Goal: Task Accomplishment & Management: Use online tool/utility

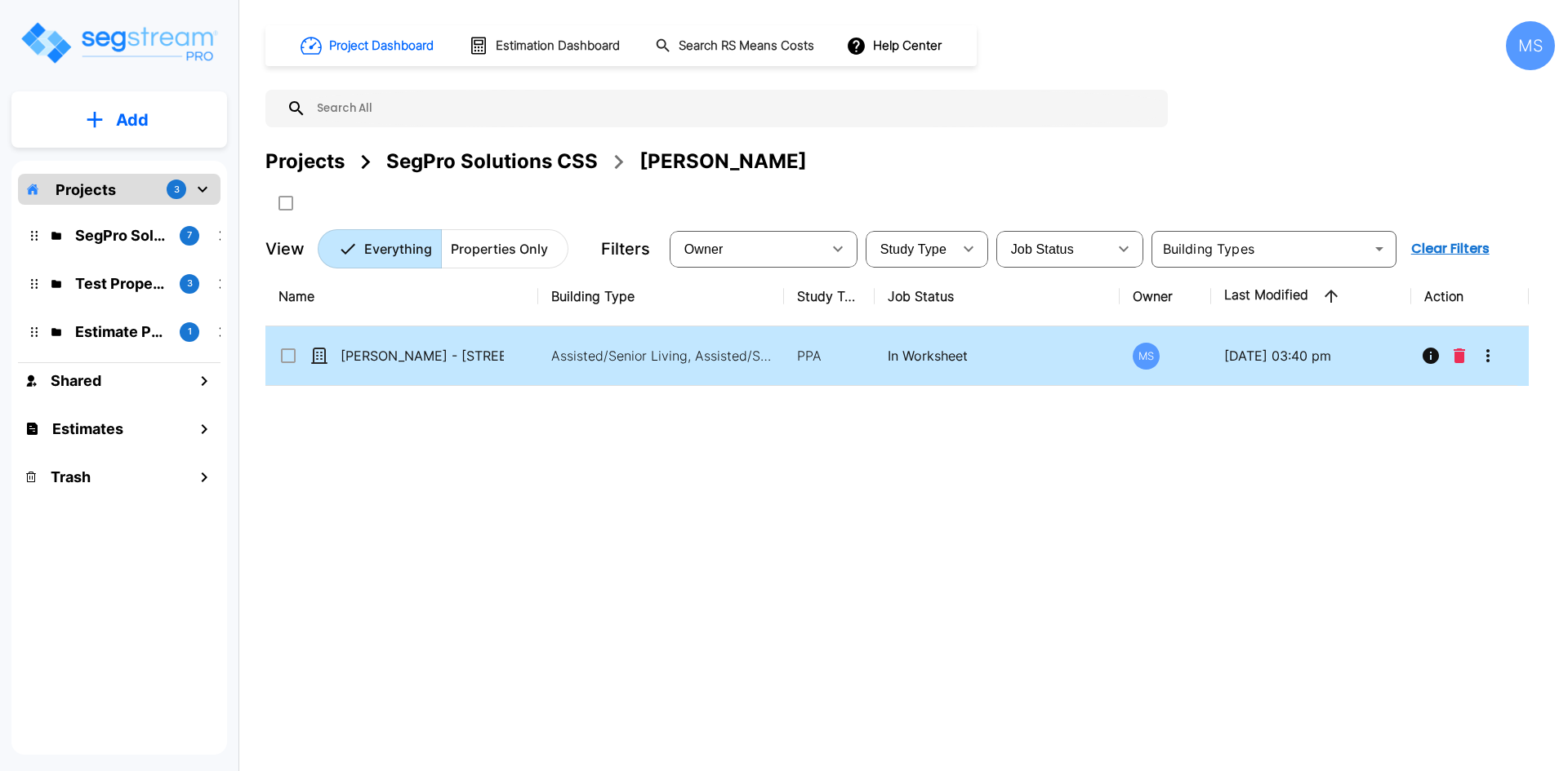
click at [429, 366] on td "[PERSON_NAME] - [STREET_ADDRESS]" at bounding box center [402, 356] width 273 height 60
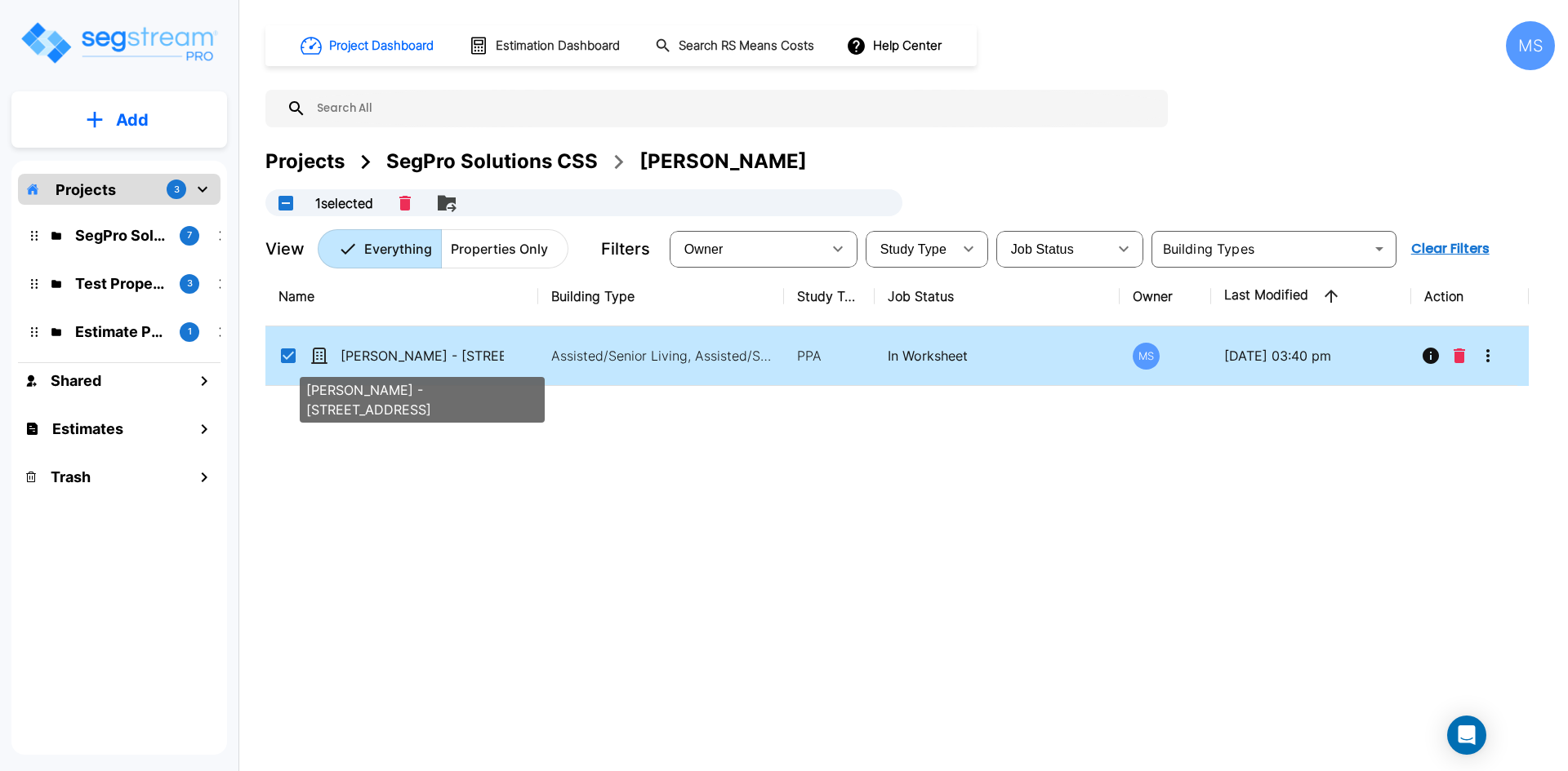
click at [446, 358] on p "[PERSON_NAME] - [STREET_ADDRESS]" at bounding box center [422, 356] width 163 height 19
checkbox input "false"
click at [446, 358] on p "[PERSON_NAME] - [STREET_ADDRESS]" at bounding box center [422, 356] width 163 height 19
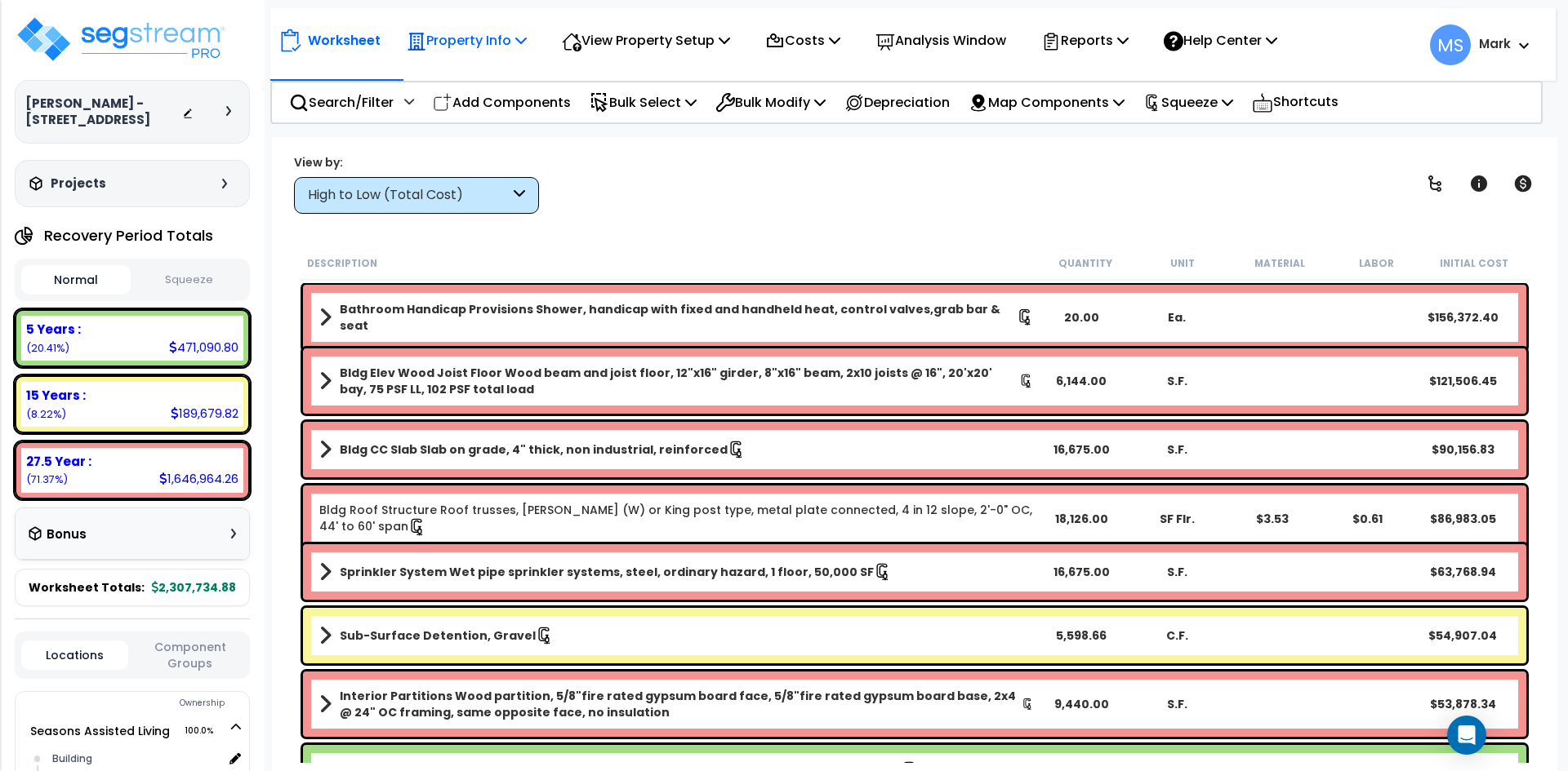
click at [496, 39] on p "Property Info" at bounding box center [466, 40] width 120 height 22
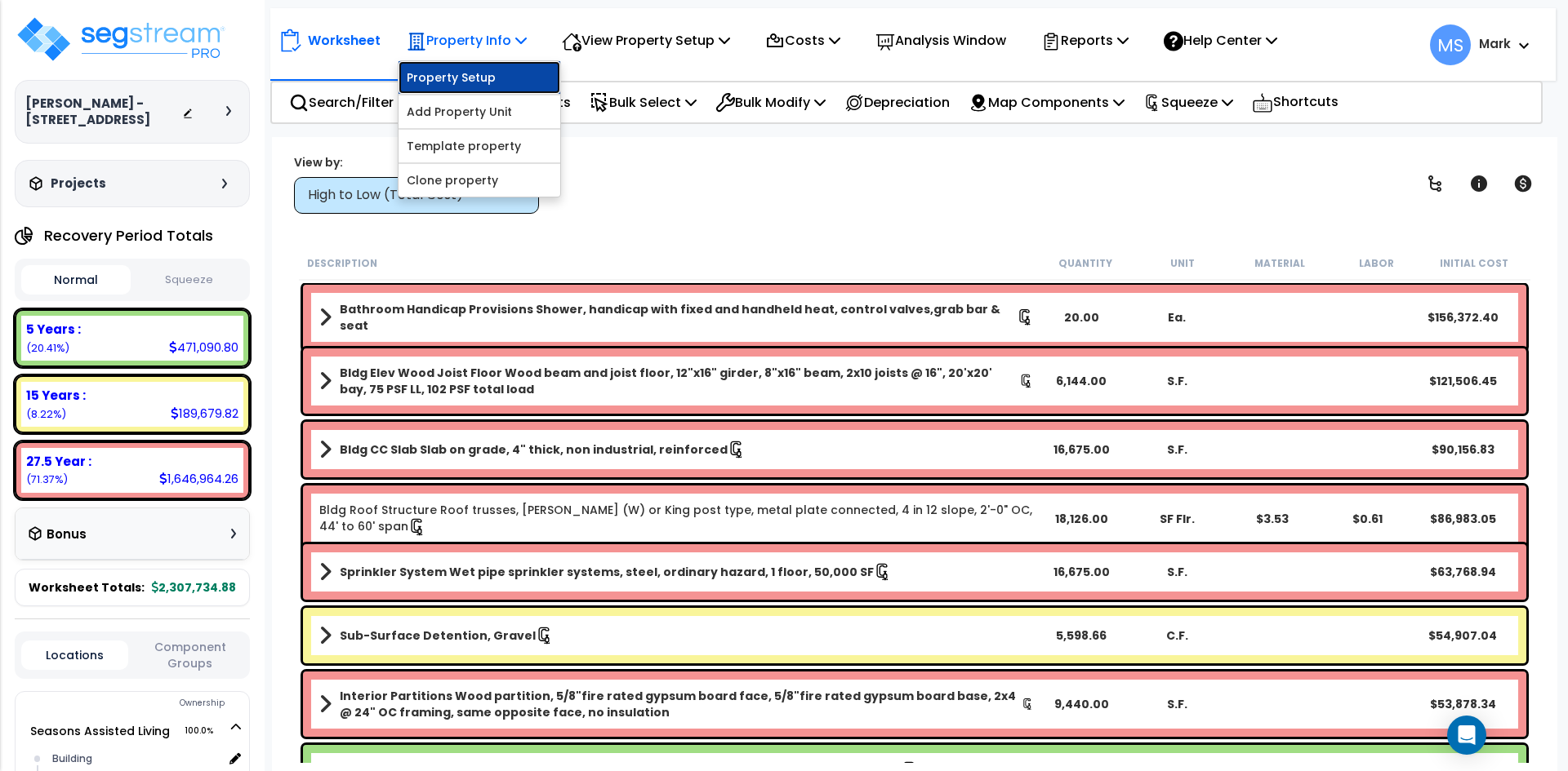
click at [484, 90] on link "Property Setup" at bounding box center [480, 77] width 162 height 33
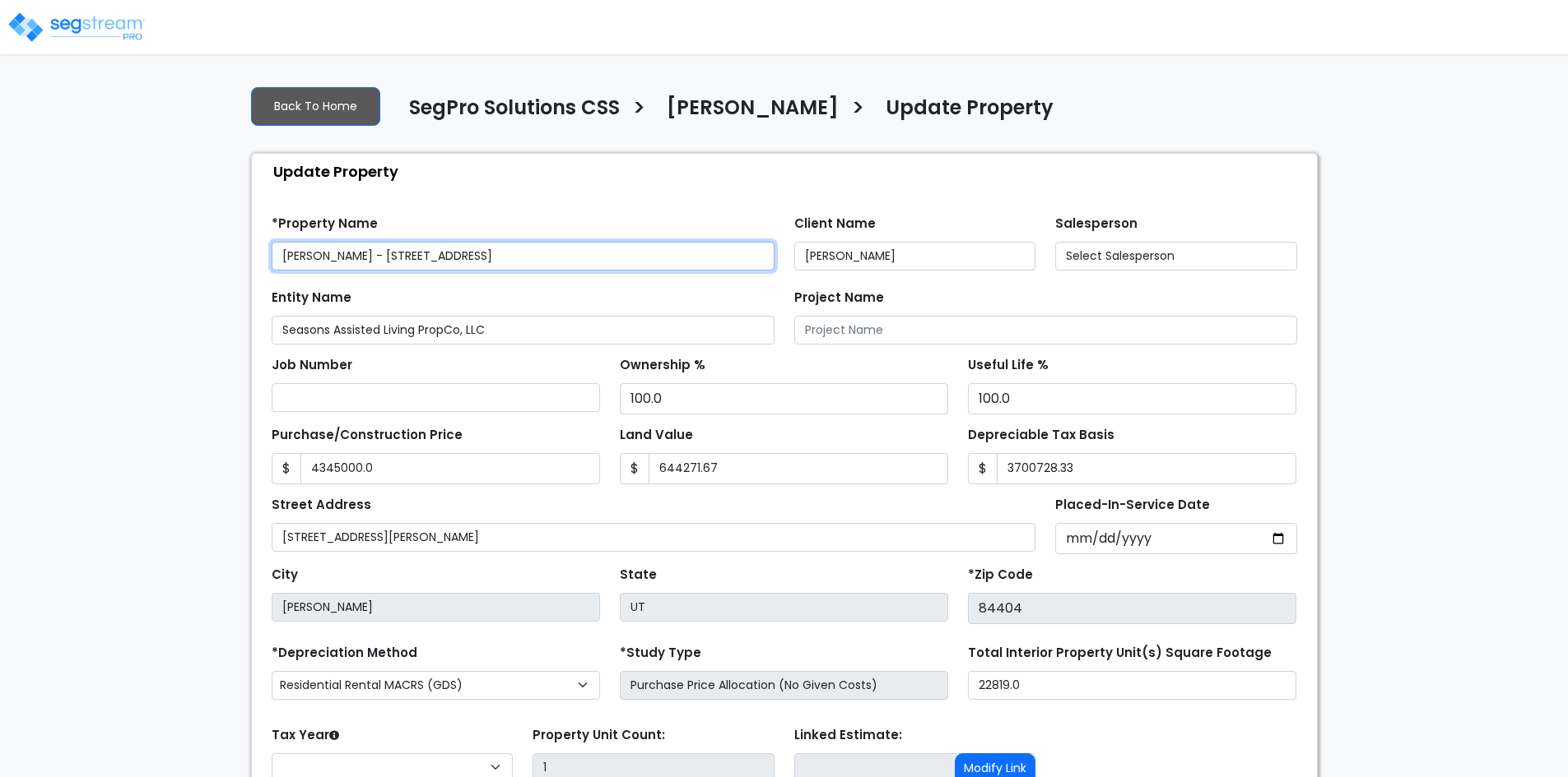
type input "4,345,000.0"
type input "644,271.67"
type input "3,700,728.33"
select select "2025"
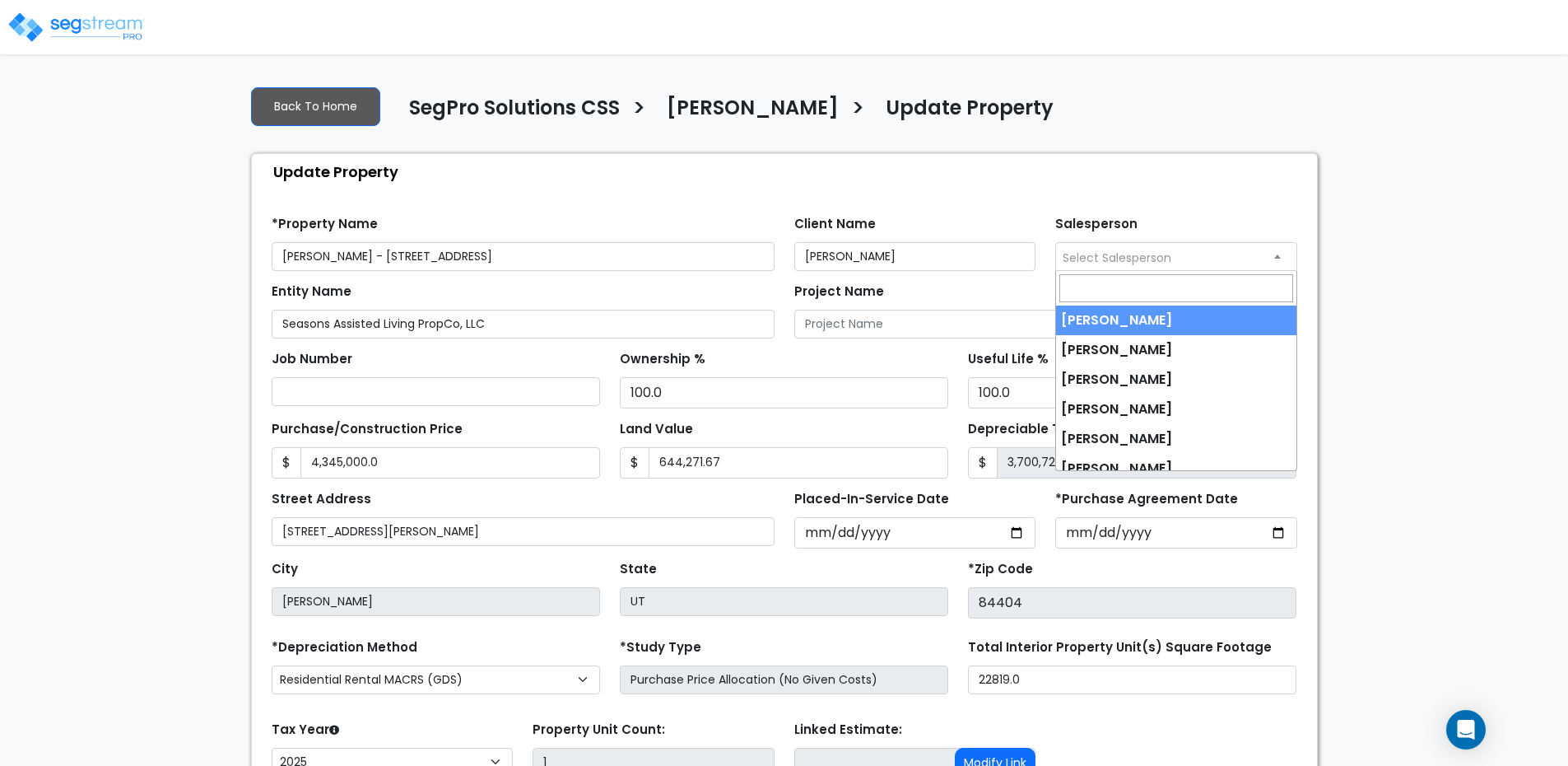
click at [1109, 254] on span "Select Salesperson" at bounding box center [1117, 257] width 109 height 17
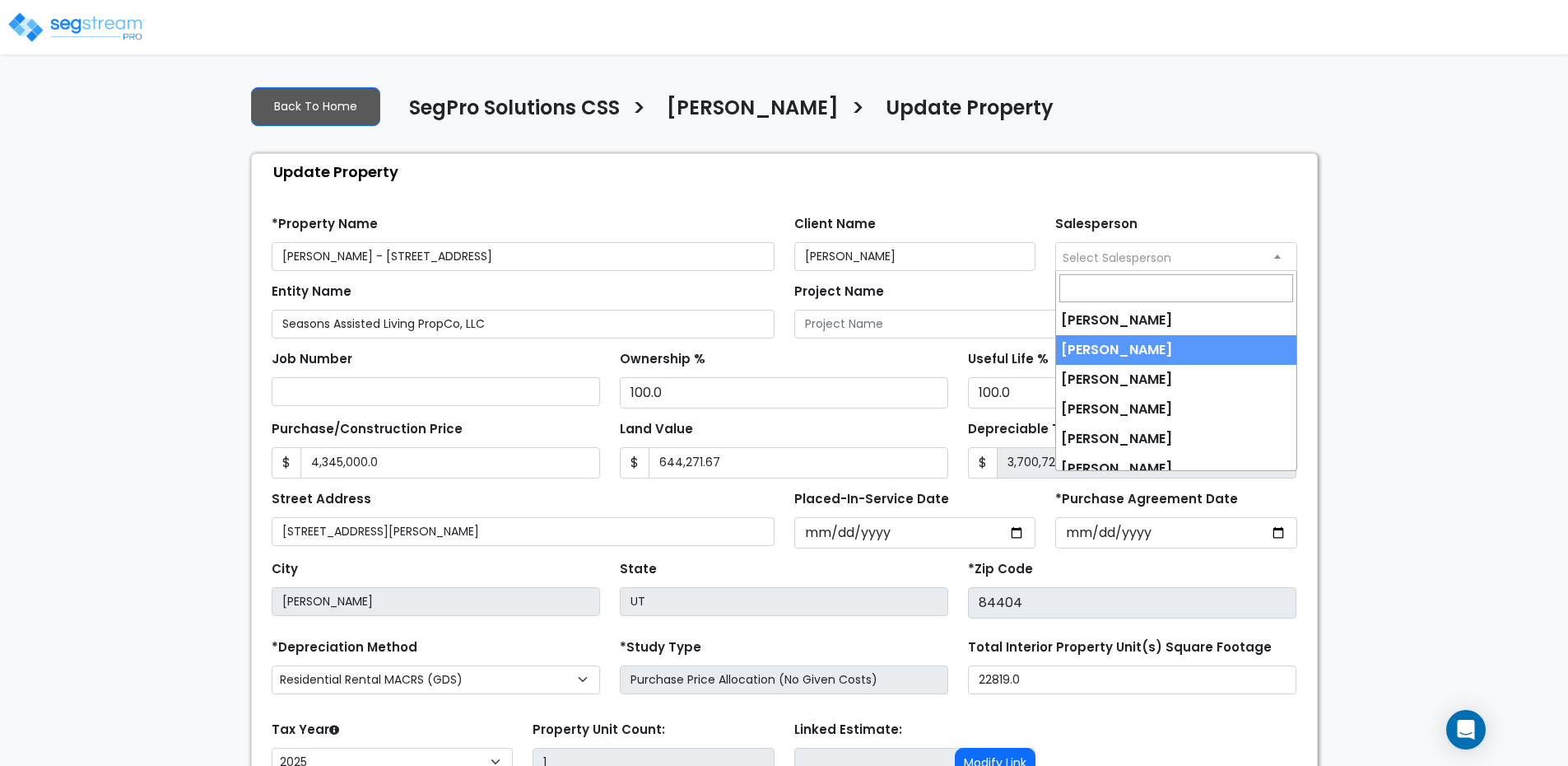
select select "170"
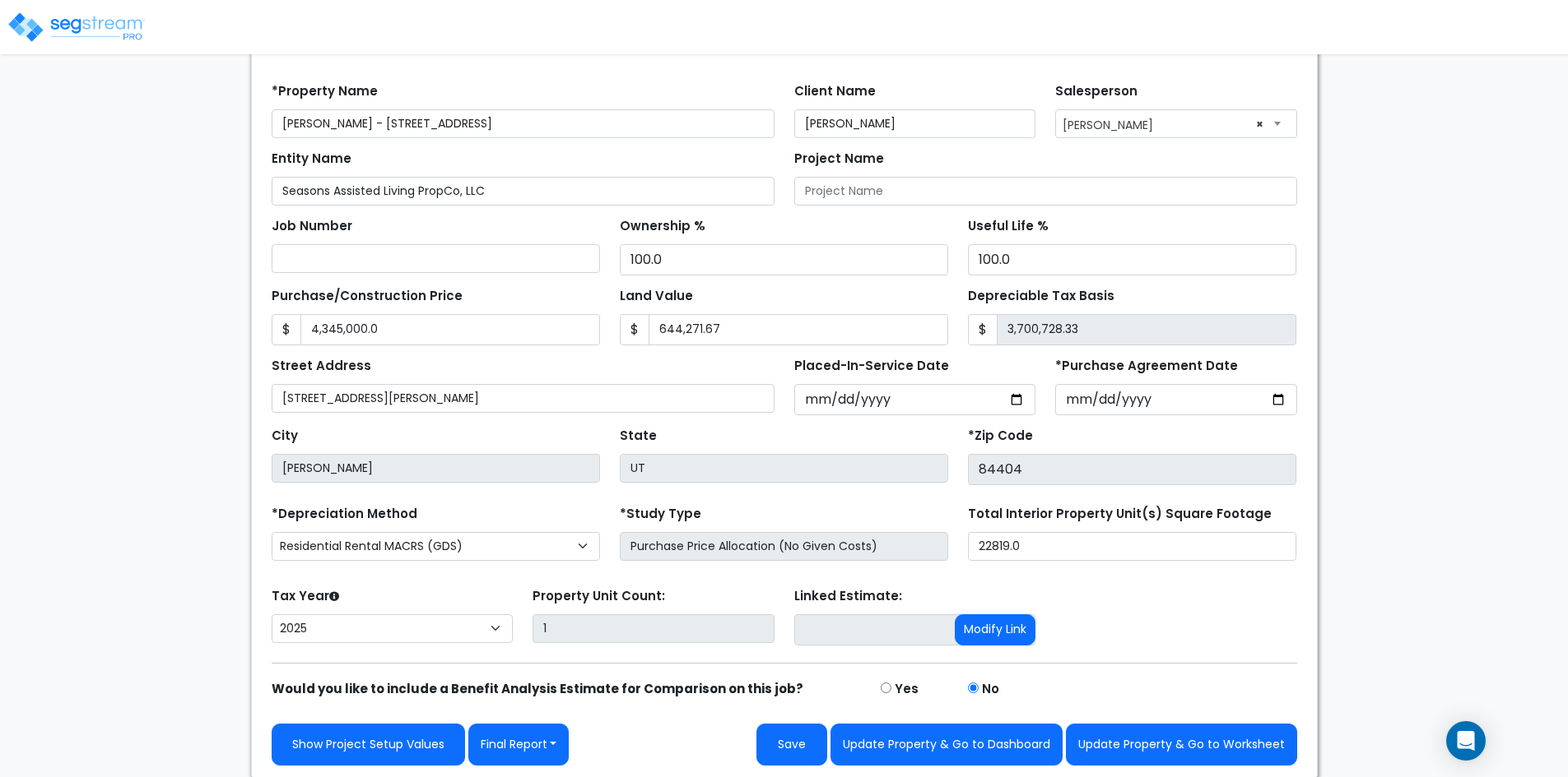
scroll to position [135, 0]
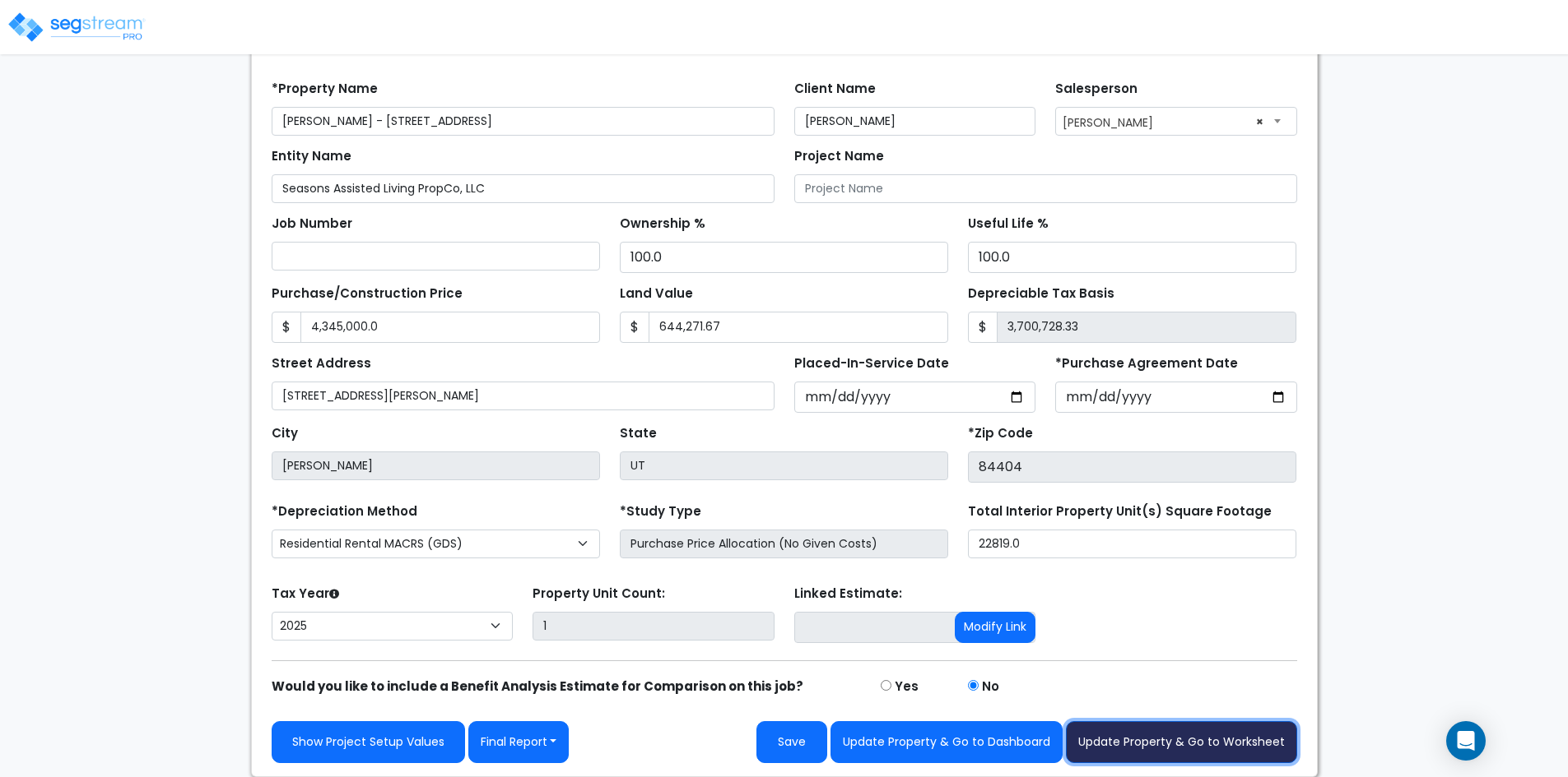
click at [1111, 737] on button "Update Property & Go to Worksheet" at bounding box center [1182, 742] width 232 height 42
type input "4345000"
type input "644271.67"
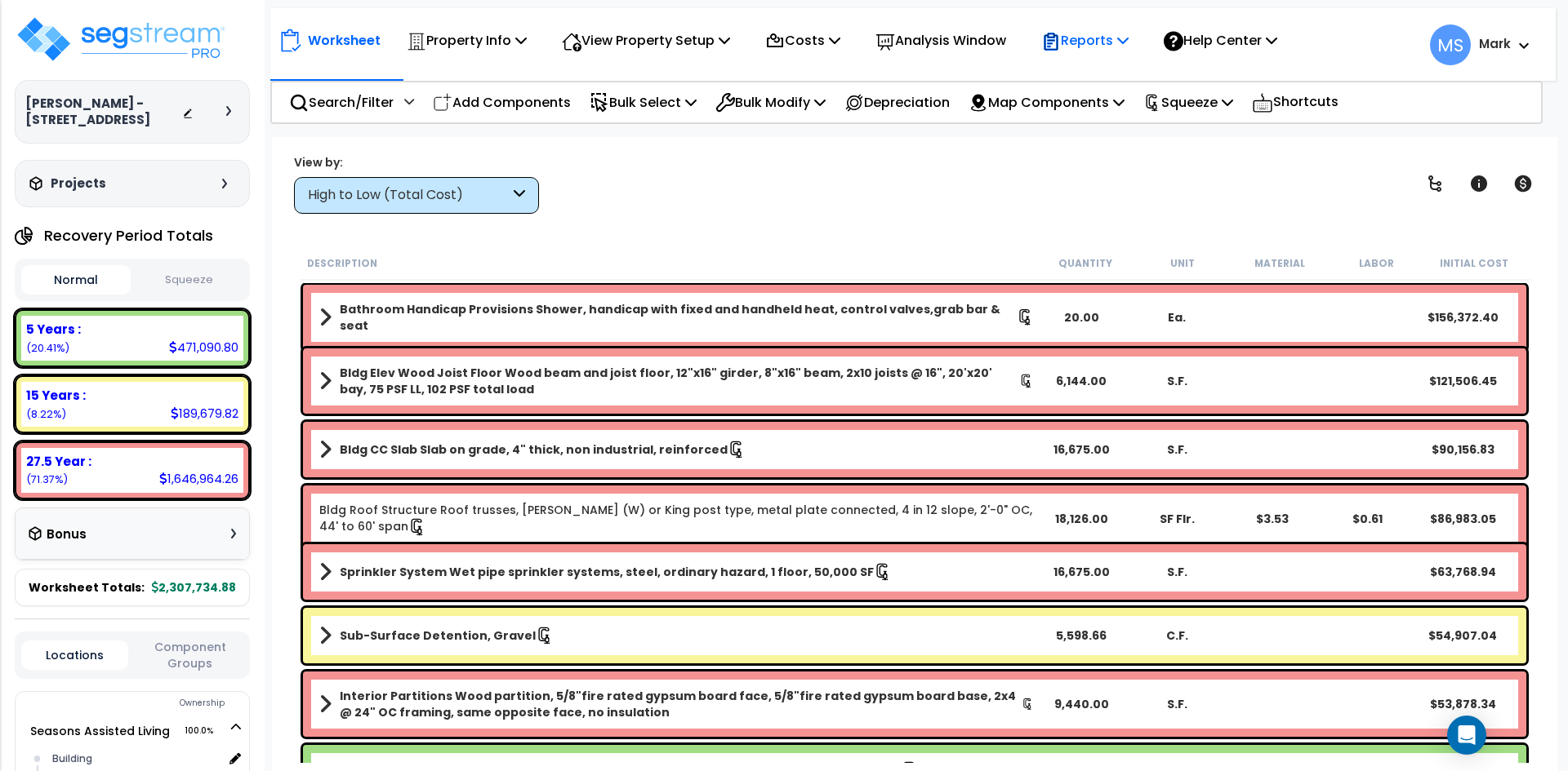
click at [1094, 53] on div "Reports" at bounding box center [1085, 41] width 88 height 39
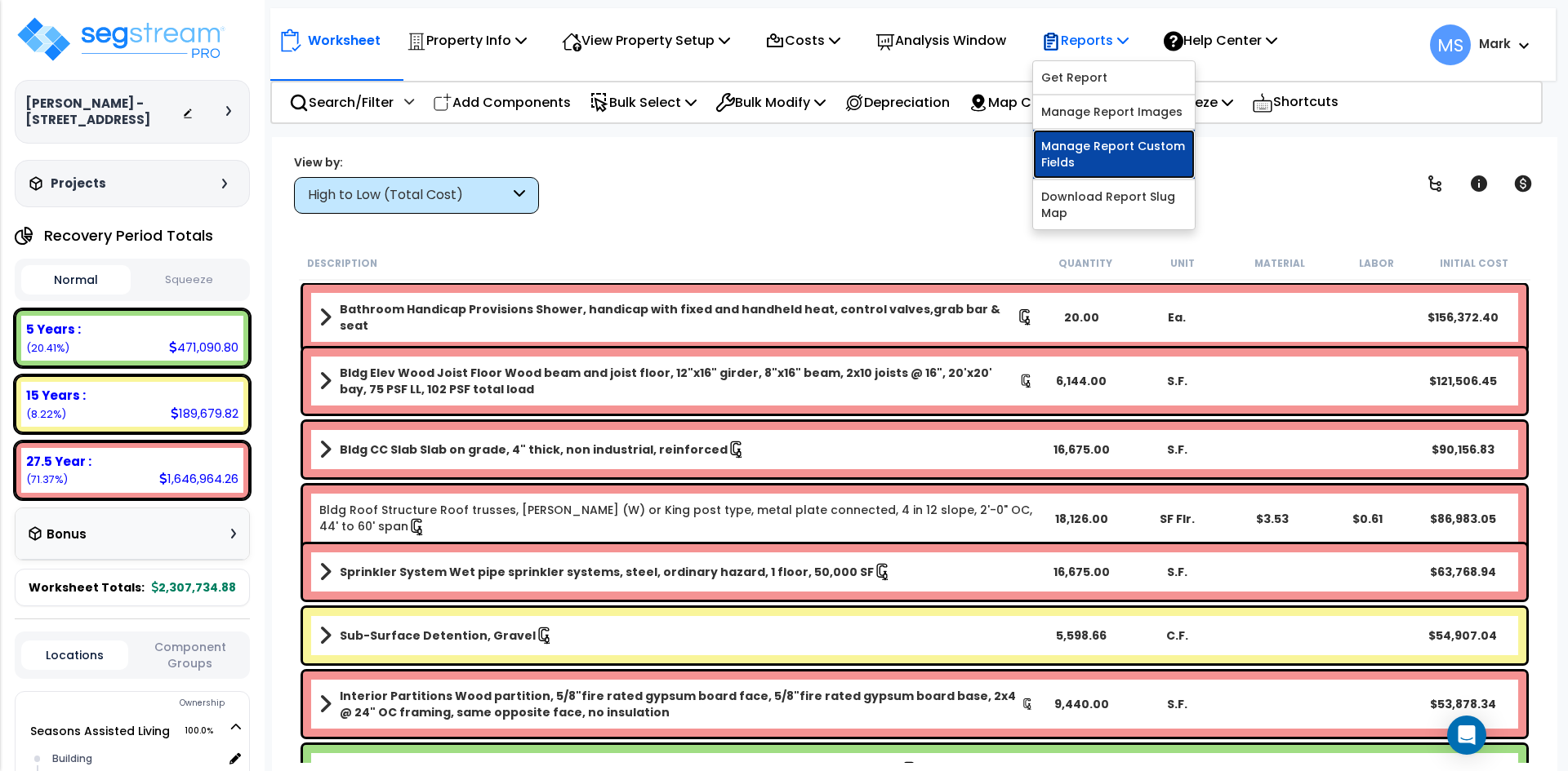
click at [1122, 143] on link "Manage Report Custom Fields" at bounding box center [1114, 154] width 162 height 49
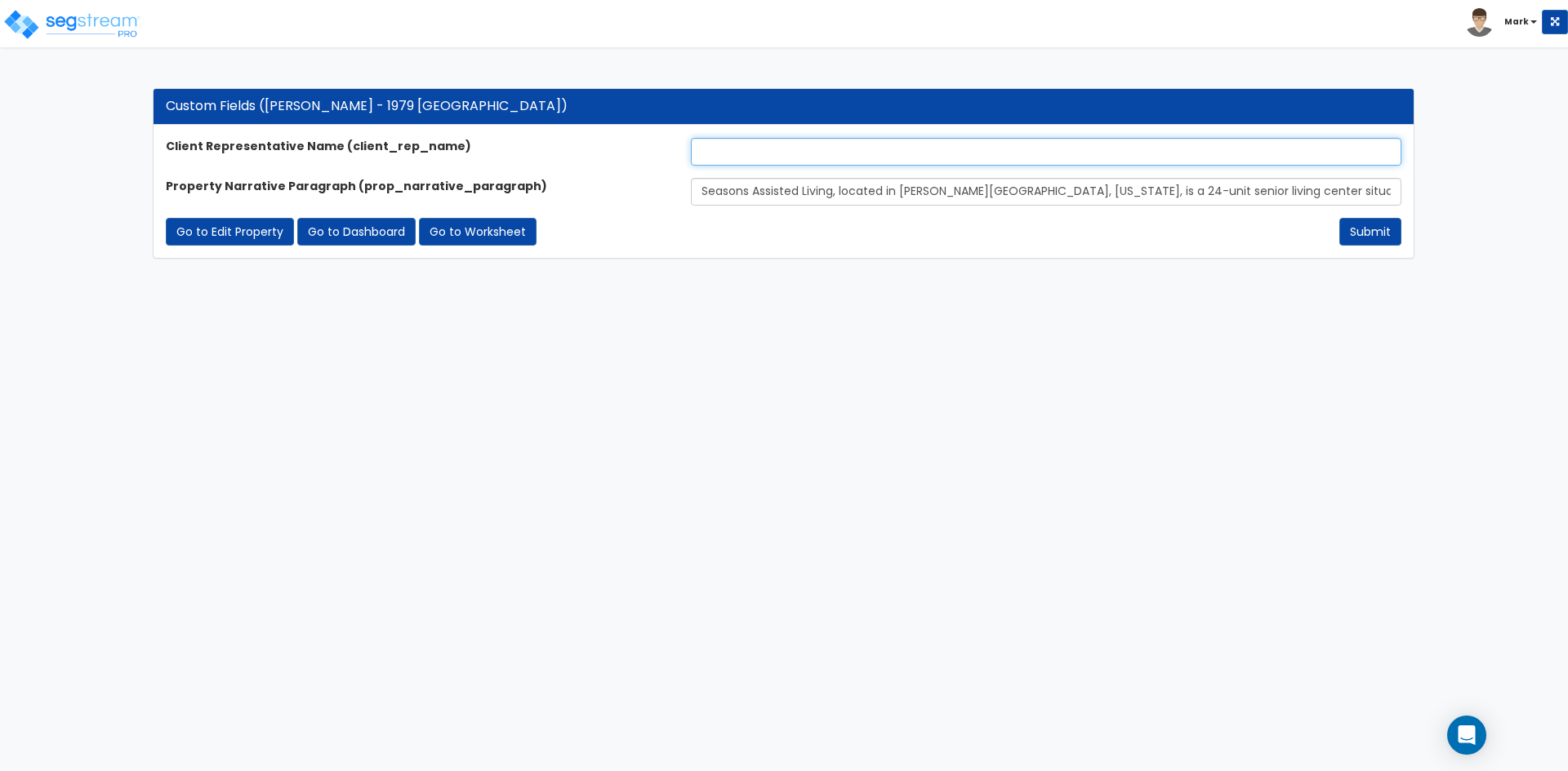
click at [794, 150] on input "text" at bounding box center [1047, 151] width 711 height 28
type input "mARK sANTIAGO"
drag, startPoint x: 803, startPoint y: 148, endPoint x: 697, endPoint y: 156, distance: 106.3
click at [697, 156] on input "mARK sANTIAGO" at bounding box center [1047, 151] width 711 height 28
type input "[PERSON_NAME]"
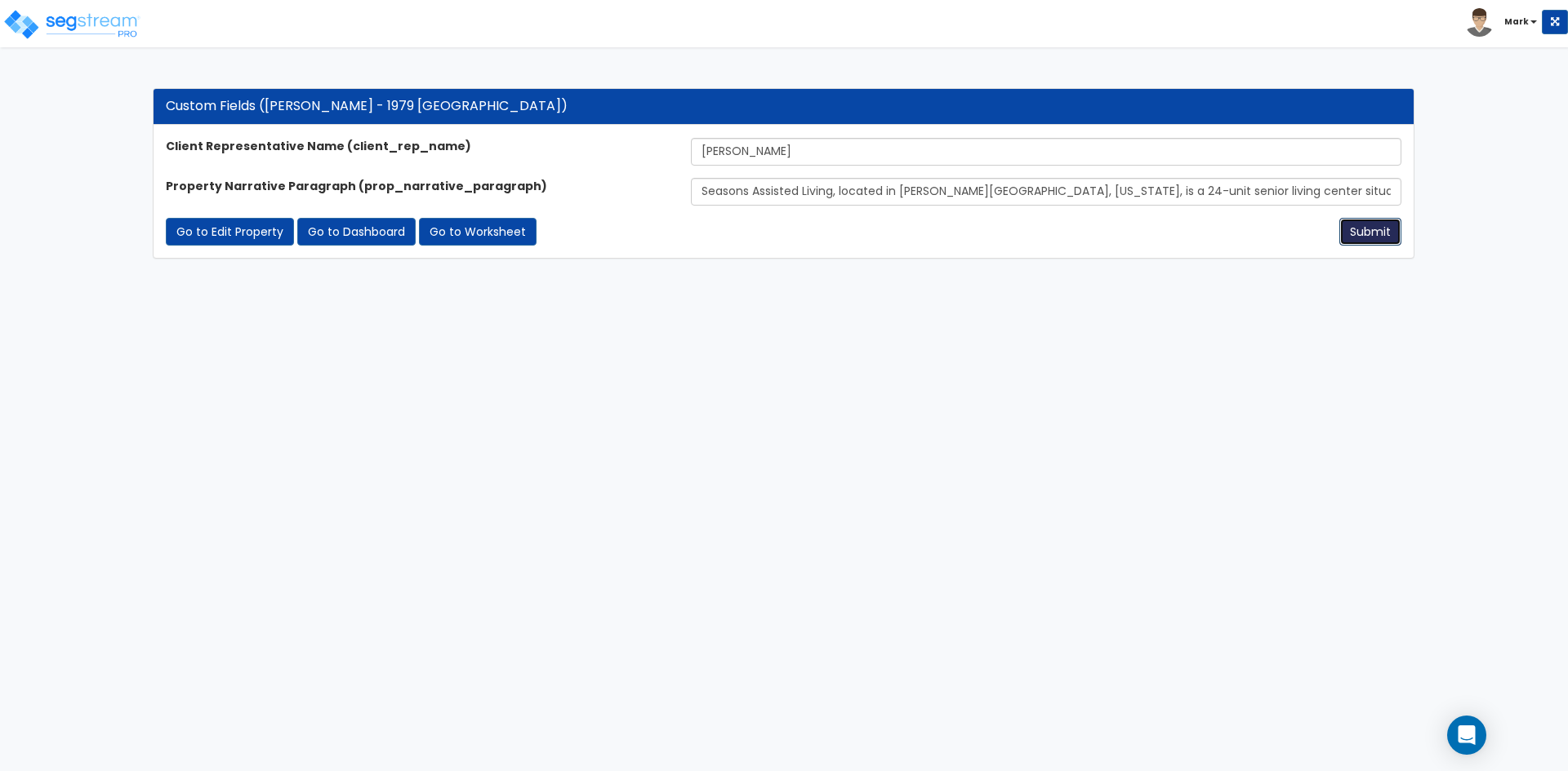
click at [1382, 231] on button "Submit" at bounding box center [1370, 232] width 62 height 28
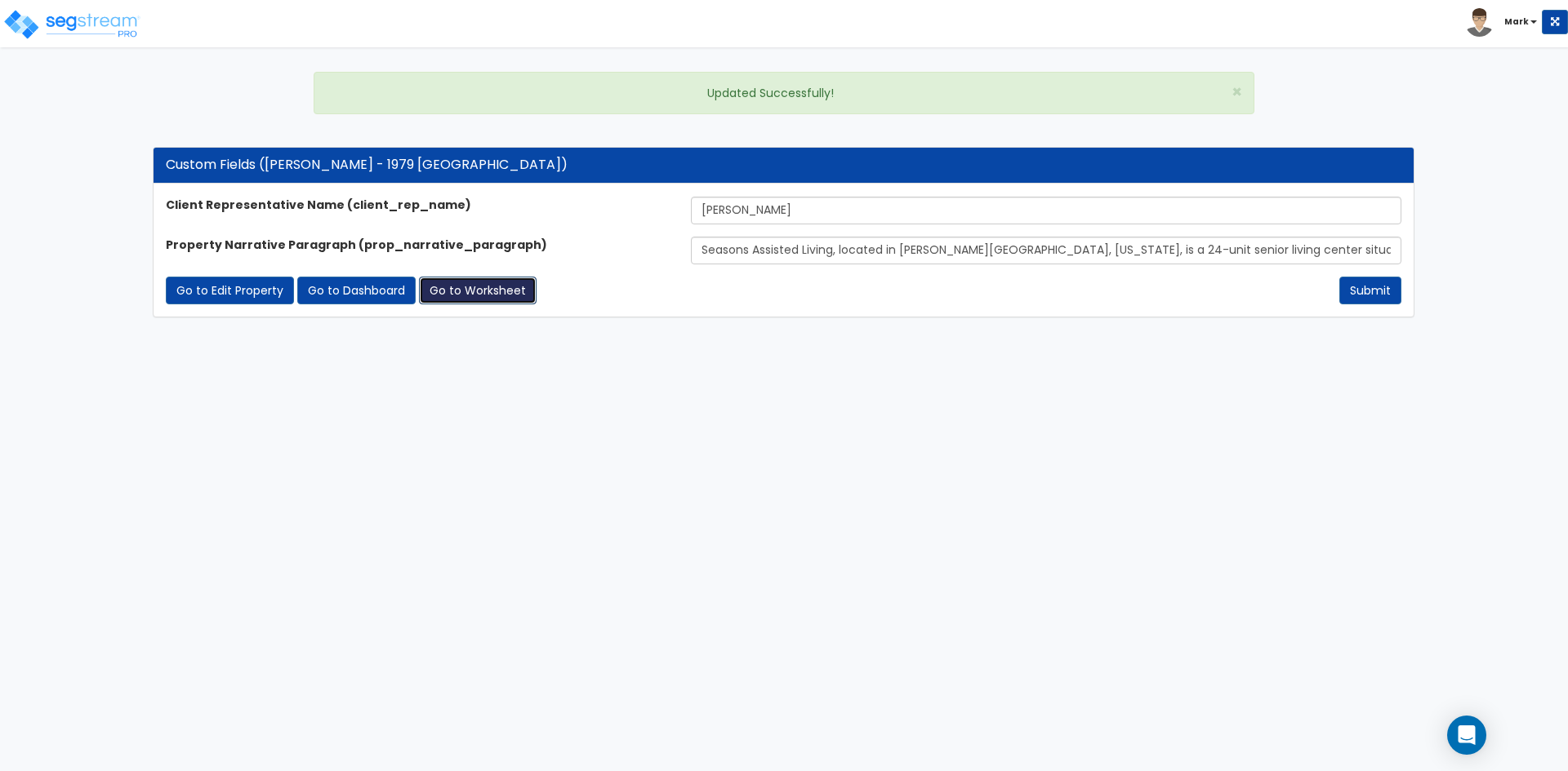
click at [490, 294] on link "Go to Worksheet" at bounding box center [478, 290] width 118 height 28
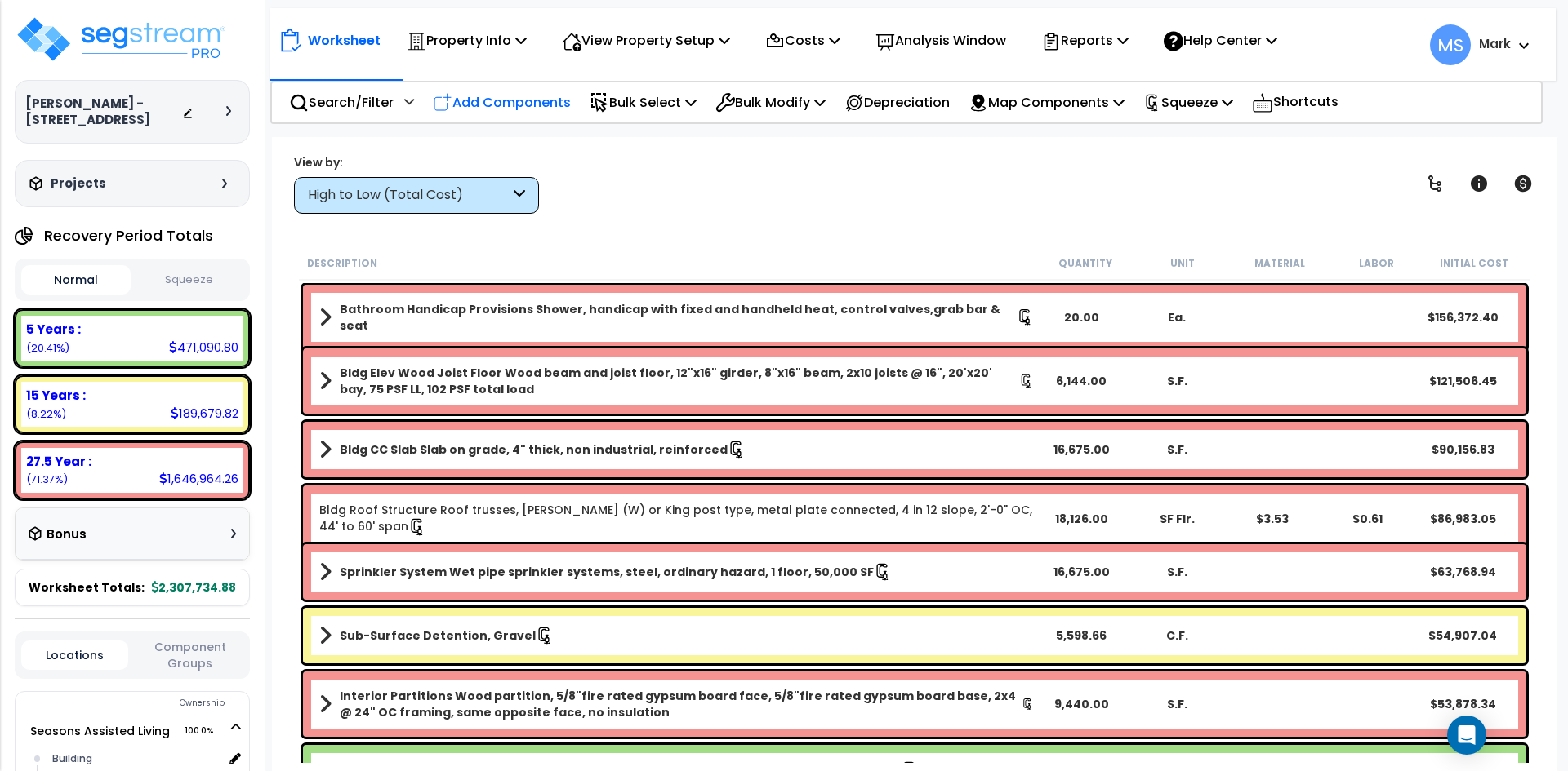
click at [521, 105] on p "Add Components" at bounding box center [501, 102] width 138 height 22
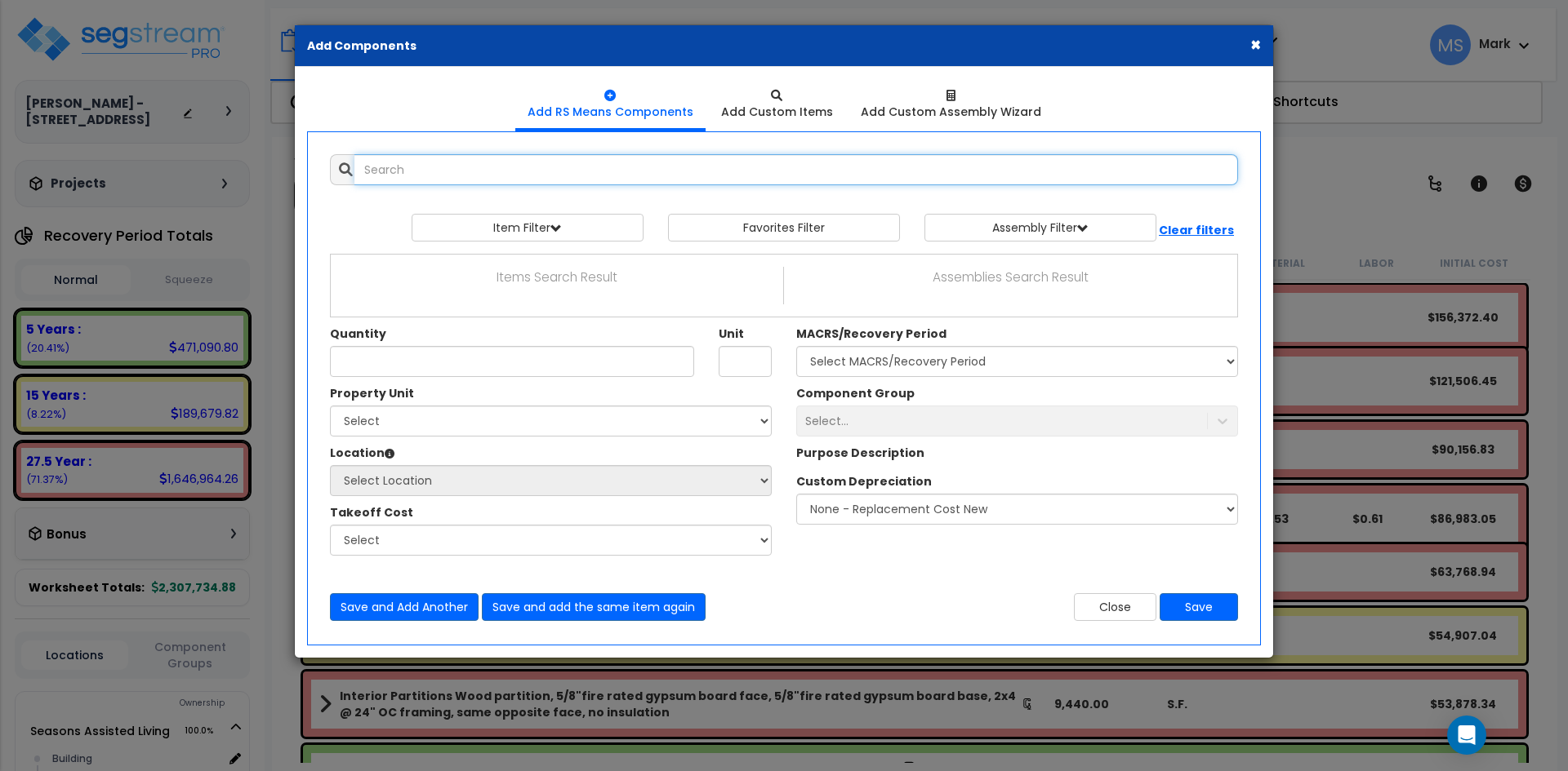
click at [533, 167] on input "text" at bounding box center [796, 170] width 883 height 31
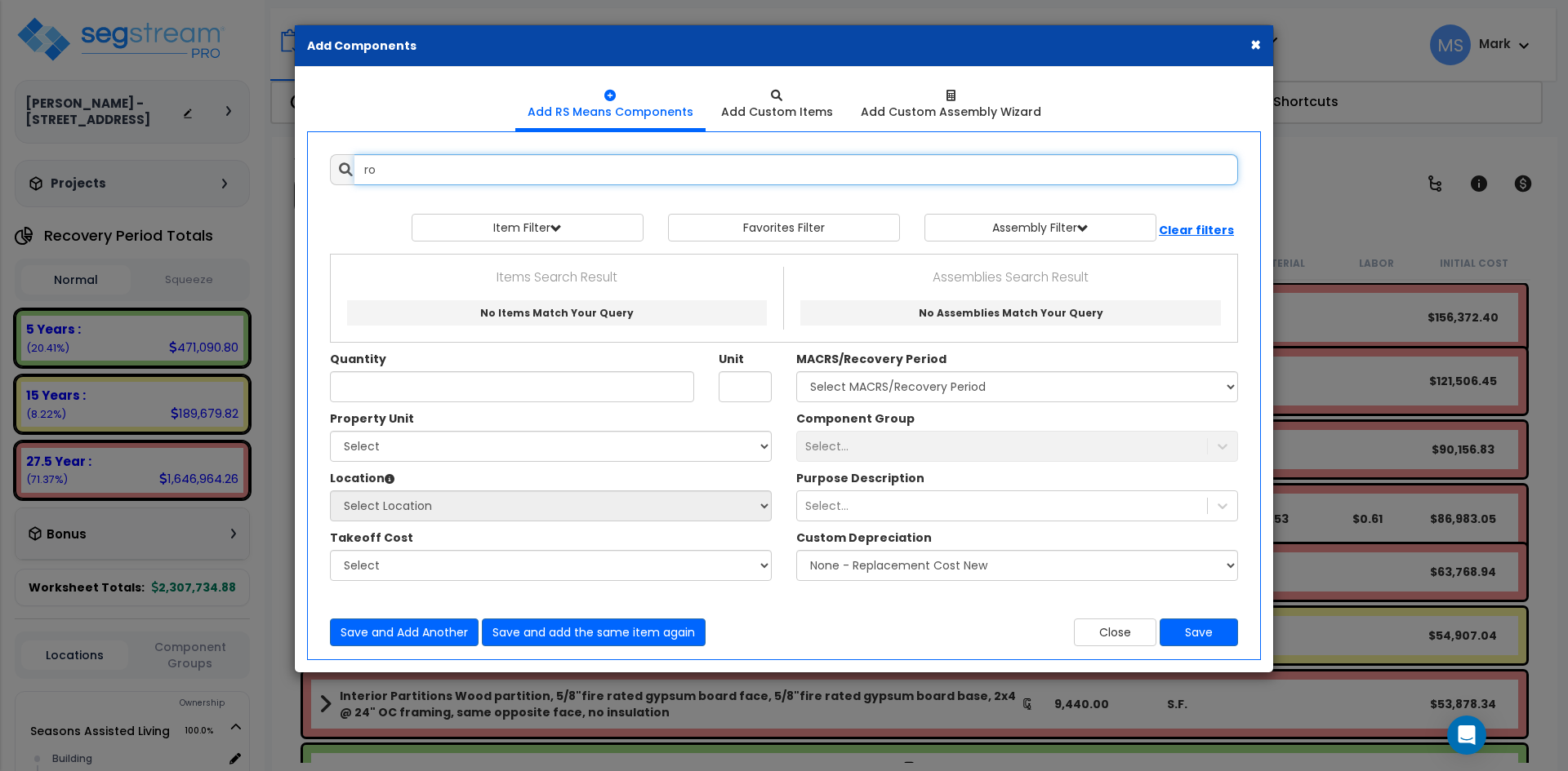
type input "r"
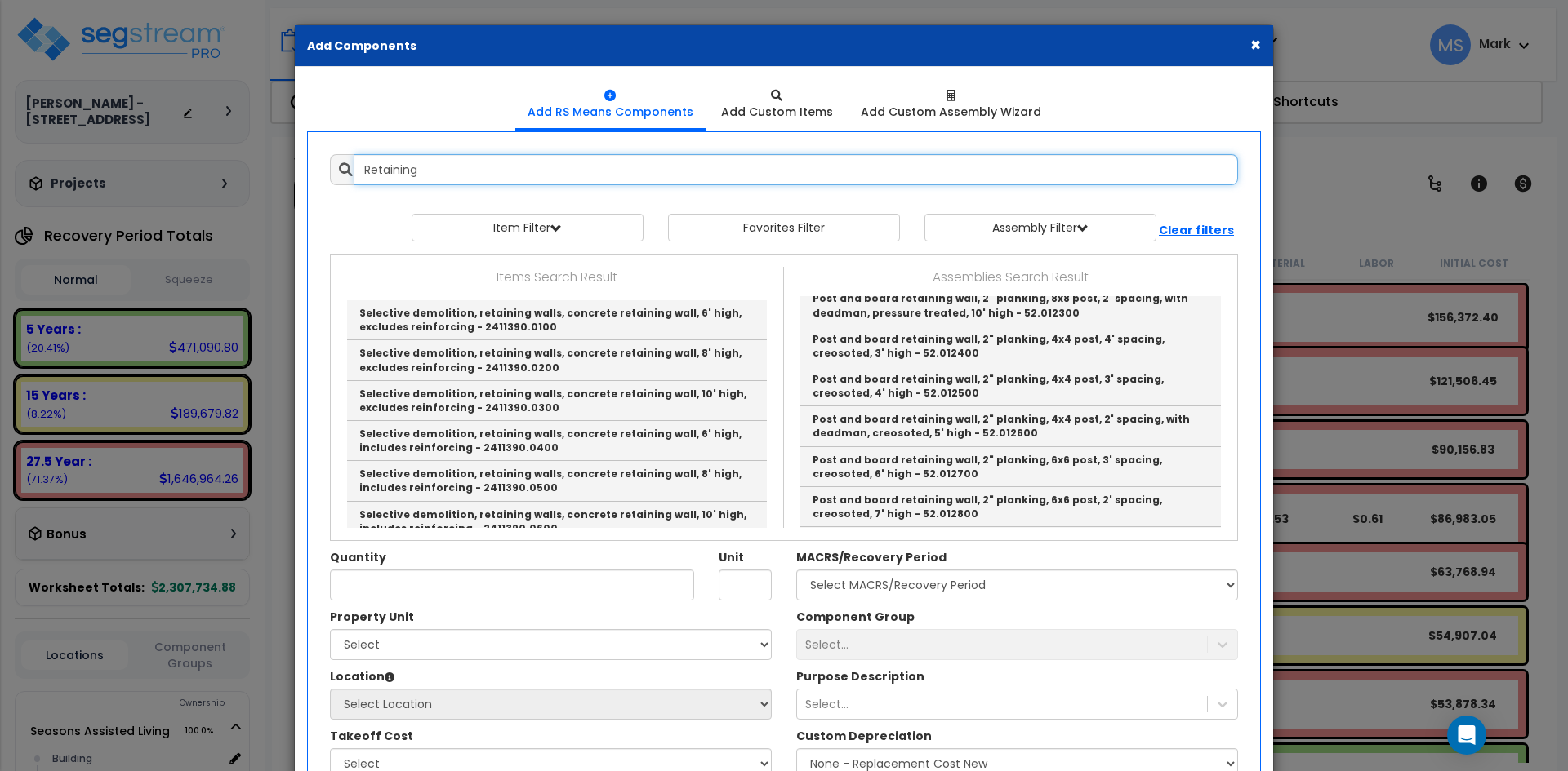
scroll to position [3533, 0]
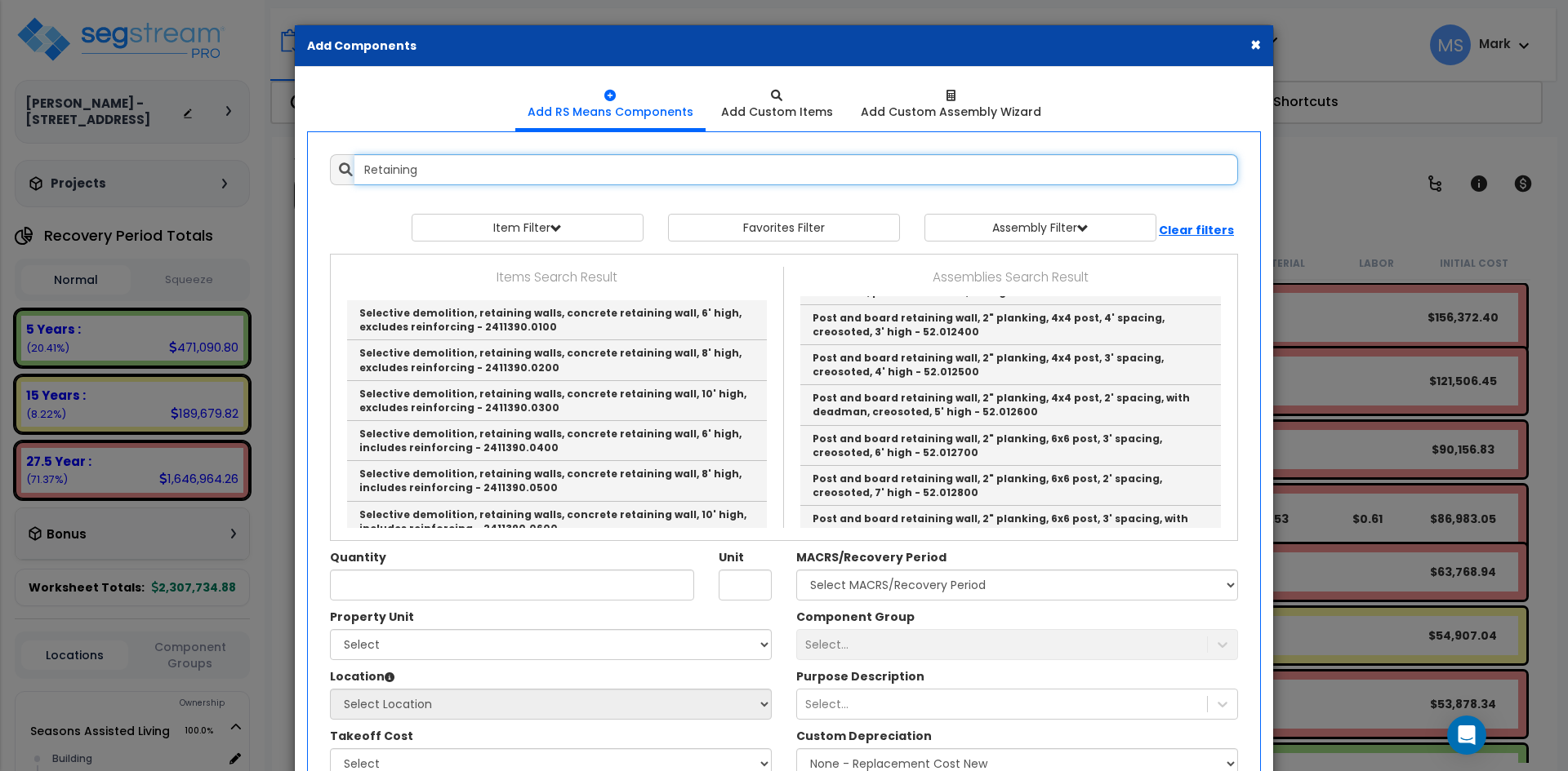
click at [481, 163] on input "Retaining" at bounding box center [796, 170] width 883 height 31
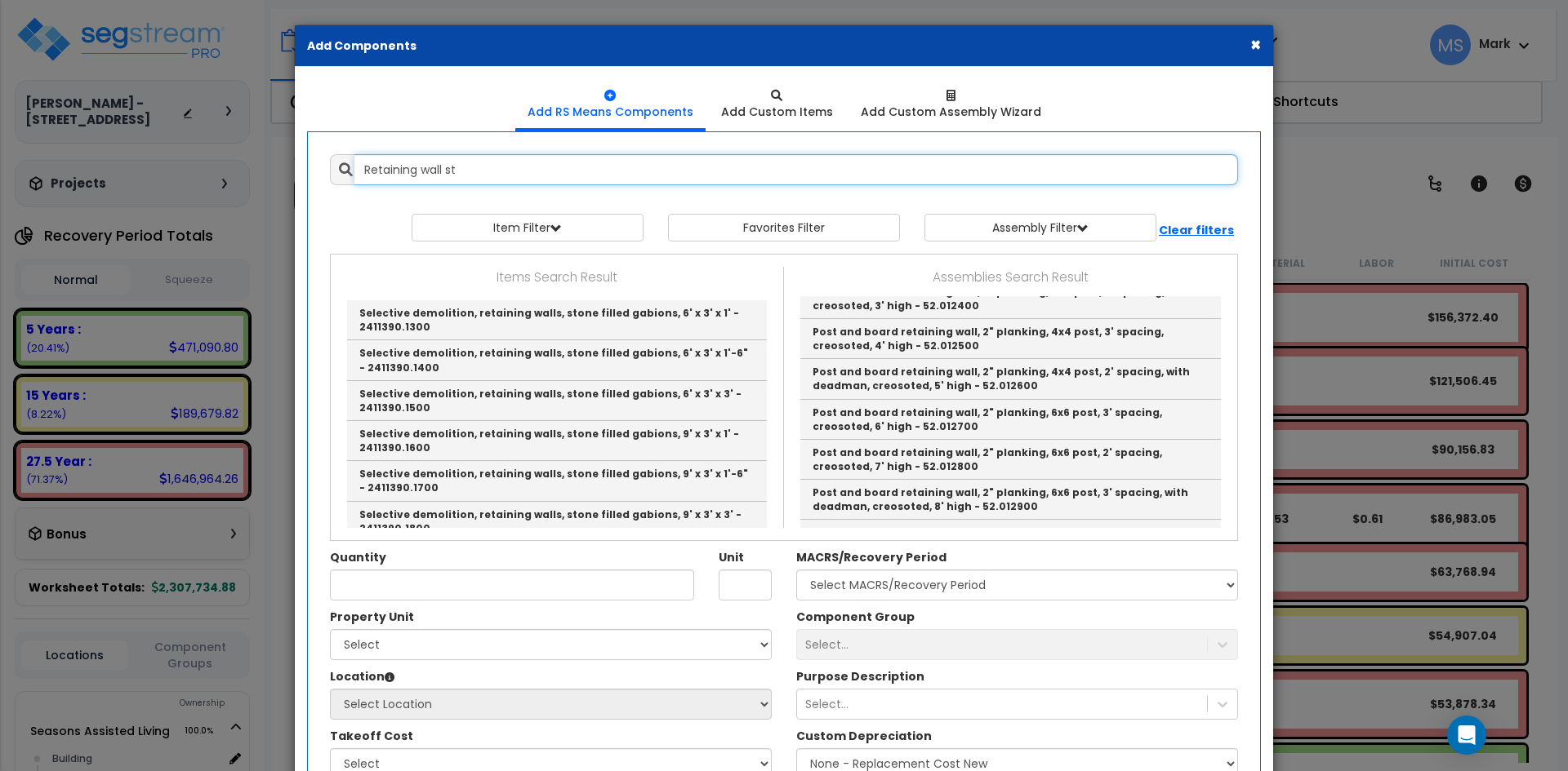
scroll to position [1981, 0]
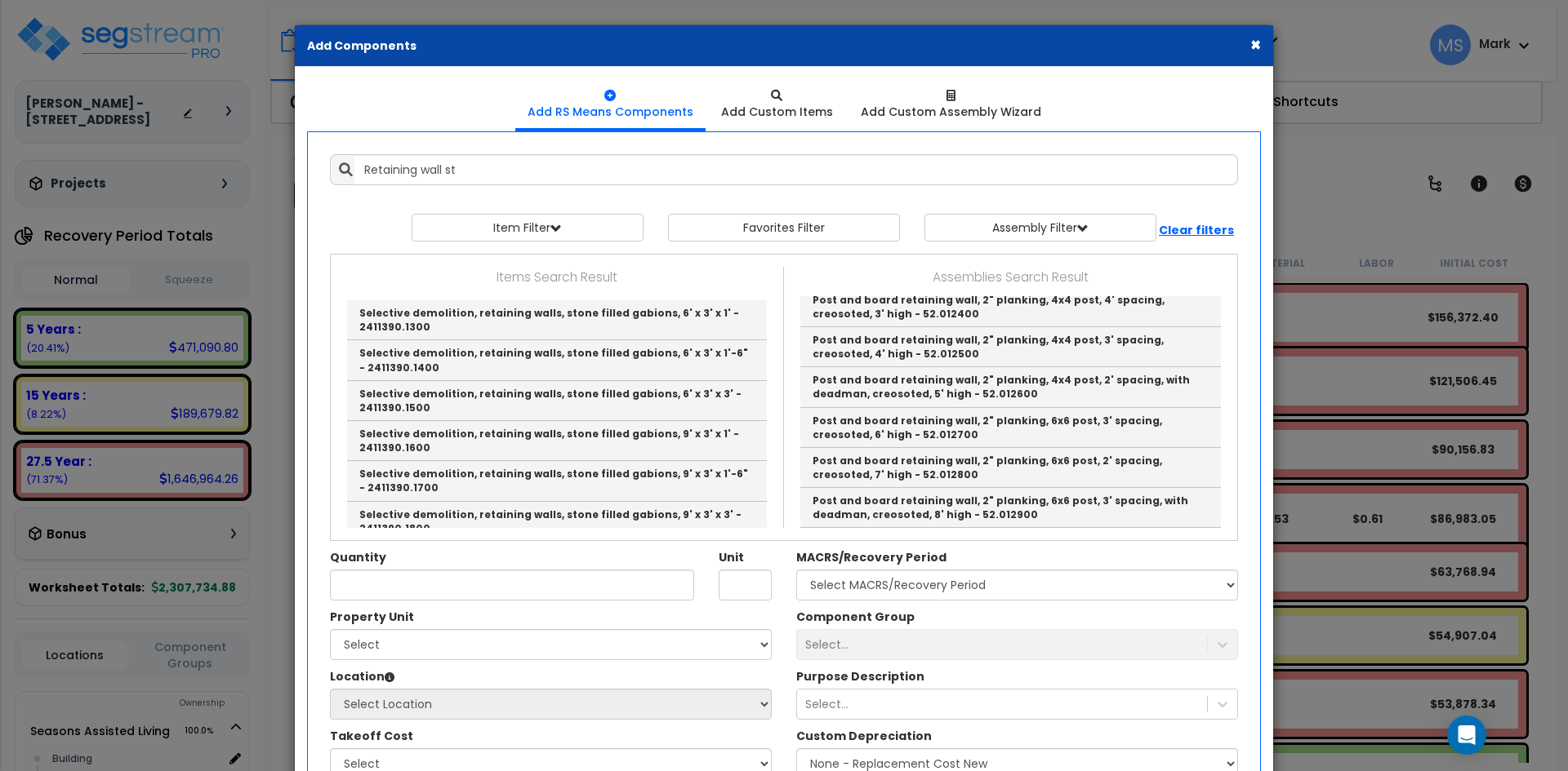
click at [919, 569] on link "Stone retaining wall, dry set, $250/ton stone, height above grade 3' - 52.014900" at bounding box center [1011, 589] width 421 height 40
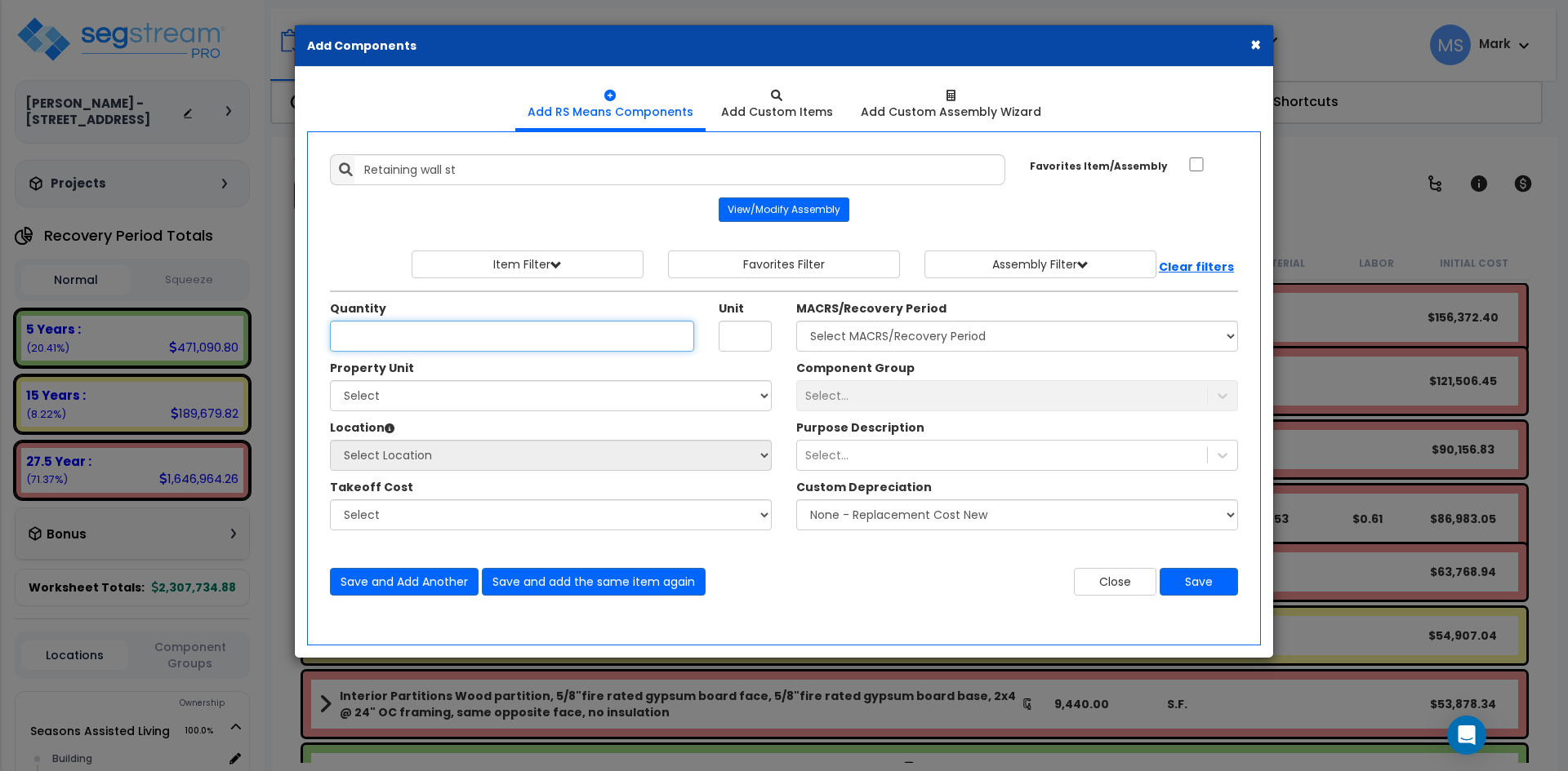
type input "Stone retaining wall, dry set, $250/ton stone, height above grade 3' - 52.014900"
type input "L.F."
click at [434, 342] on input "Quantity" at bounding box center [512, 336] width 364 height 31
type input "390.13"
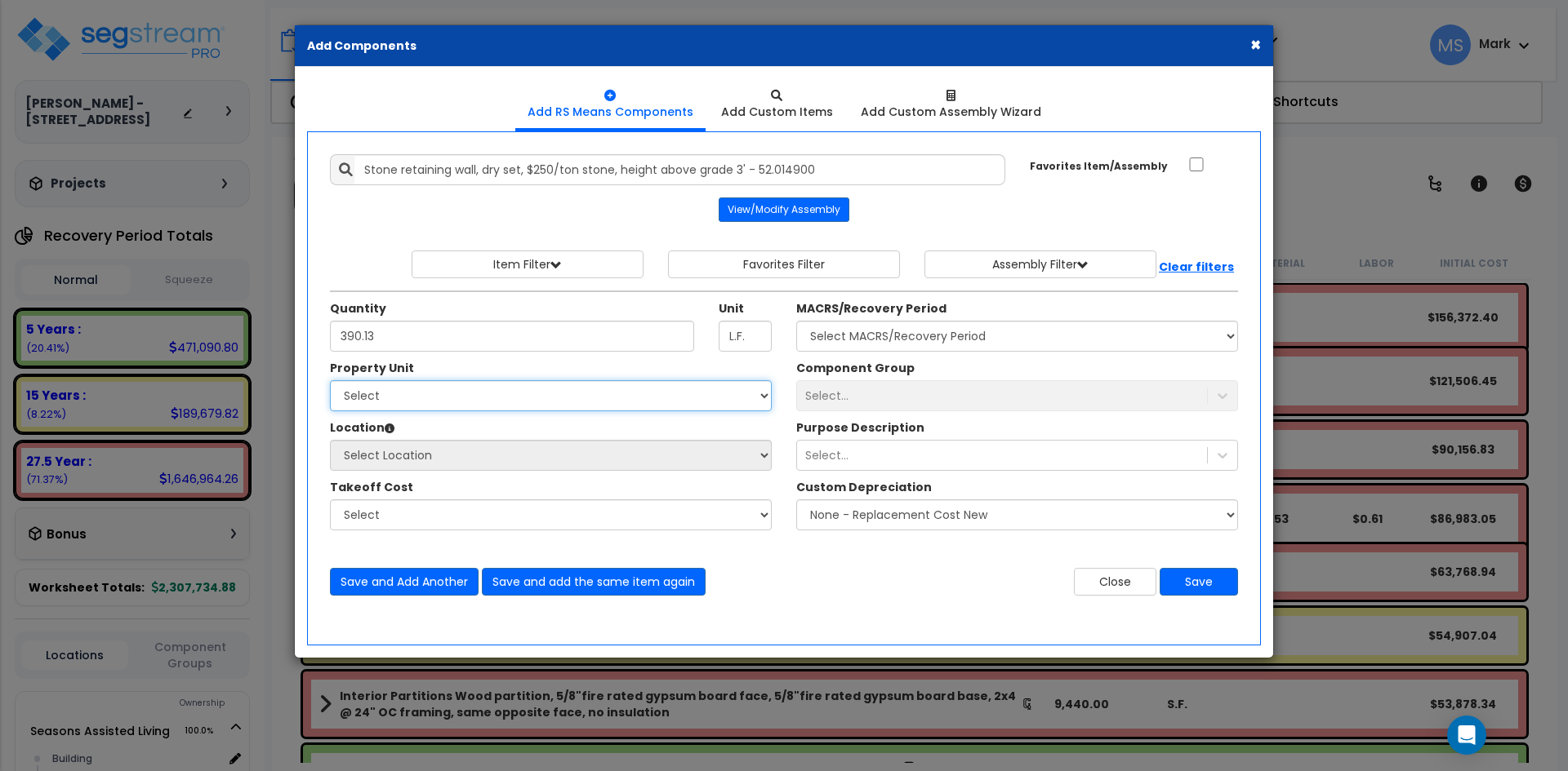
click at [449, 405] on select "Select Seasons Assisted Living Site Improvements" at bounding box center [551, 396] width 442 height 31
select select "165314"
click at [330, 380] on select "Select Seasons Assisted Living Site Improvements" at bounding box center [551, 396] width 442 height 31
click at [452, 449] on select "Select Site Exterior Add Additional Location" at bounding box center [551, 455] width 442 height 31
select select "462"
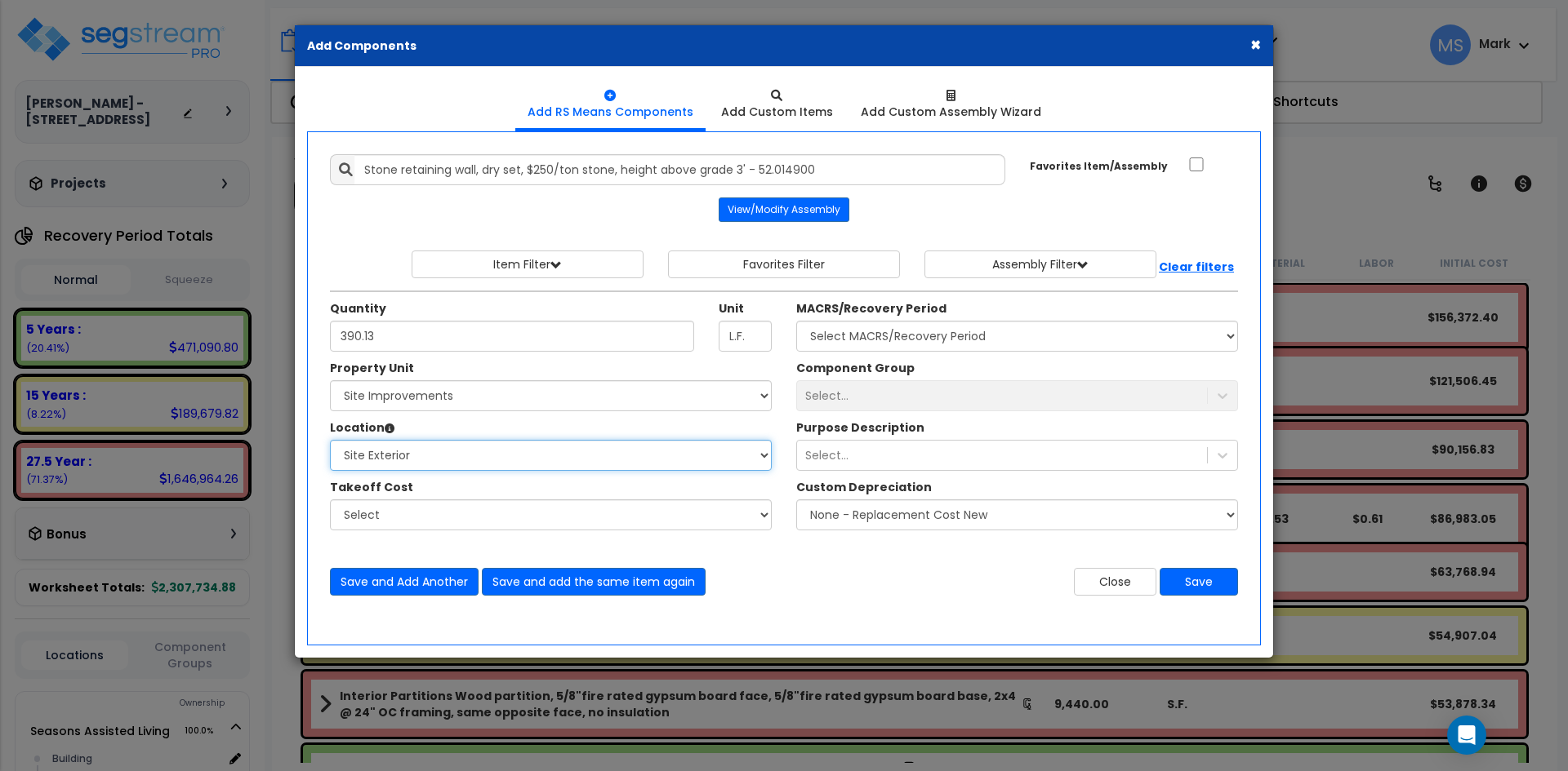
click at [330, 440] on select "Select Site Exterior Add Additional Location" at bounding box center [551, 455] width 442 height 31
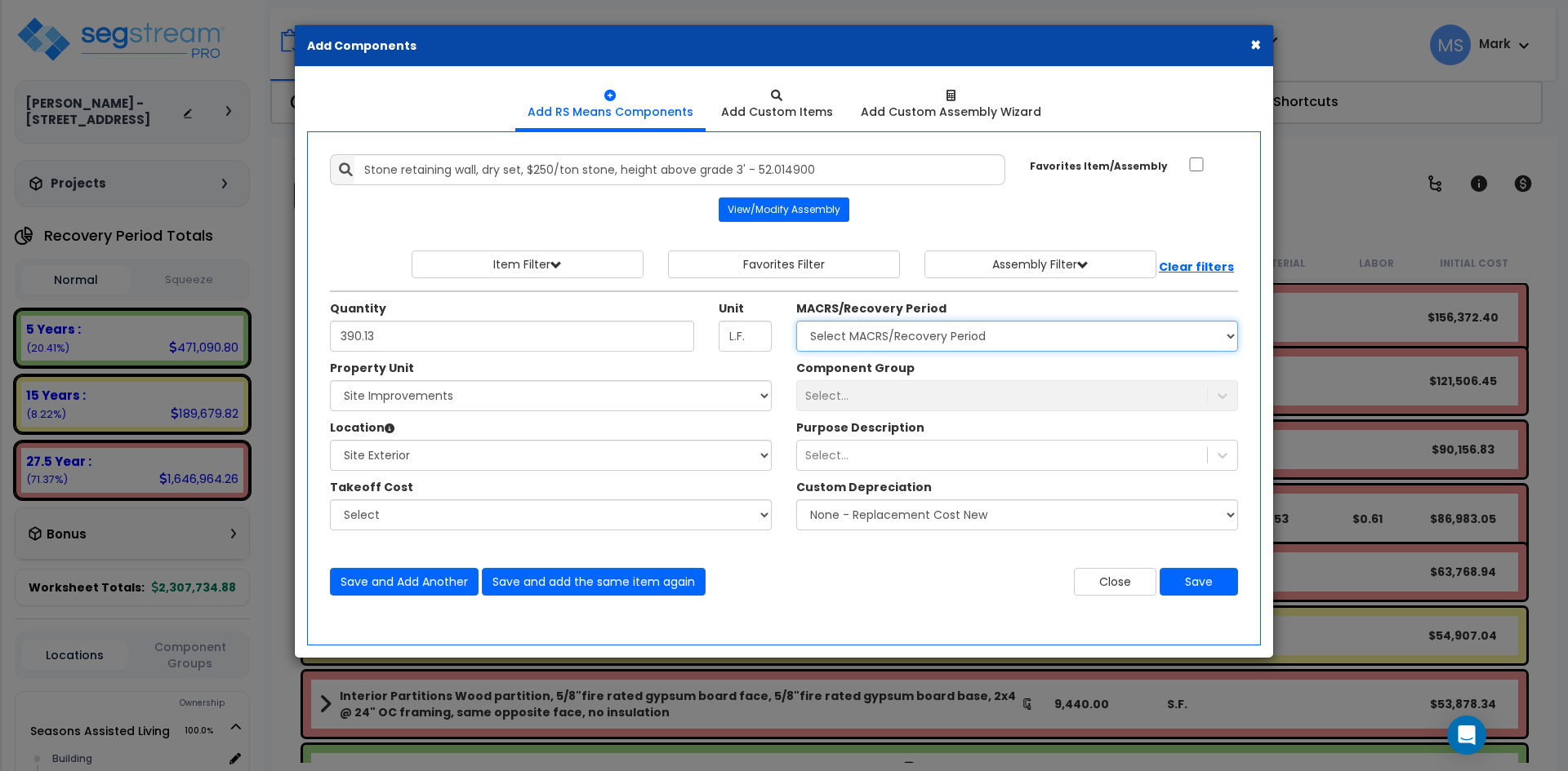
click at [889, 338] on select "Select MACRS/Recovery Period 5 Years - 57.0 - Distributive Trades & Services 5 …" at bounding box center [1018, 336] width 442 height 31
select select "3666"
click at [797, 320] on select "Select MACRS/Recovery Period 5 Years - 57.0 - Distributive Trades & Services 5 …" at bounding box center [1018, 336] width 442 height 31
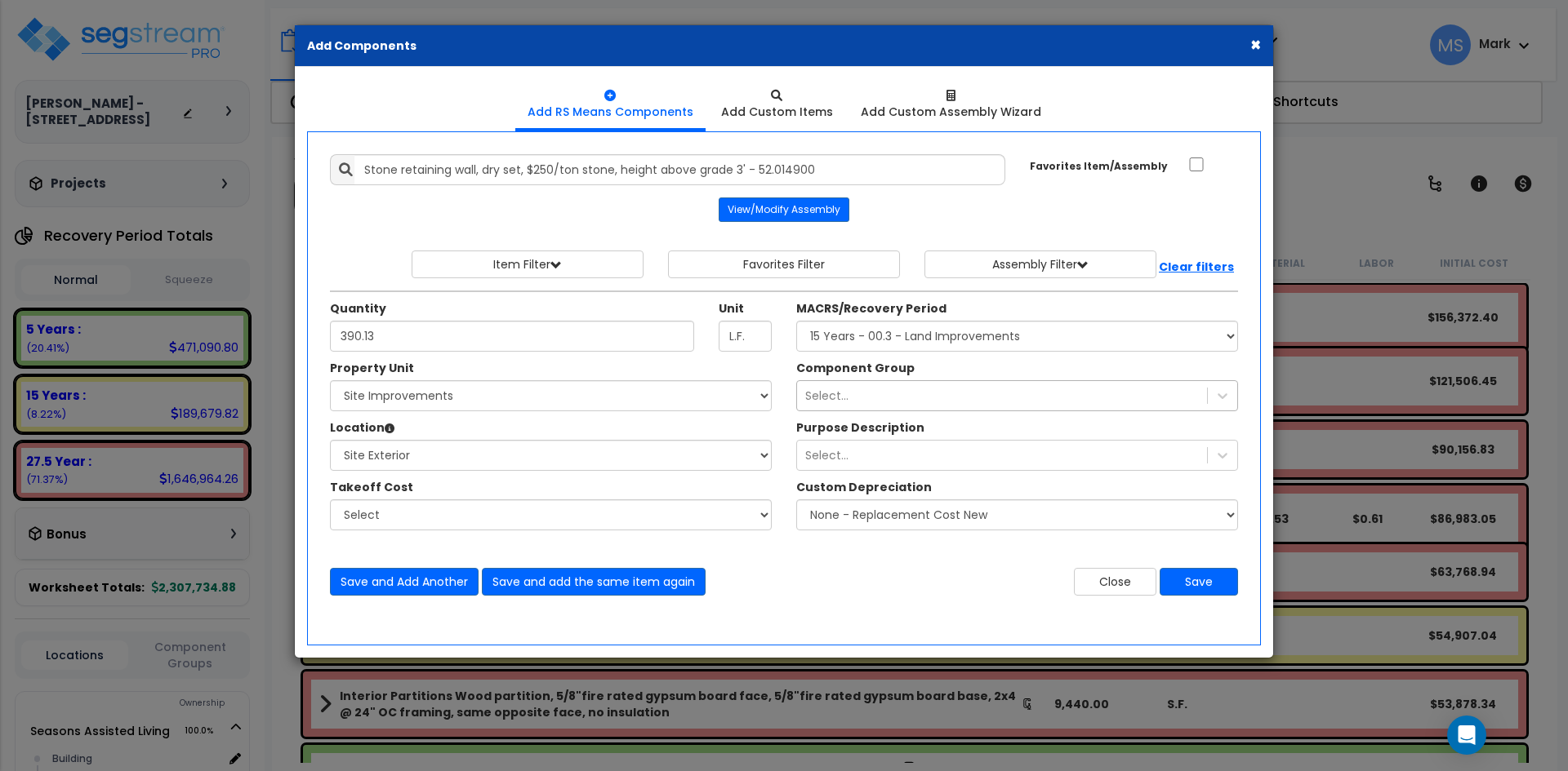
click at [886, 387] on div "Select..." at bounding box center [1002, 396] width 410 height 26
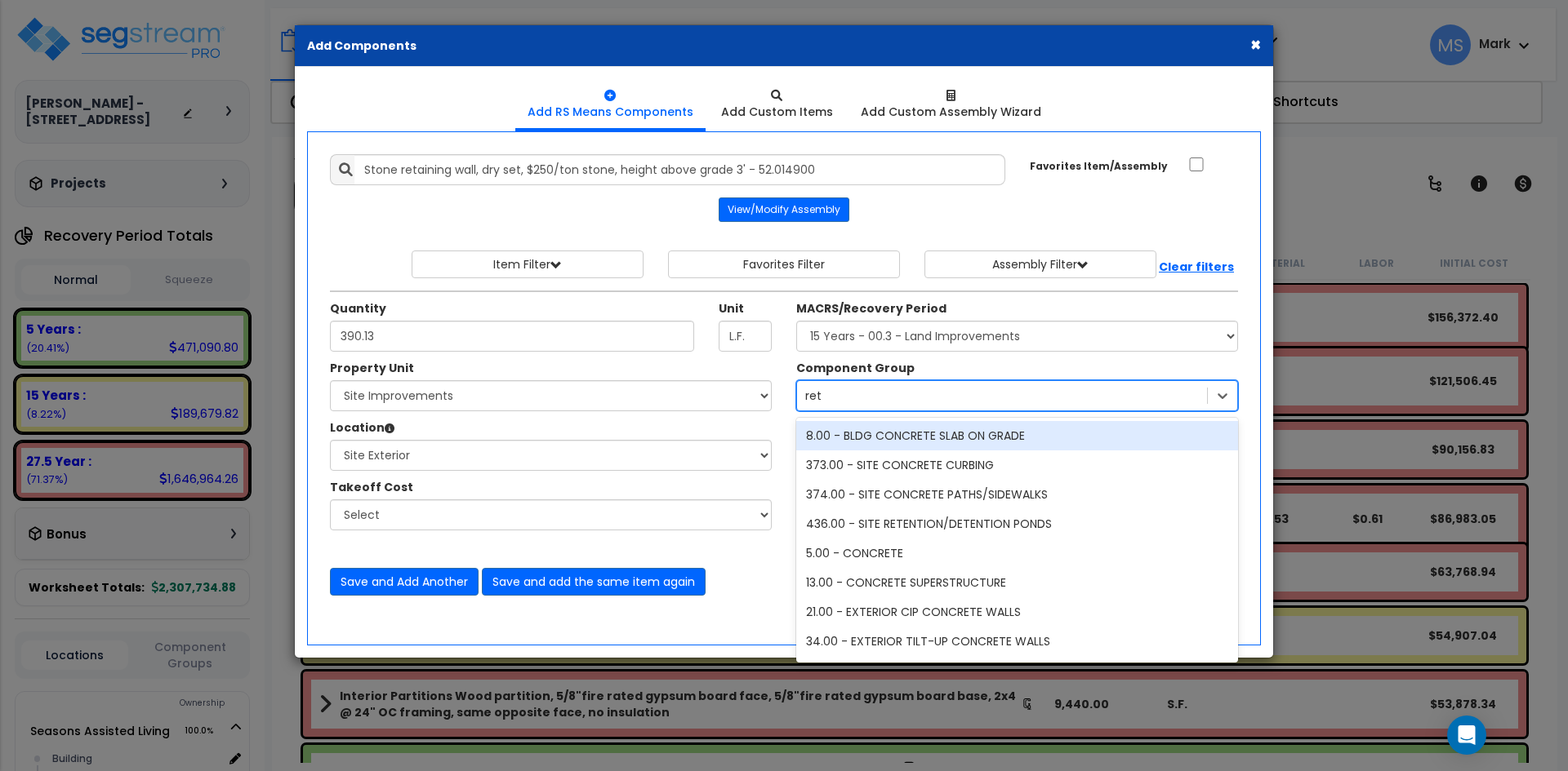
type input "reta"
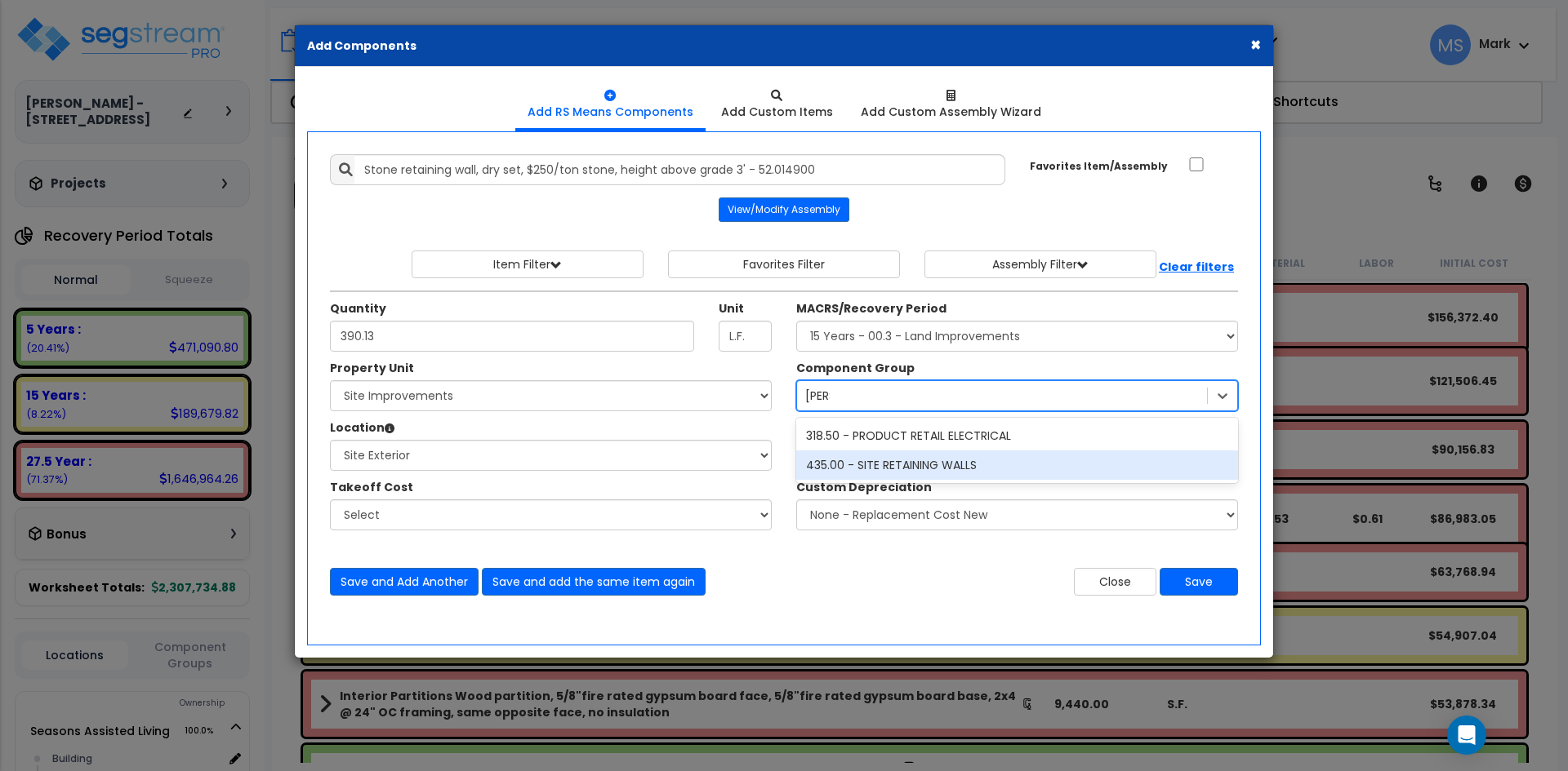
click at [908, 467] on div "435.00 - SITE RETAINING WALLS" at bounding box center [1018, 465] width 442 height 29
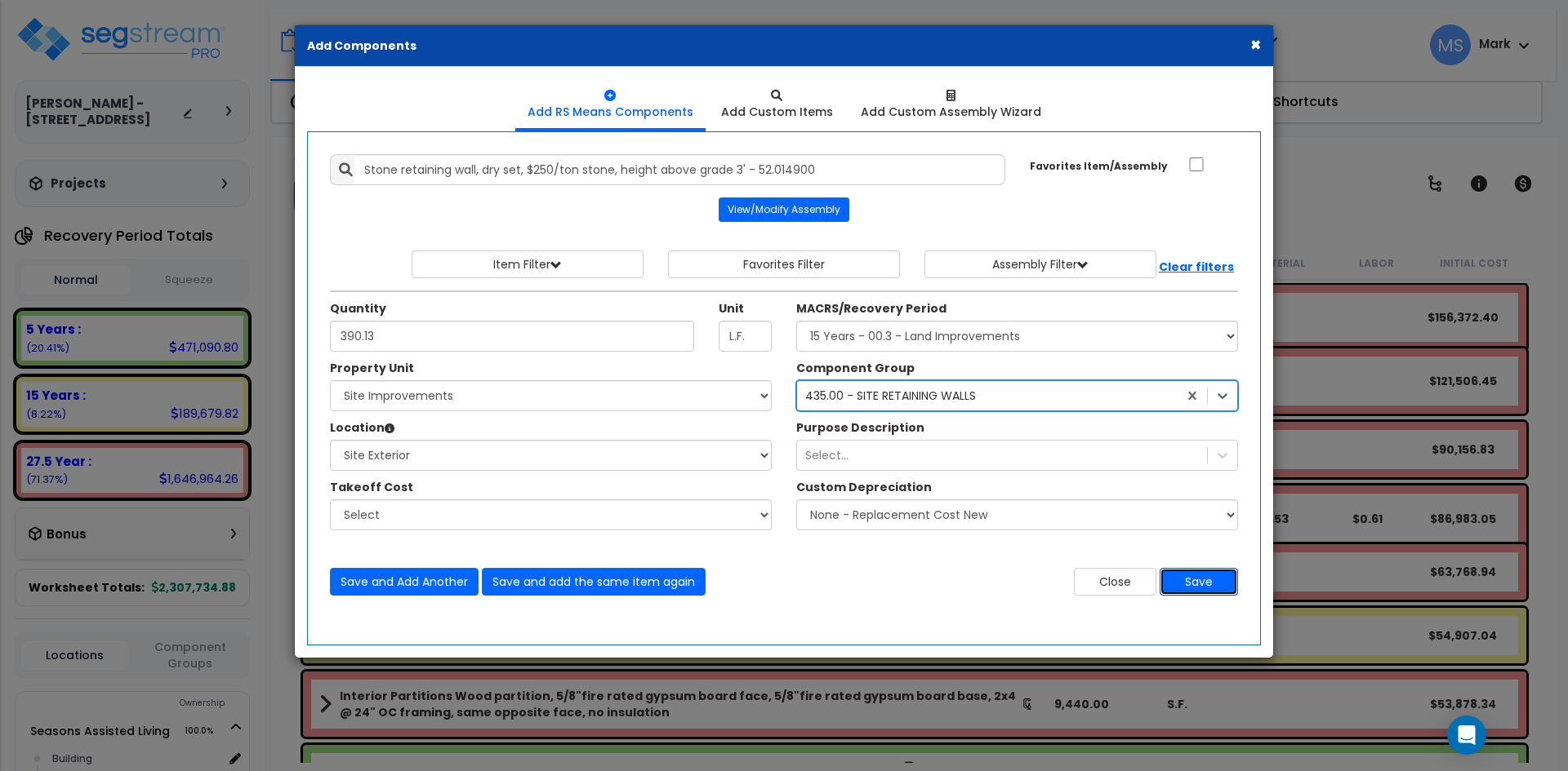
click at [1196, 586] on button "Save" at bounding box center [1198, 582] width 78 height 28
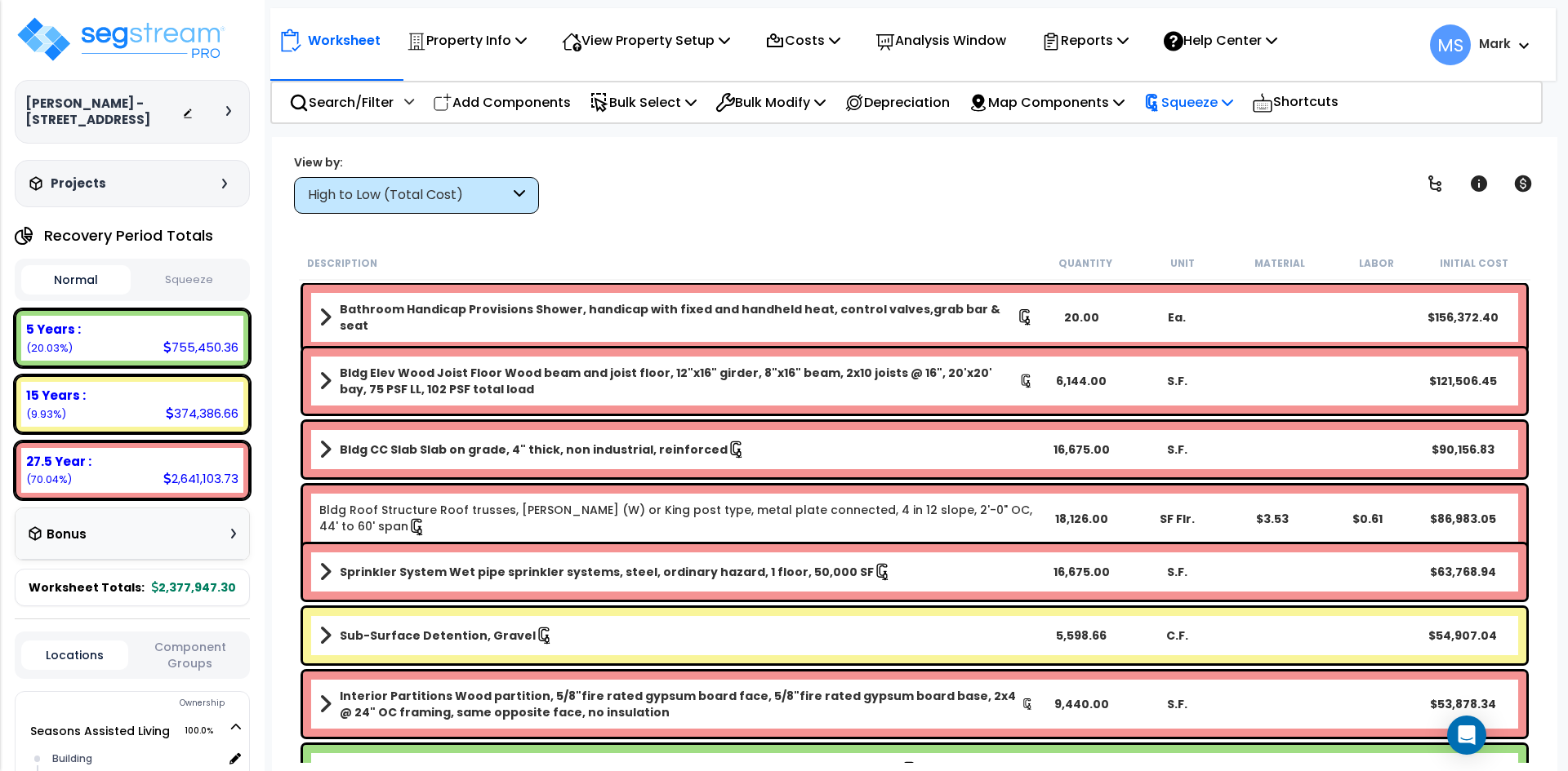
click at [1201, 103] on p "Squeeze" at bounding box center [1188, 102] width 90 height 22
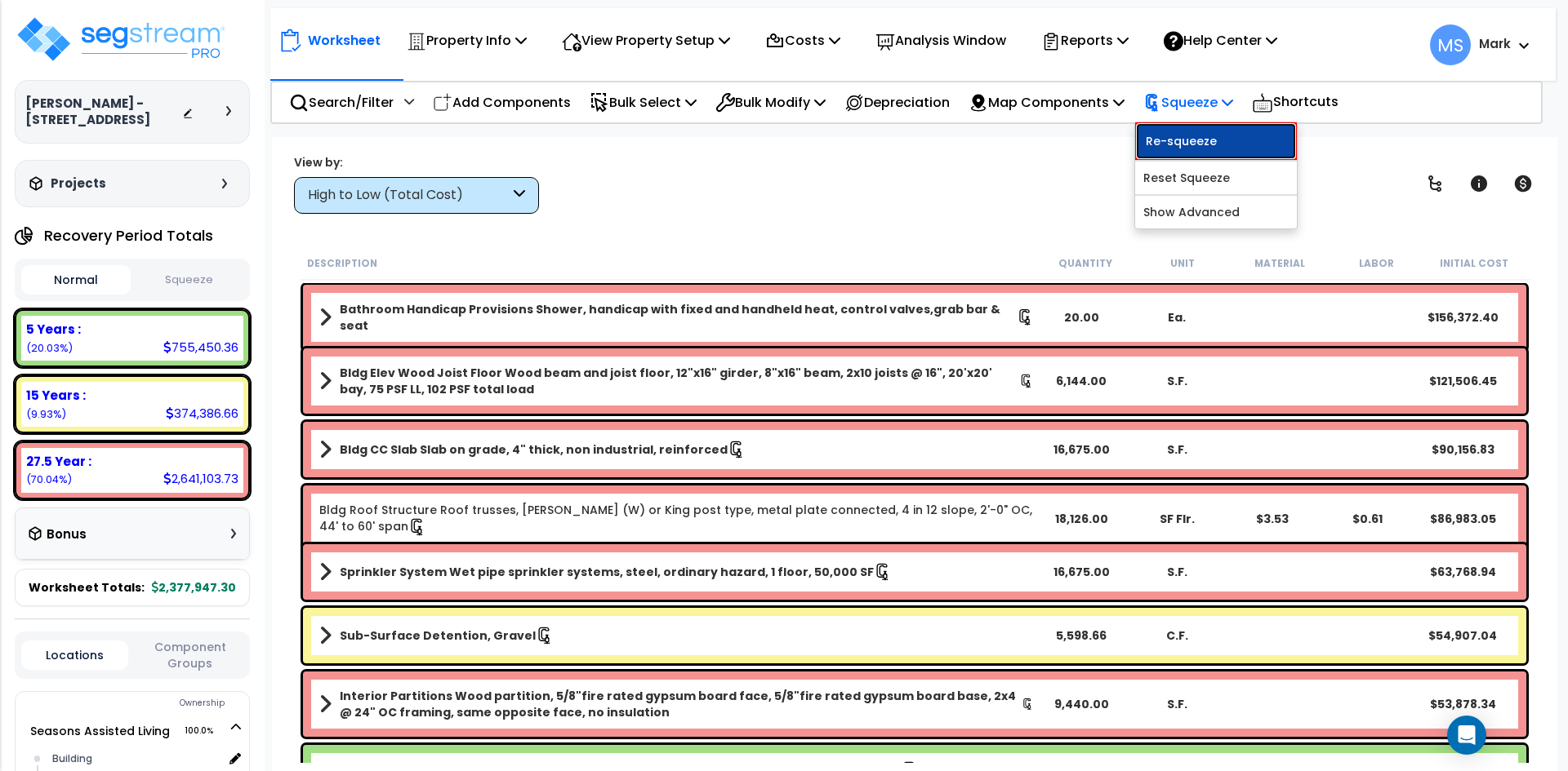
click at [1206, 144] on link "Re-squeeze" at bounding box center [1217, 141] width 162 height 38
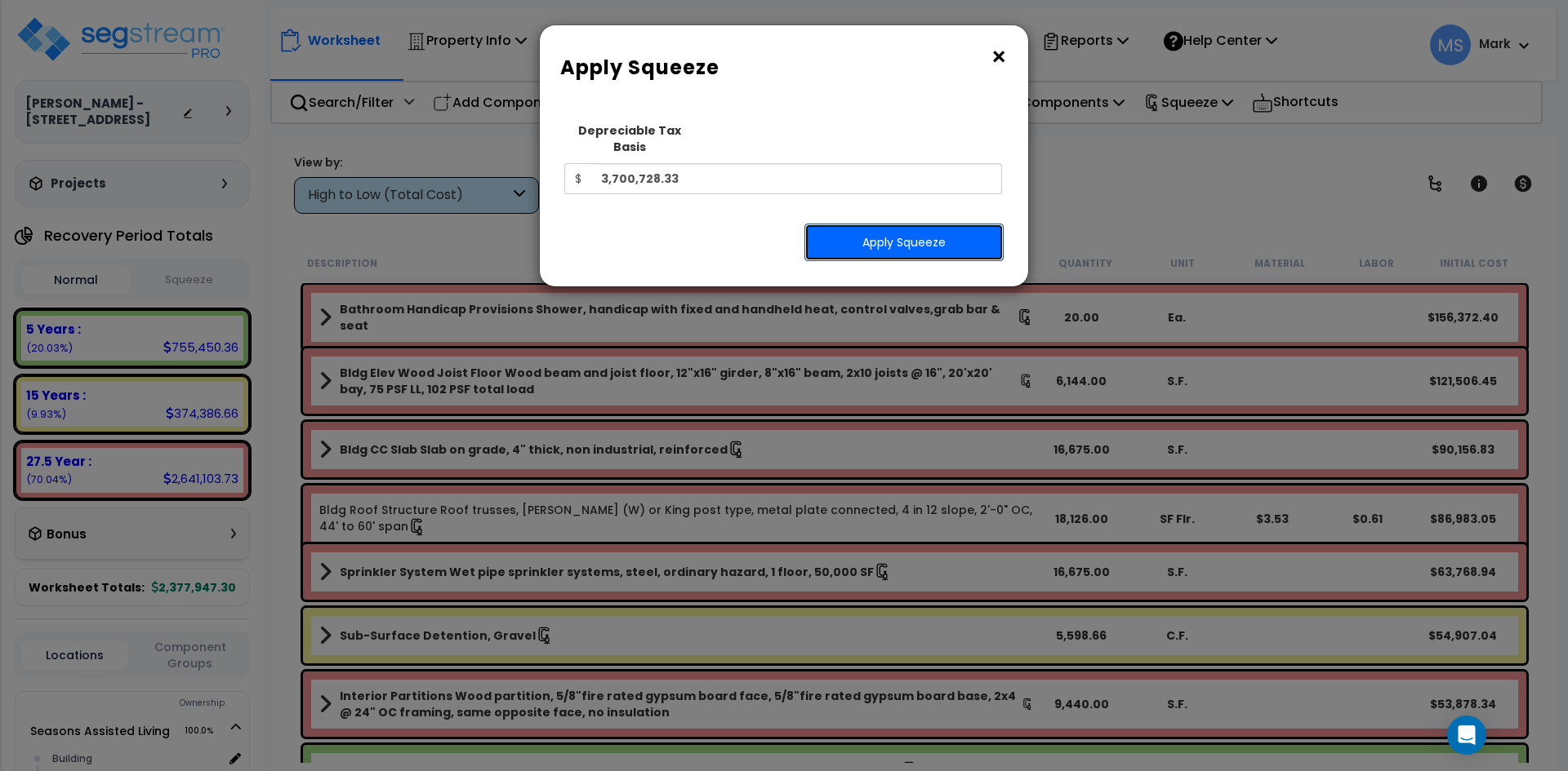
click at [906, 224] on button "Apply Squeeze" at bounding box center [904, 242] width 199 height 38
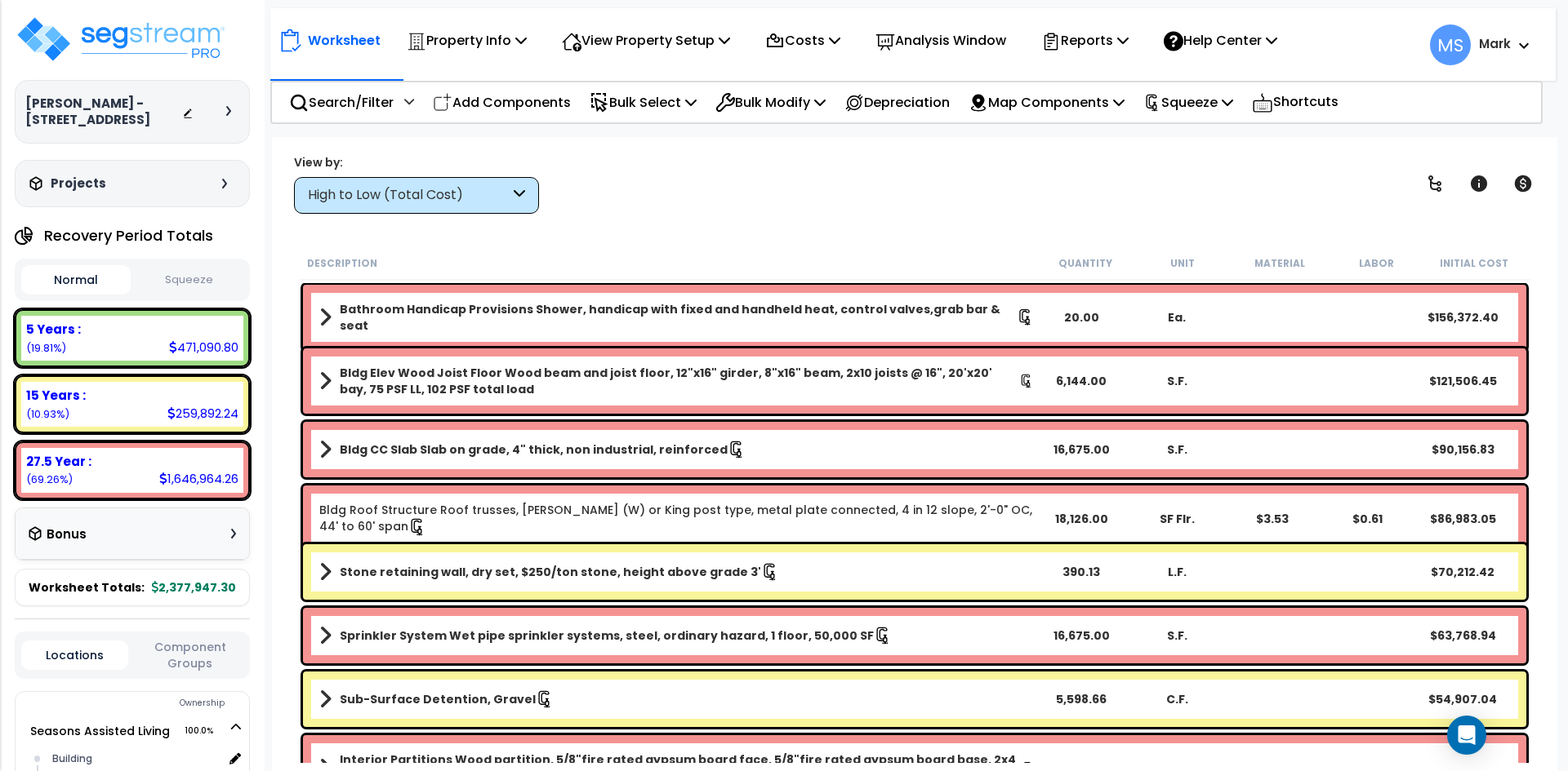
click at [206, 281] on button "Squeeze" at bounding box center [189, 281] width 109 height 29
click at [612, 572] on b "Stone retaining wall, dry set, $250/ton stone, height above grade 3'" at bounding box center [550, 572] width 422 height 16
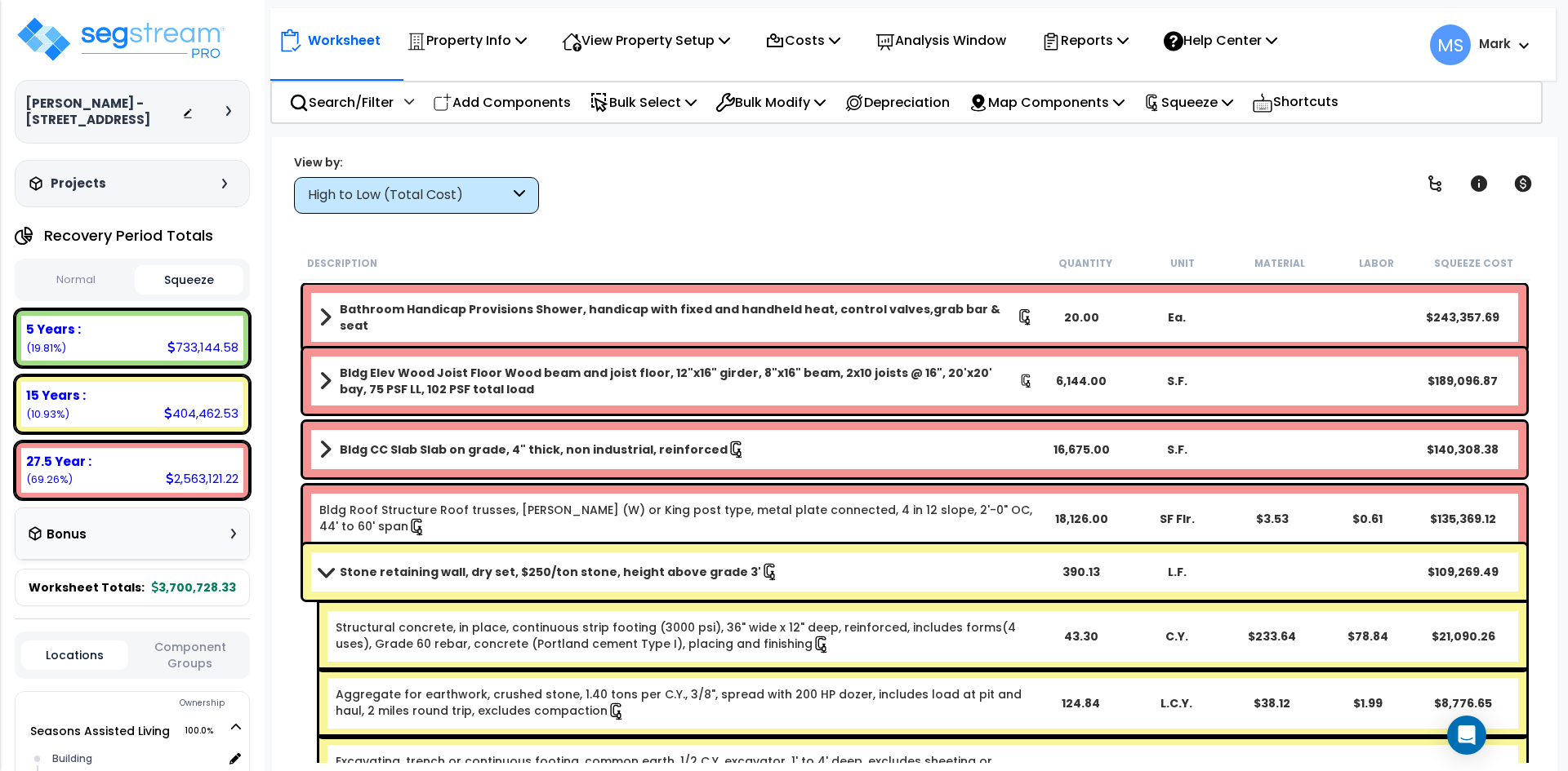
click at [612, 572] on b "Stone retaining wall, dry set, $250/ton stone, height above grade 3'" at bounding box center [550, 572] width 422 height 16
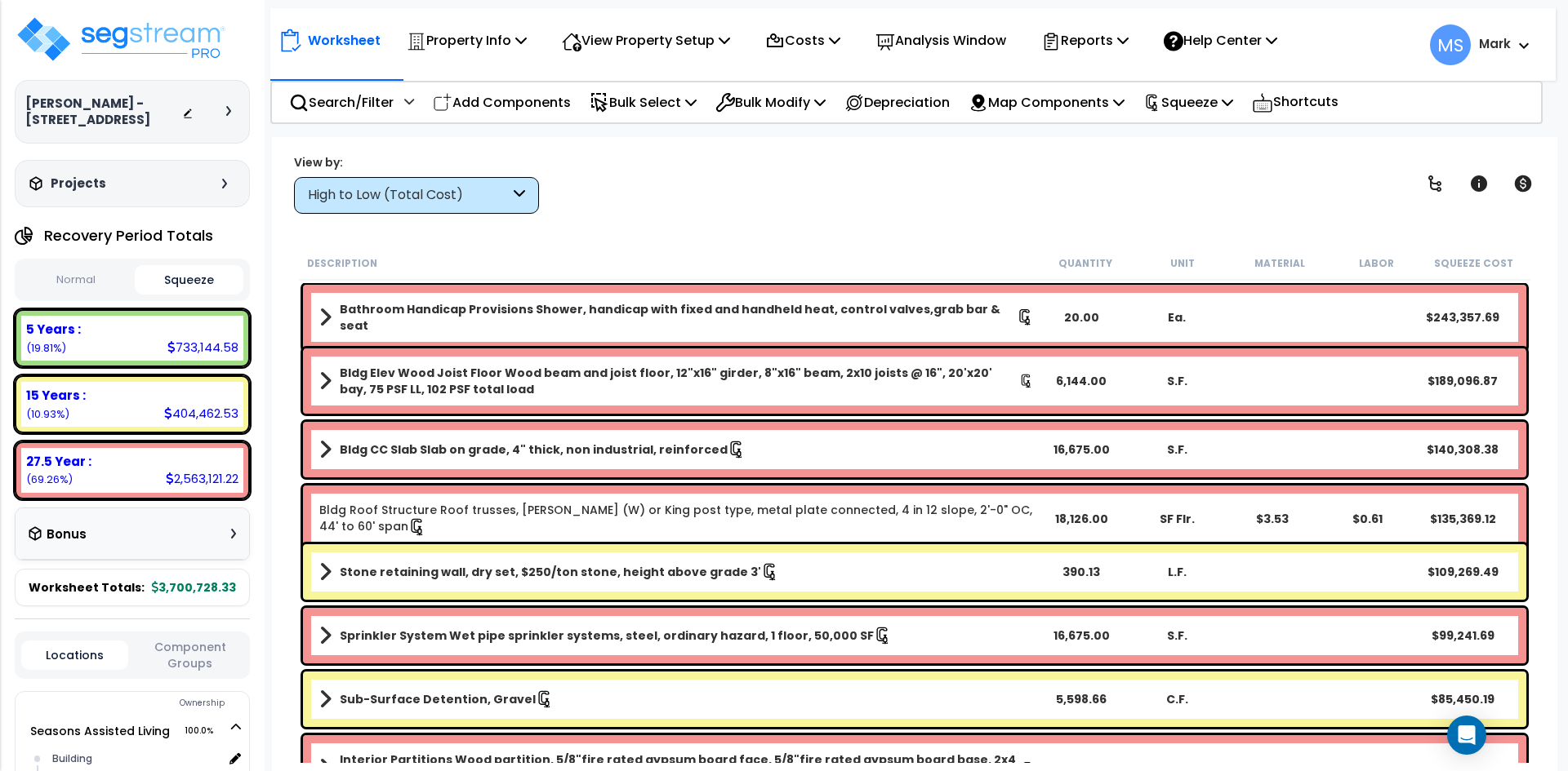
click at [612, 572] on b "Stone retaining wall, dry set, $250/ton stone, height above grade 3'" at bounding box center [550, 572] width 422 height 16
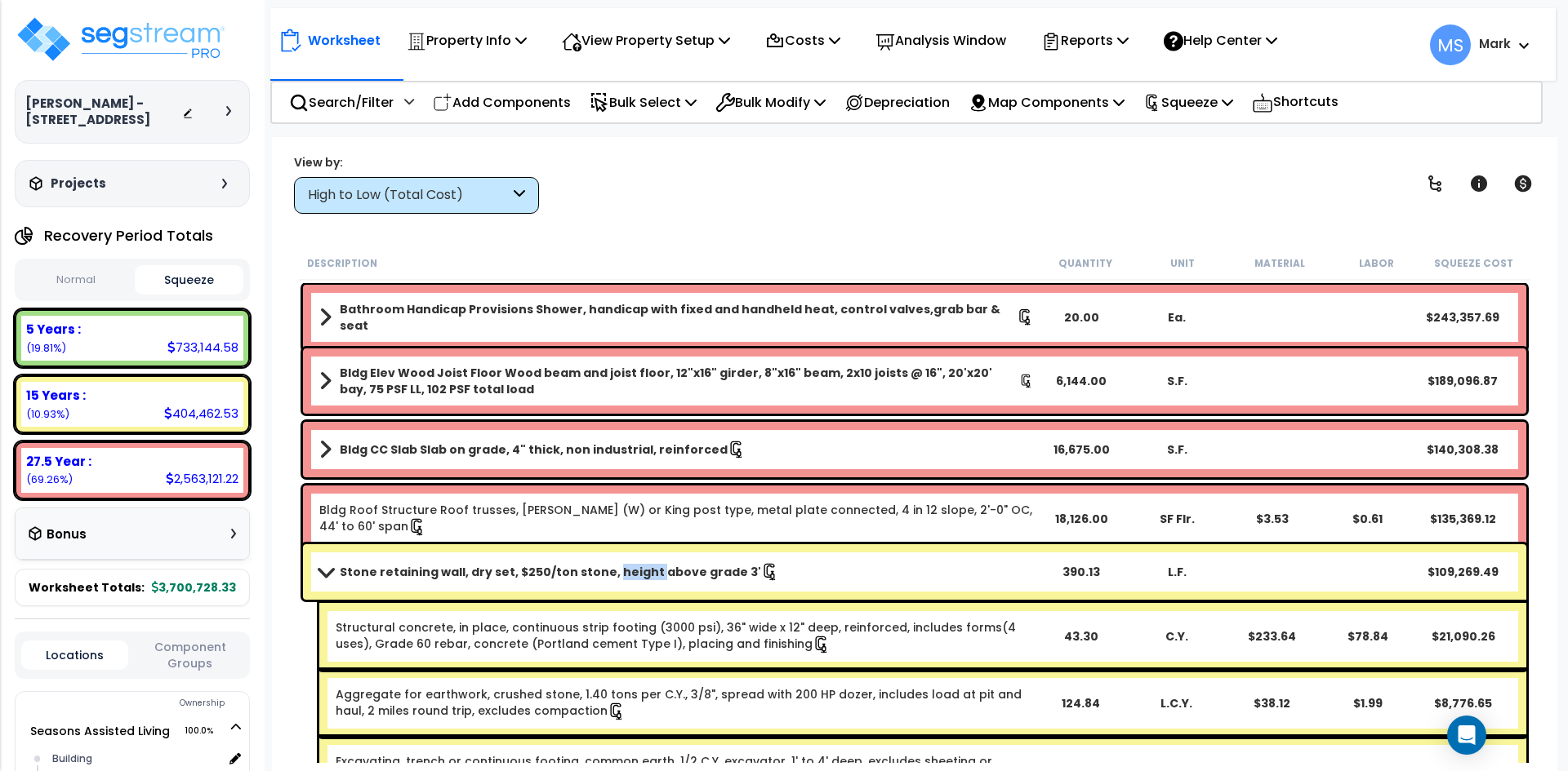
click at [612, 572] on b "Stone retaining wall, dry set, $250/ton stone, height above grade 3'" at bounding box center [550, 572] width 422 height 16
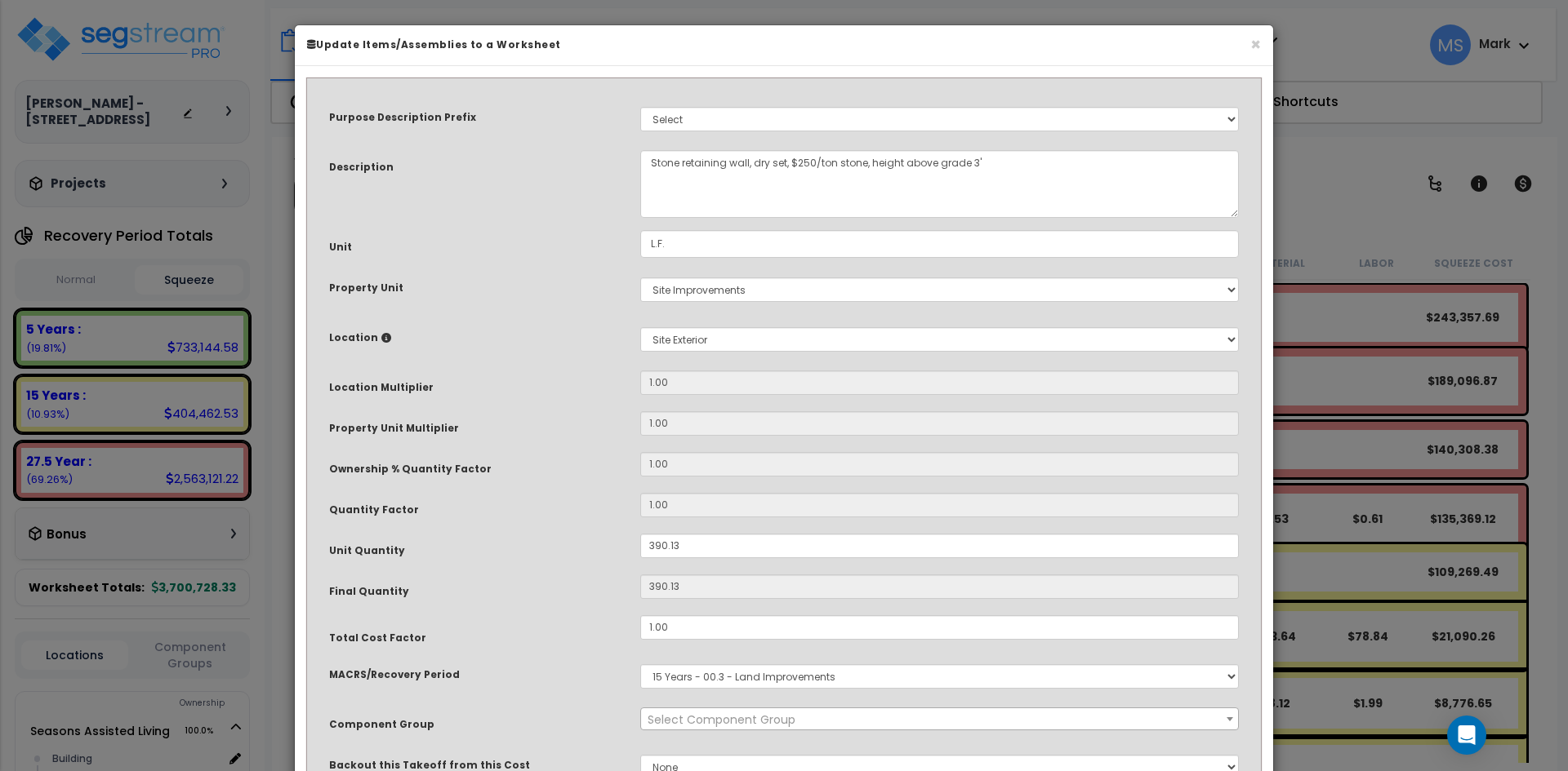
select select "45833"
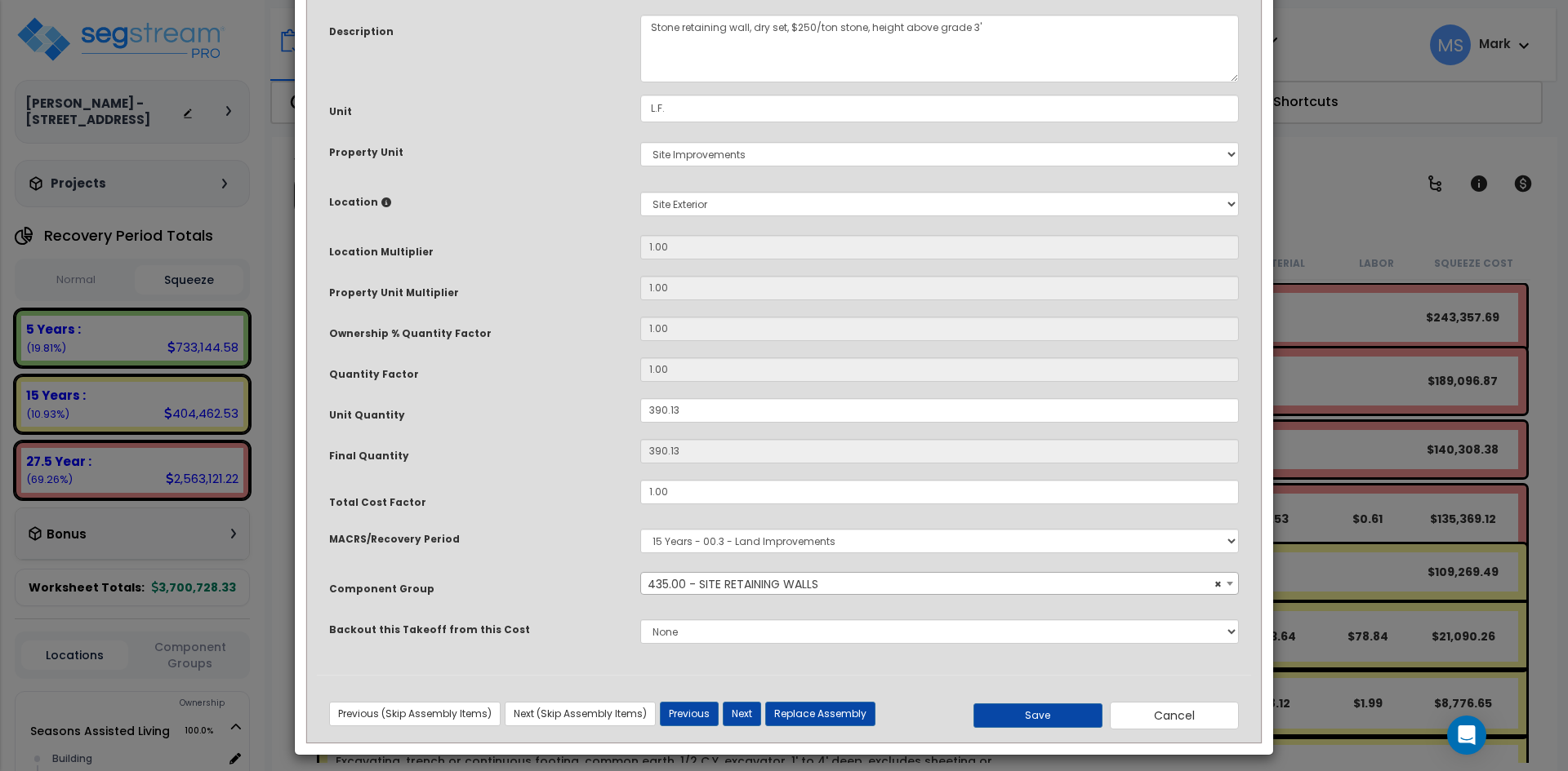
scroll to position [145, 0]
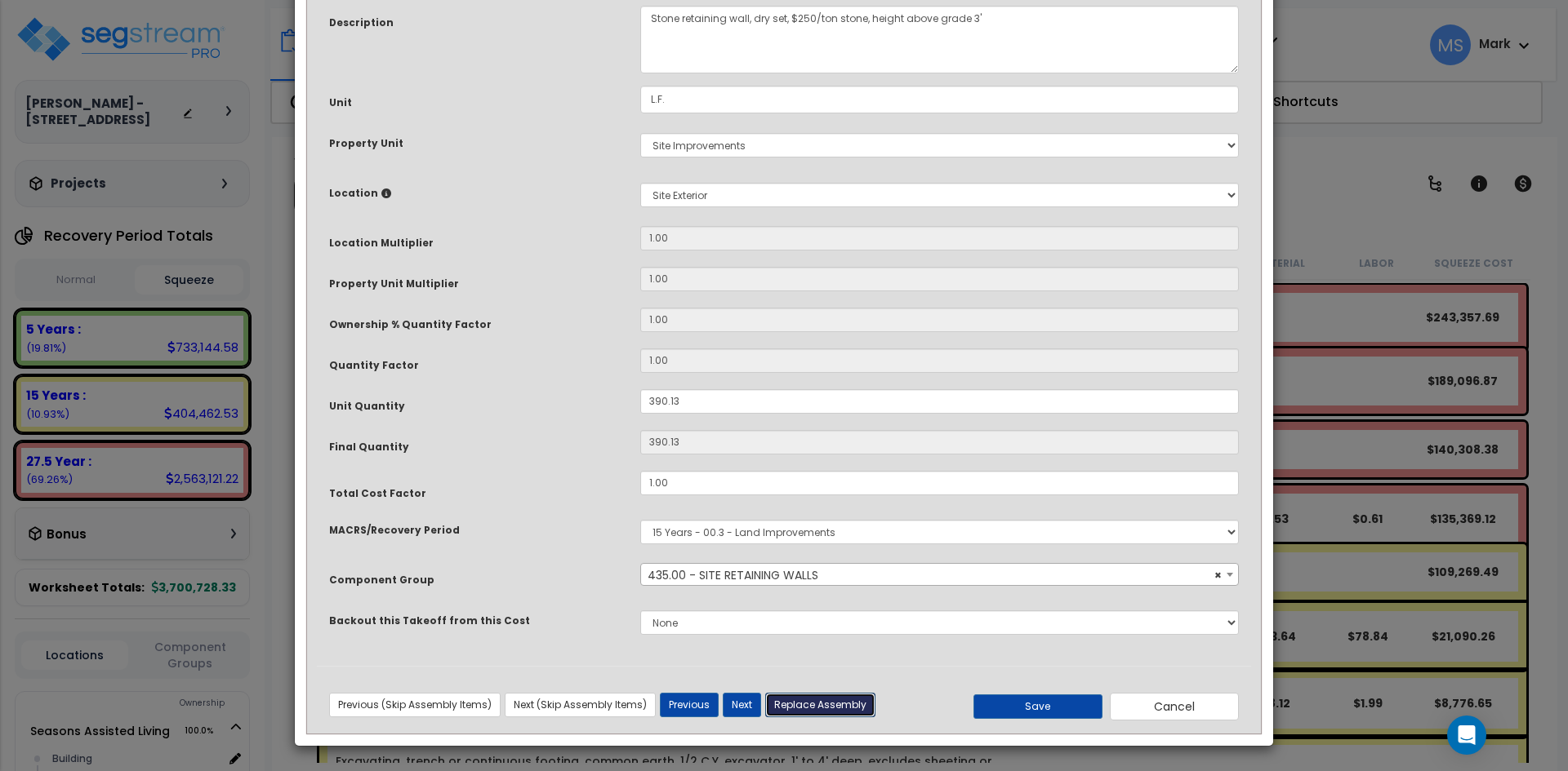
click at [822, 702] on button "Replace Assembly" at bounding box center [821, 704] width 110 height 24
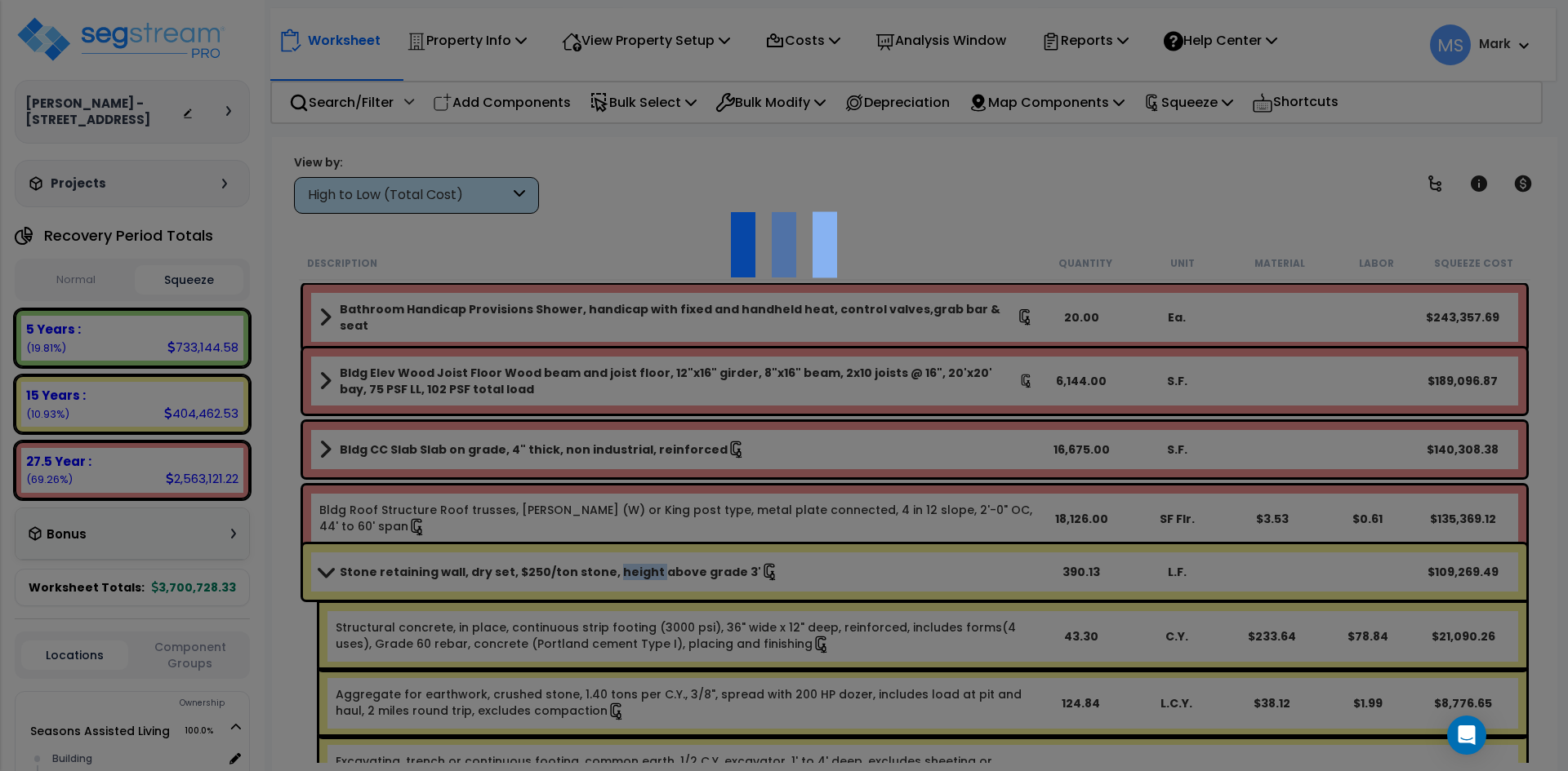
type input "390.13"
type input "L.F."
select select "165314"
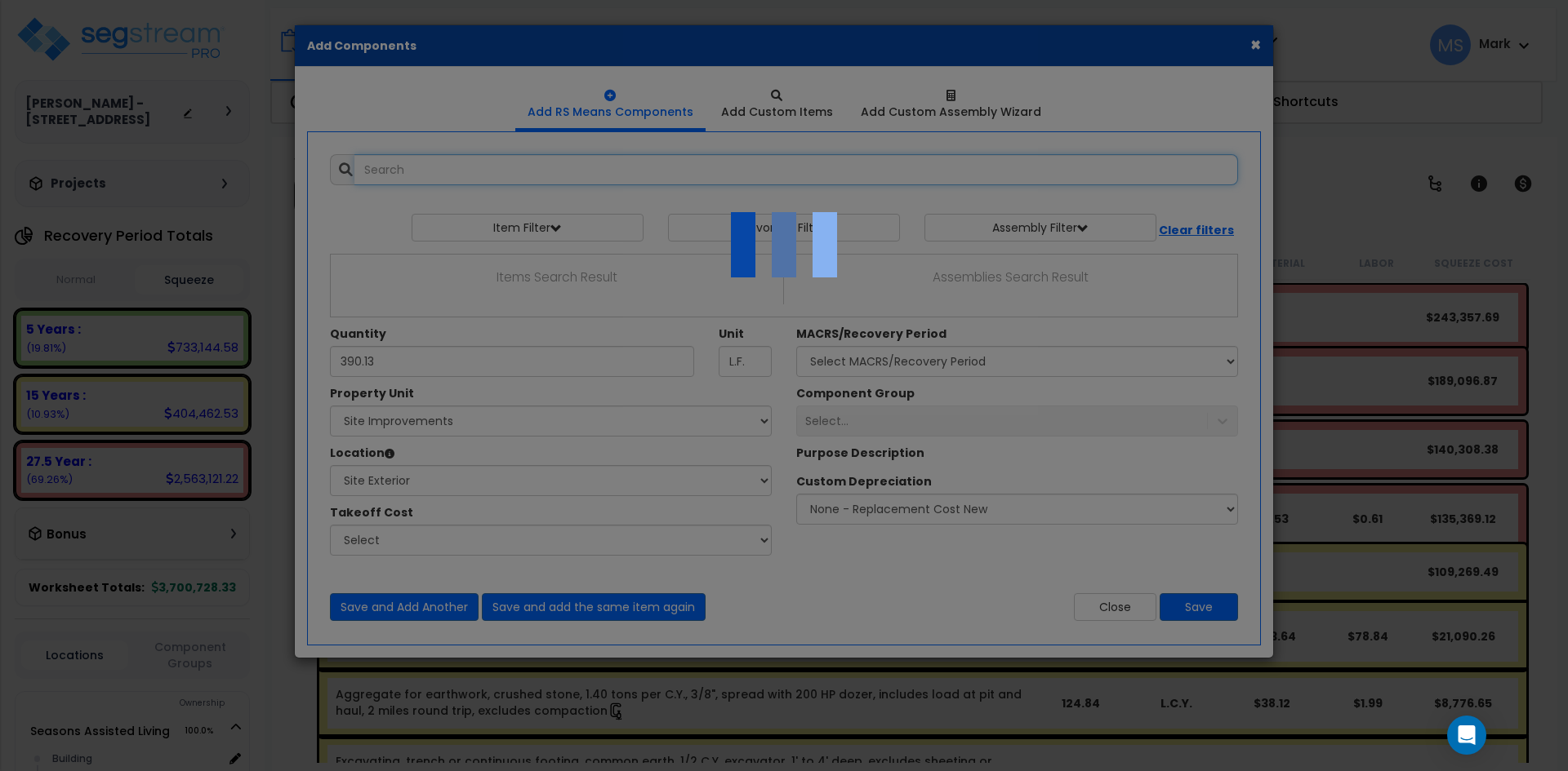
select select "462"
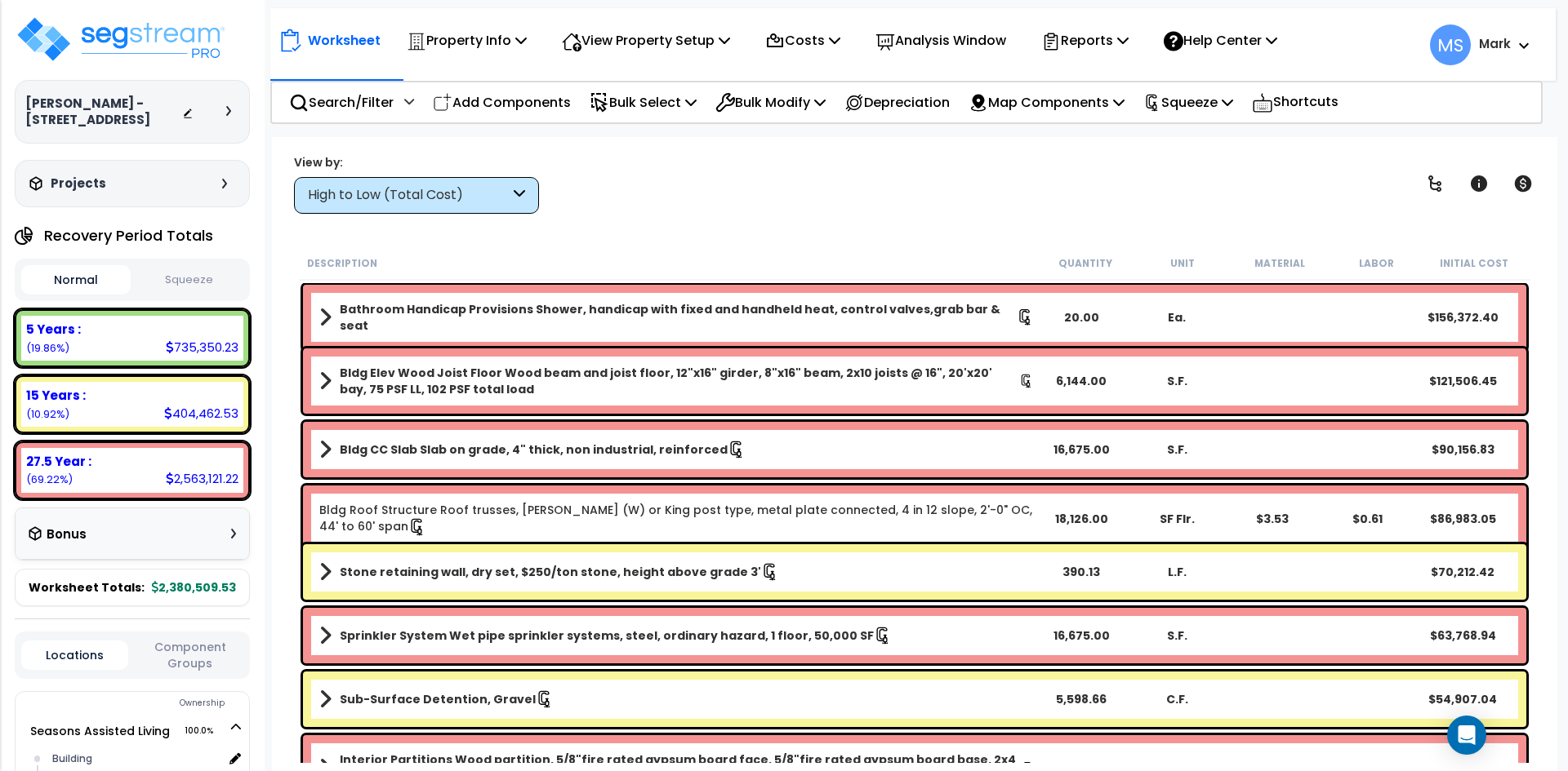
click at [183, 286] on button "Squeeze" at bounding box center [189, 281] width 109 height 29
click at [1213, 106] on p "Squeeze" at bounding box center [1188, 102] width 90 height 22
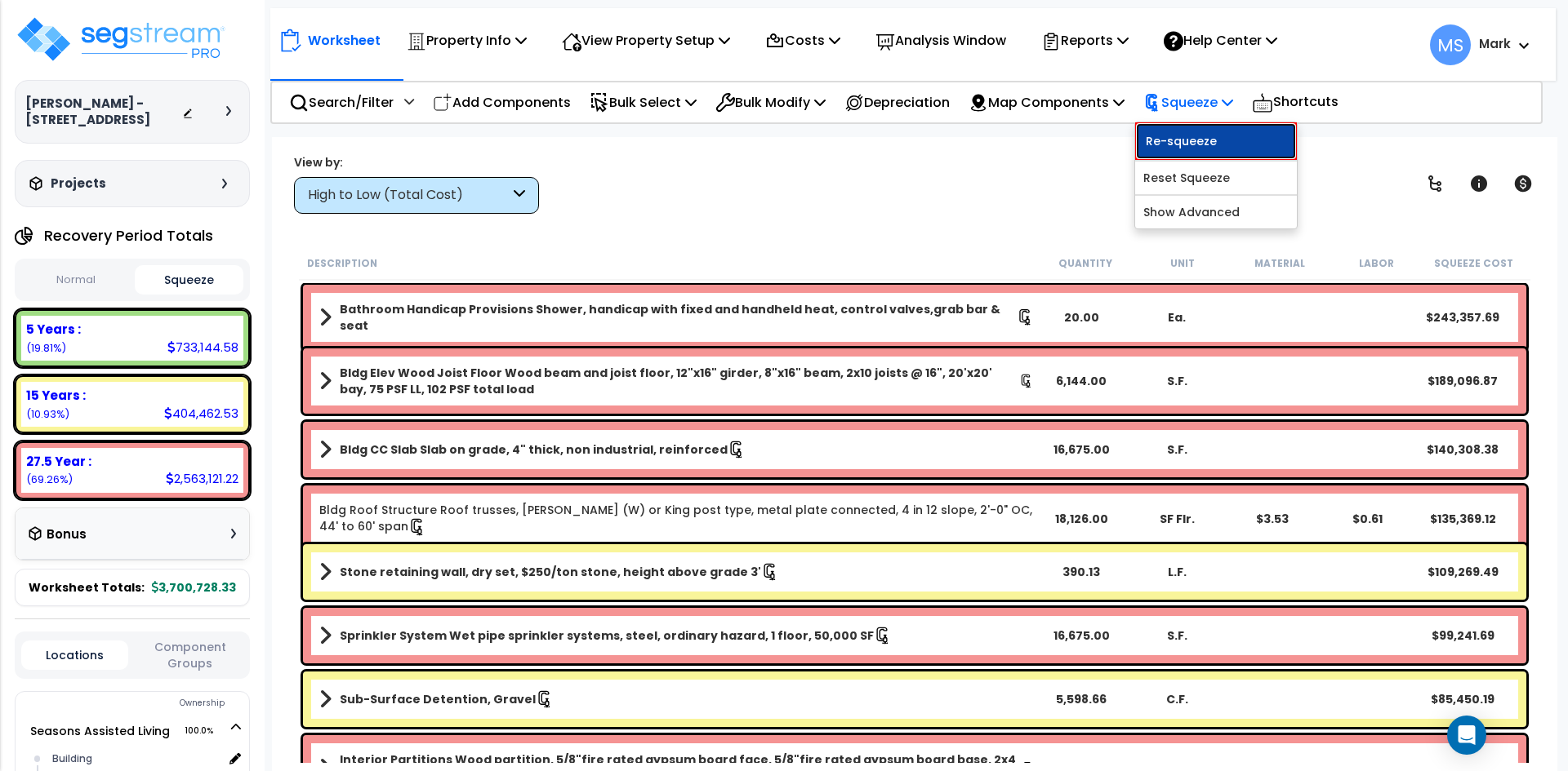
click at [1228, 137] on link "Re-squeeze" at bounding box center [1217, 141] width 162 height 38
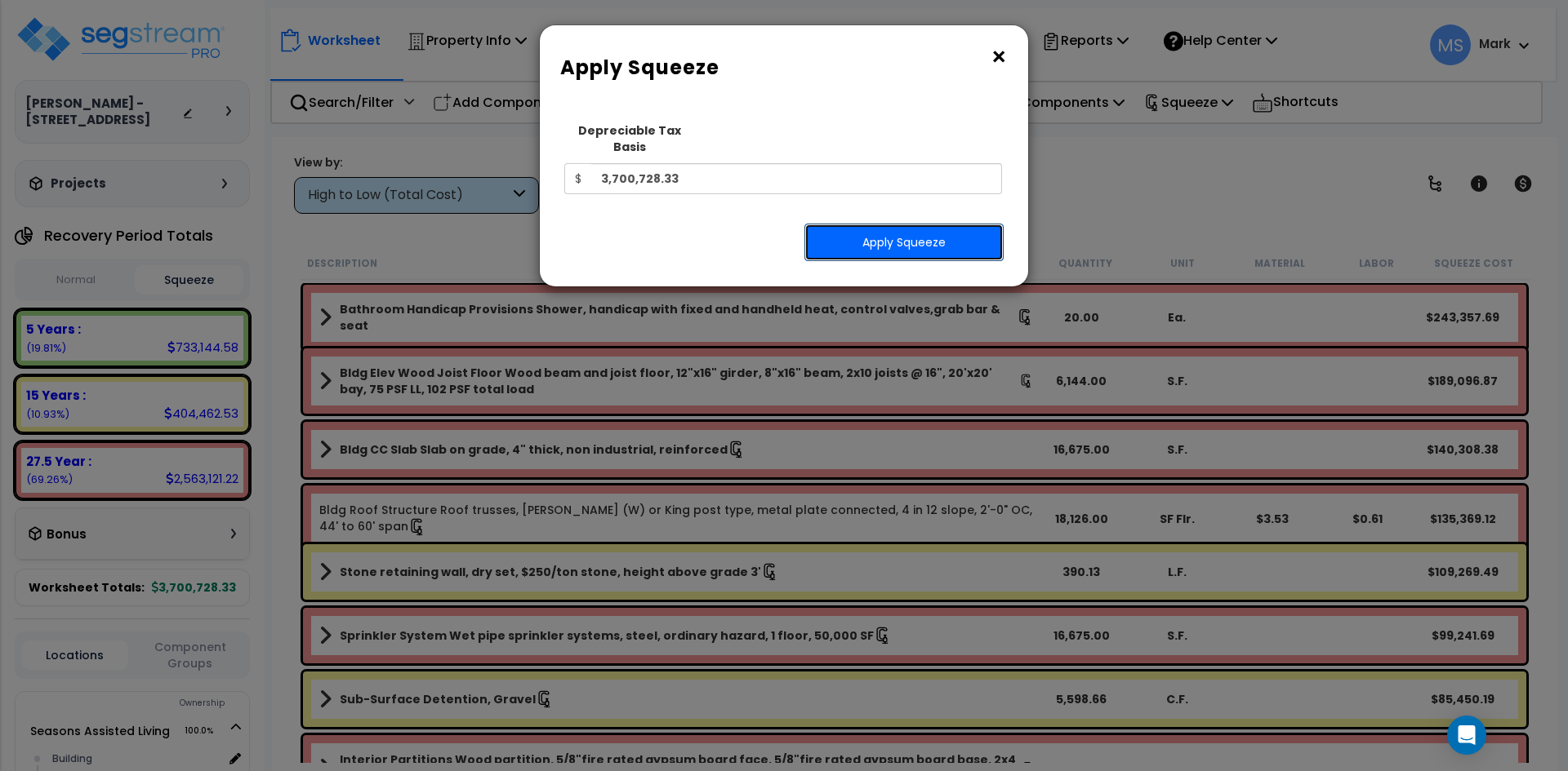
click at [910, 224] on button "Apply Squeeze" at bounding box center [904, 242] width 199 height 38
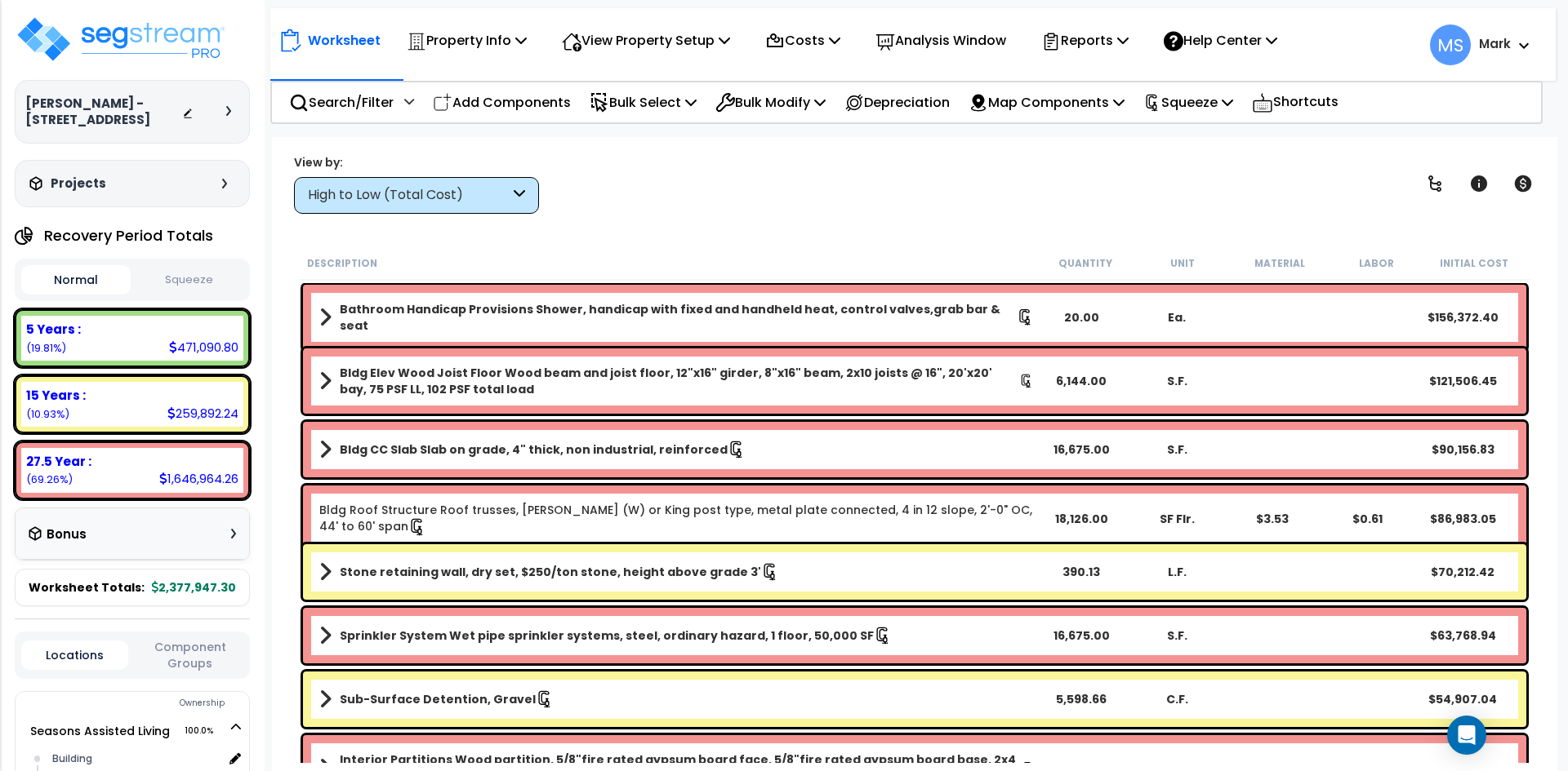
click at [241, 278] on button "Squeeze" at bounding box center [189, 281] width 109 height 29
click at [1525, 191] on icon at bounding box center [1524, 183] width 17 height 16
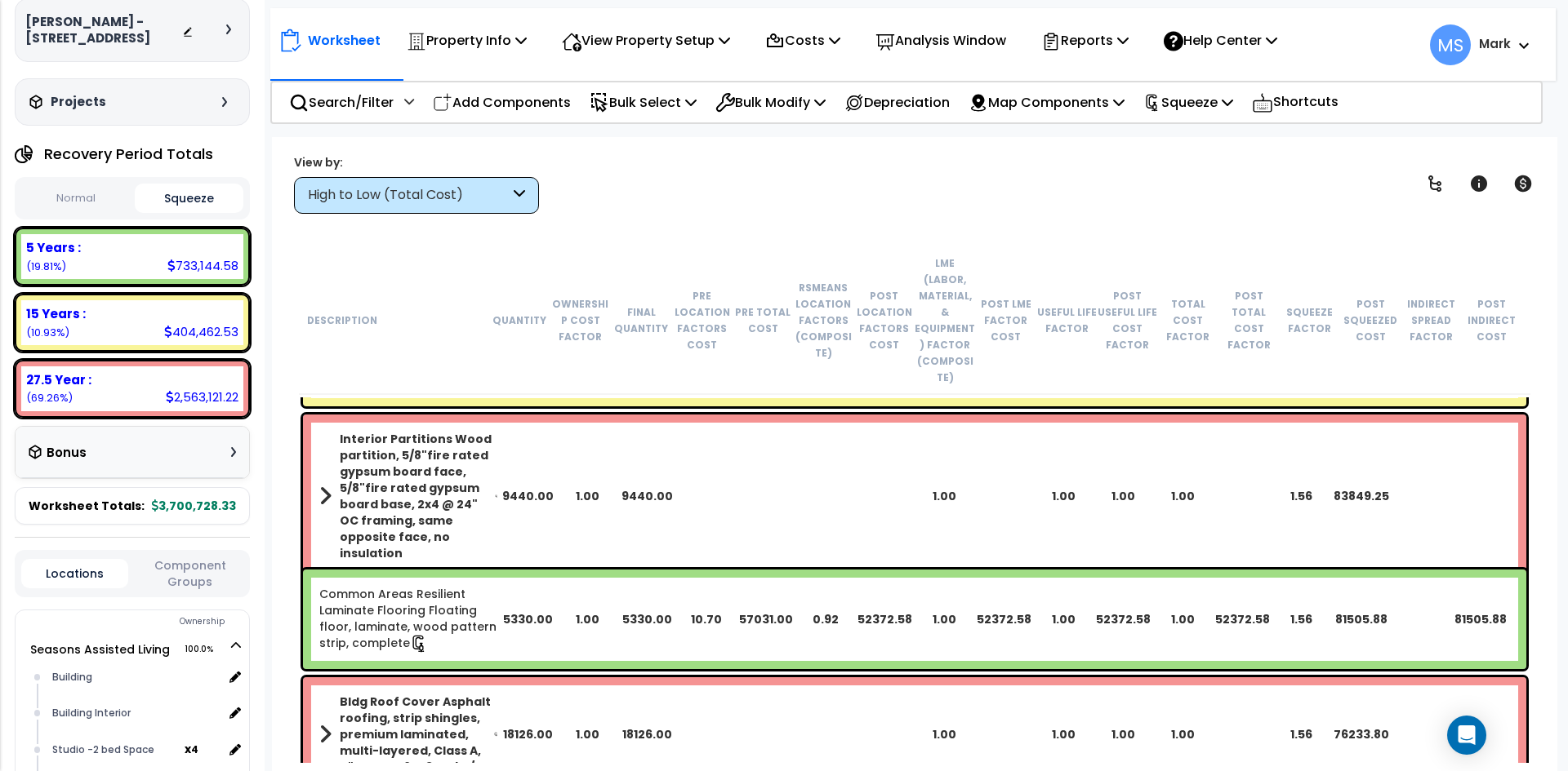
scroll to position [734, 0]
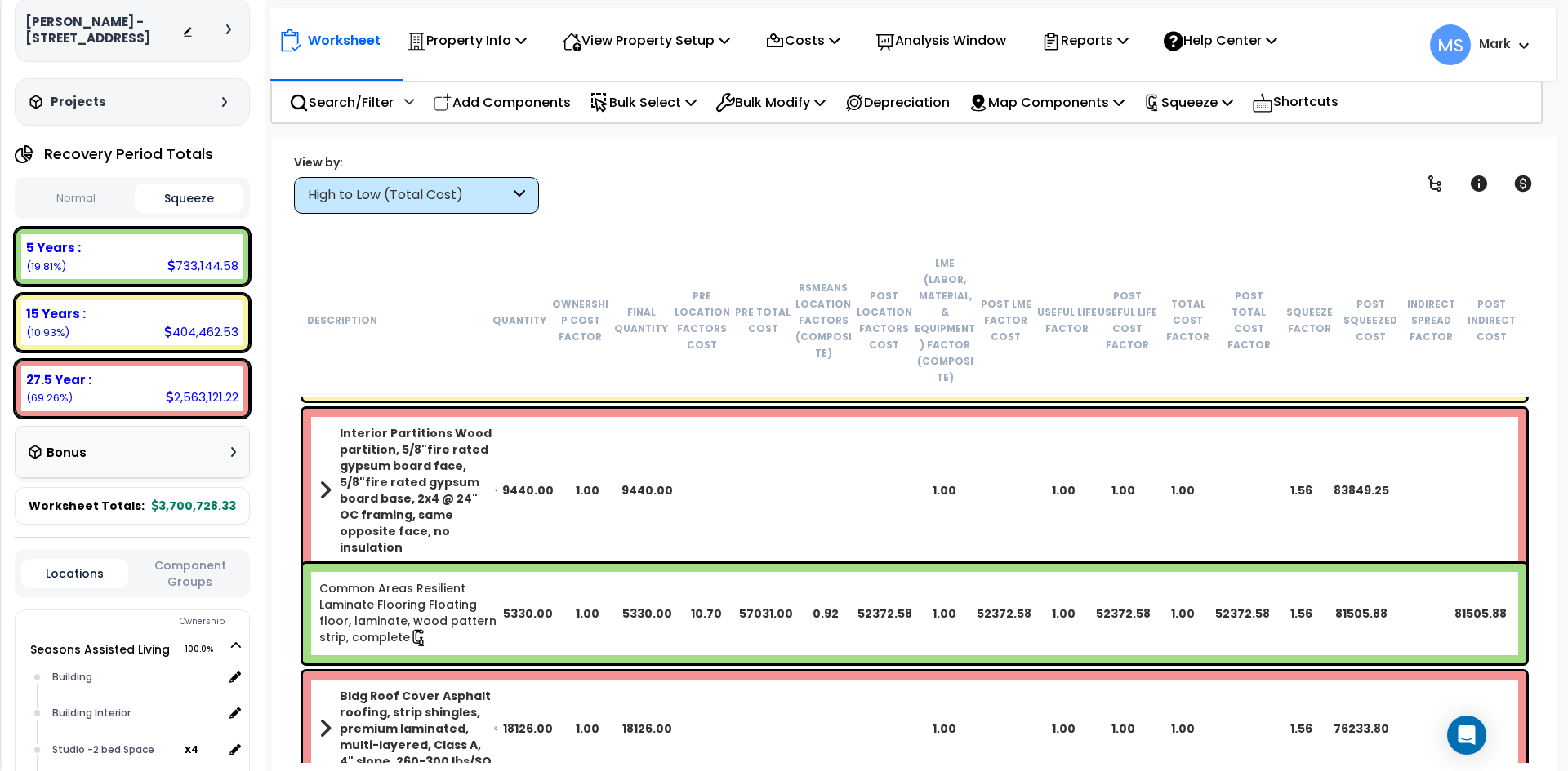
click at [509, 186] on div "High to Low (Total Cost)" at bounding box center [408, 195] width 202 height 18
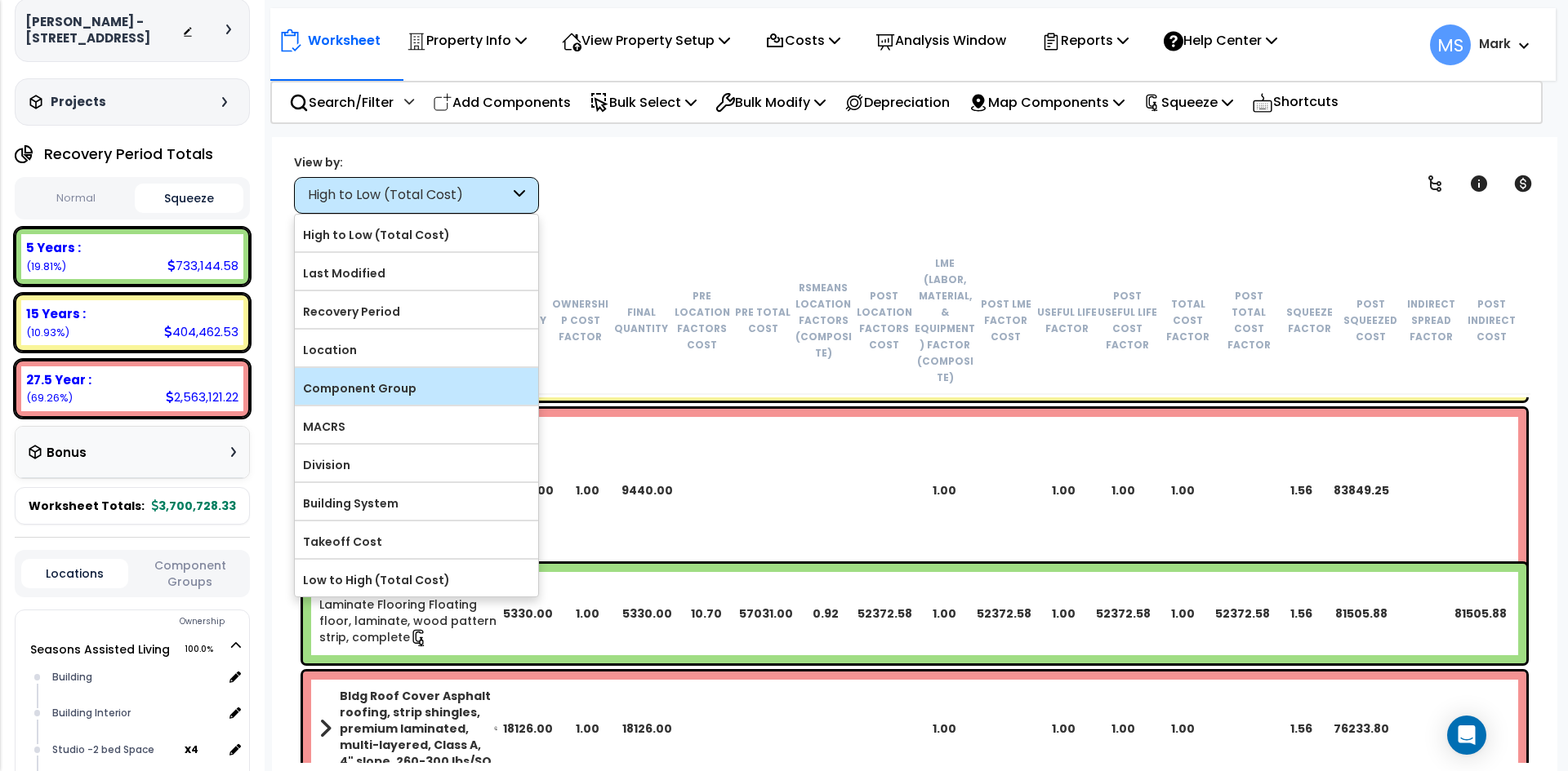
click at [412, 391] on label "Component Group" at bounding box center [416, 388] width 243 height 24
click at [0, 0] on input "Component Group" at bounding box center [0, 0] width 0 height 0
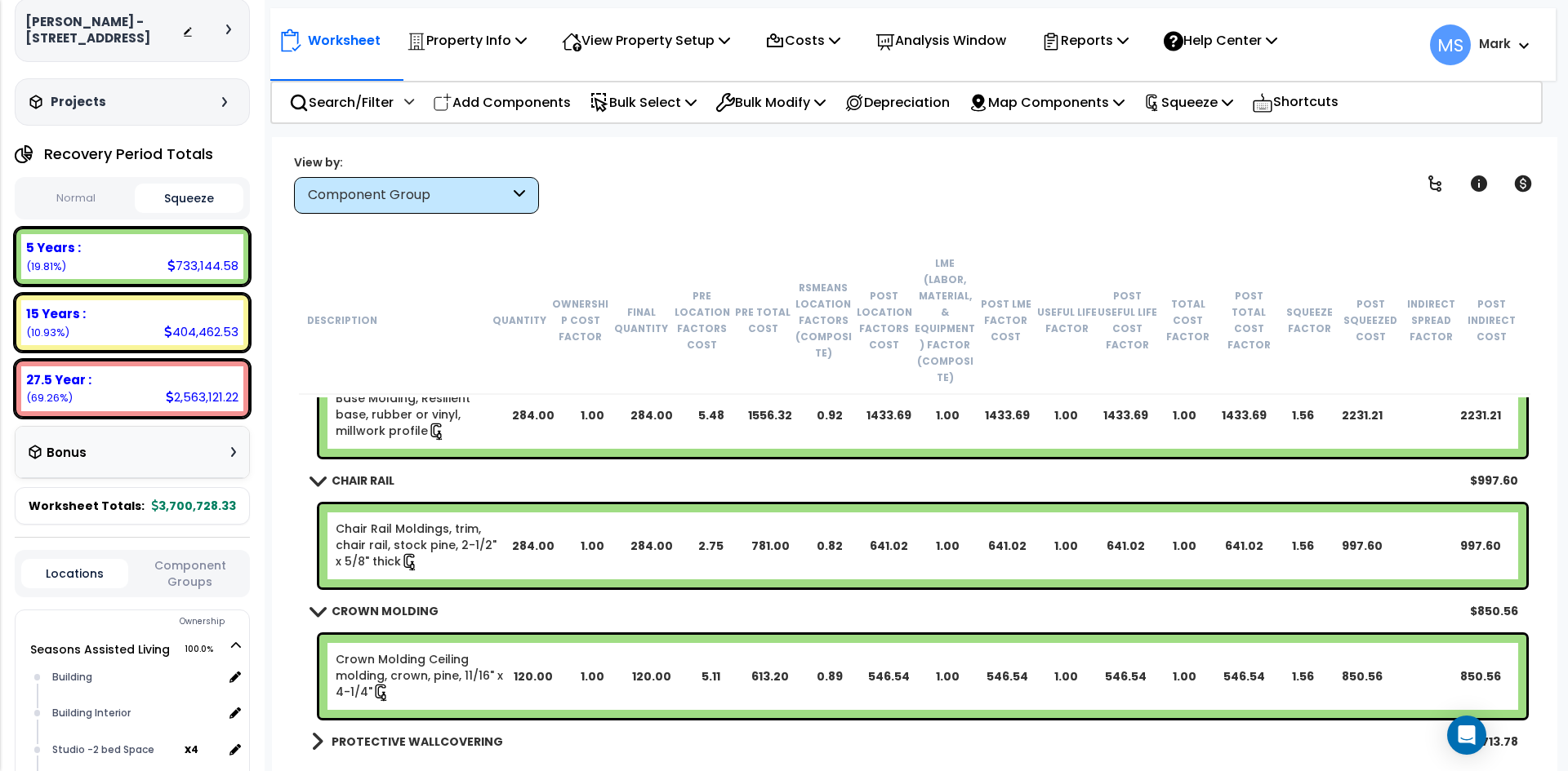
scroll to position [5632, 0]
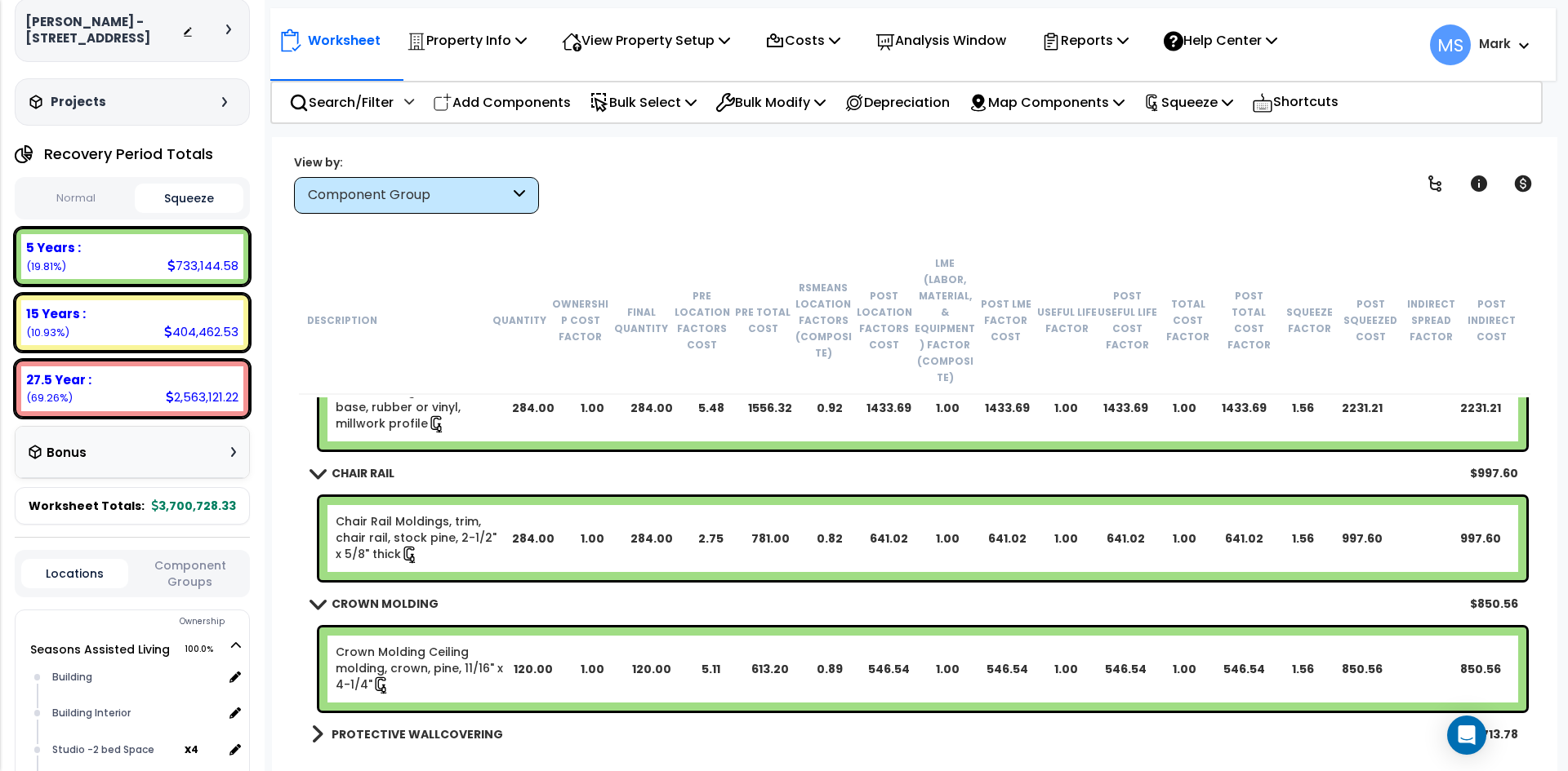
click at [386, 513] on link "Chair Rail Moldings, trim, chair rail, stock pine, 2-1/2" x 5/8" thick" at bounding box center [420, 538] width 168 height 50
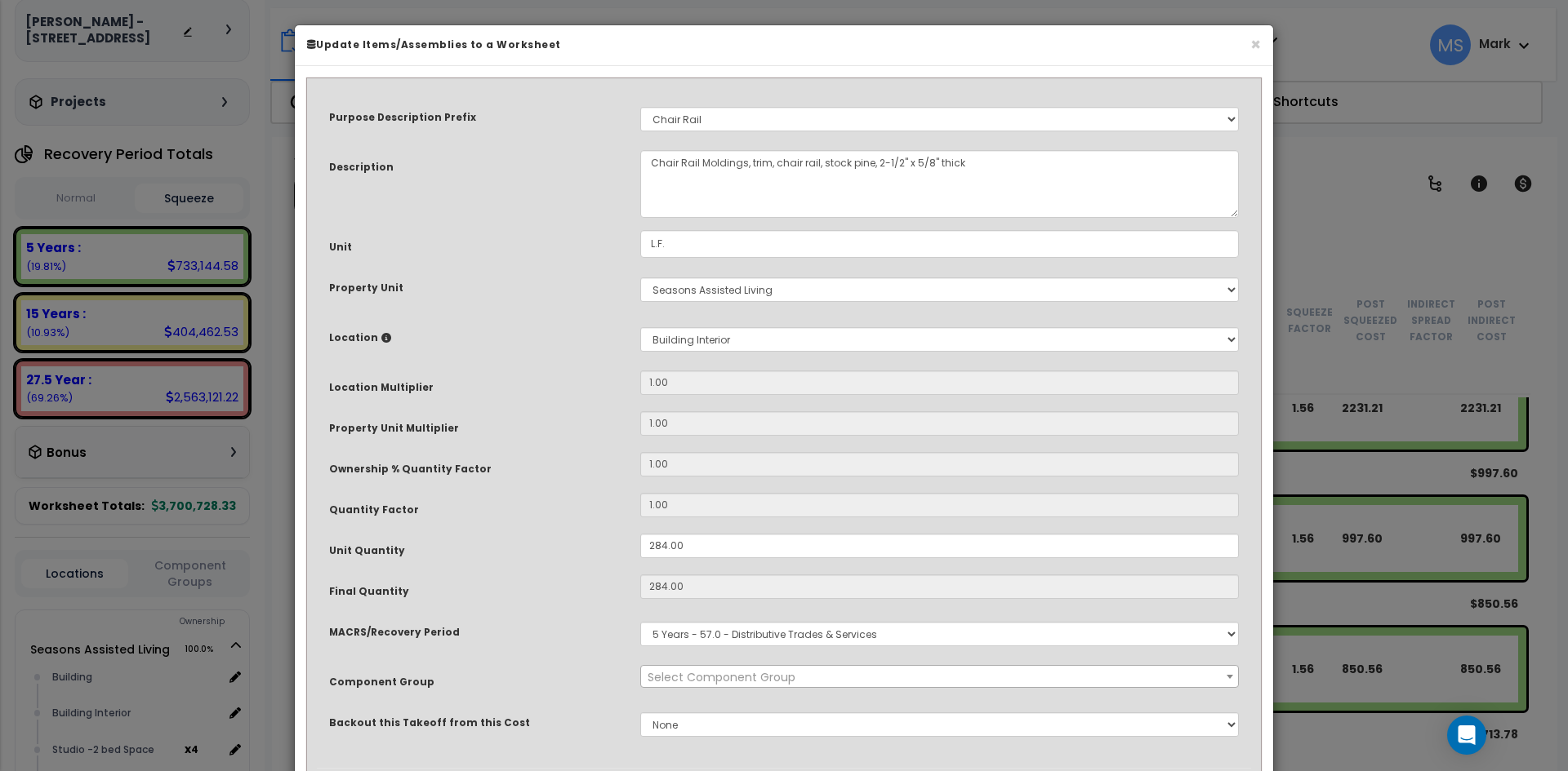
select select "45942"
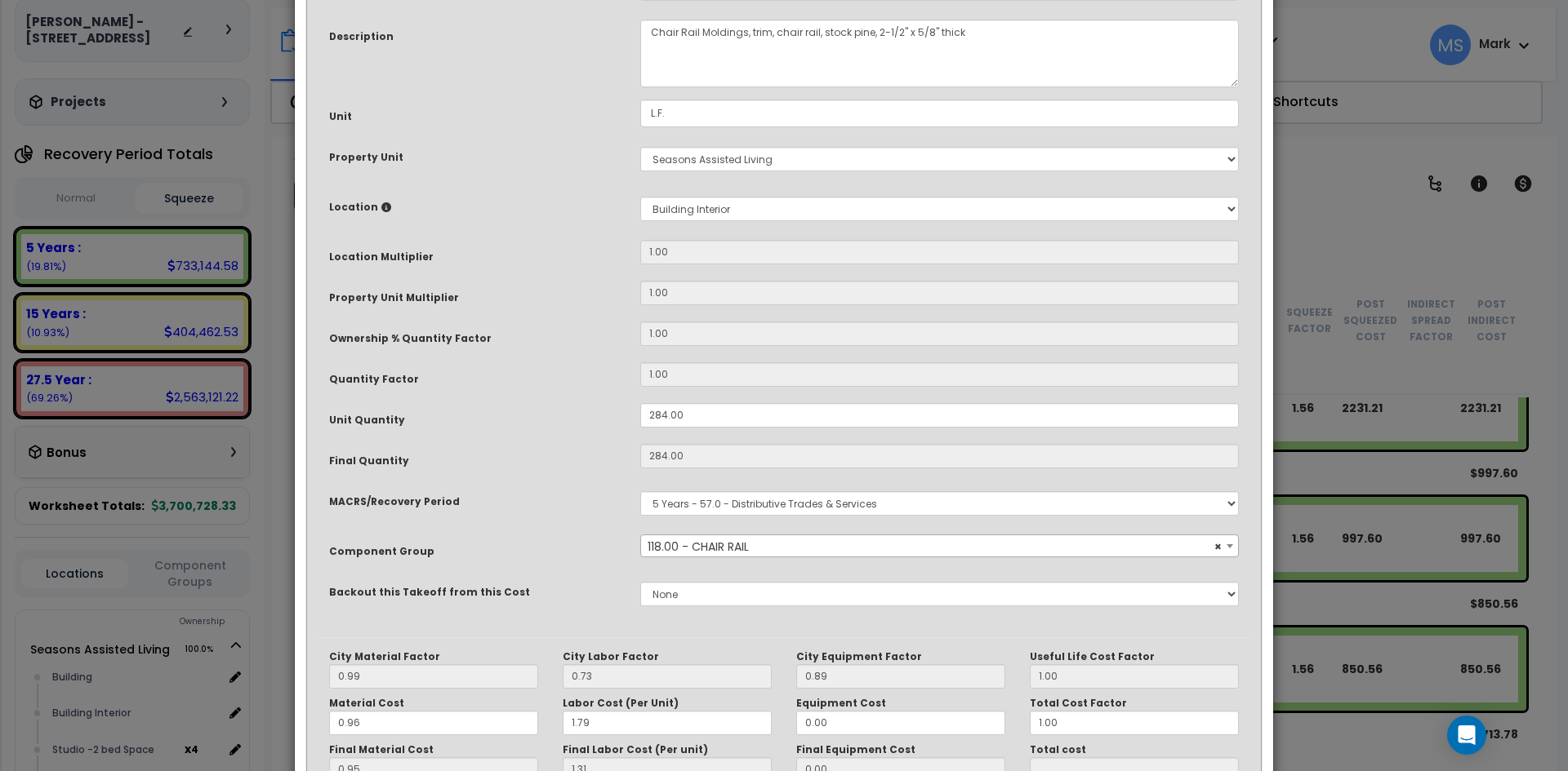
scroll to position [279, 0]
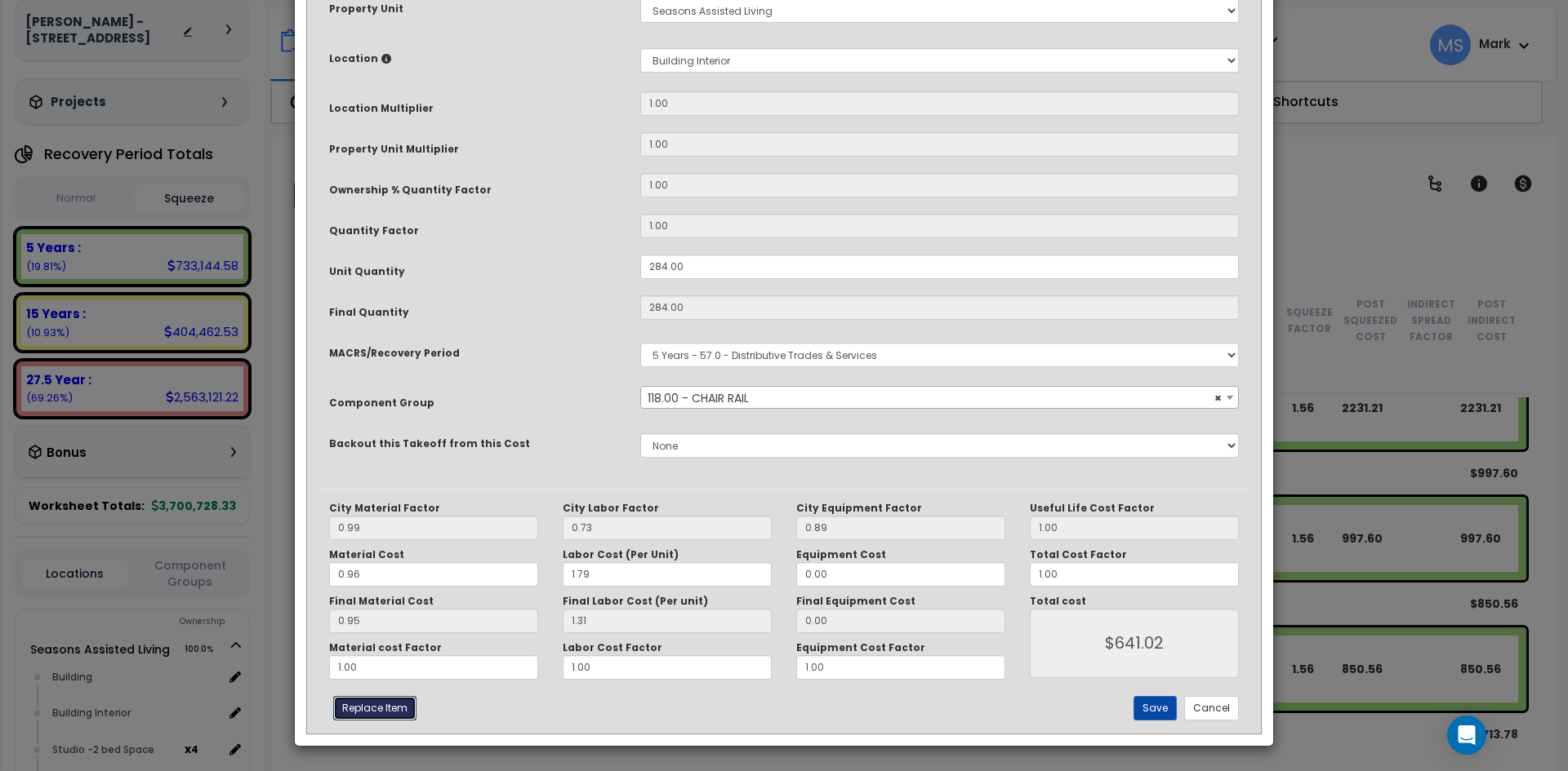
click at [374, 701] on button "Replace Item" at bounding box center [375, 708] width 83 height 24
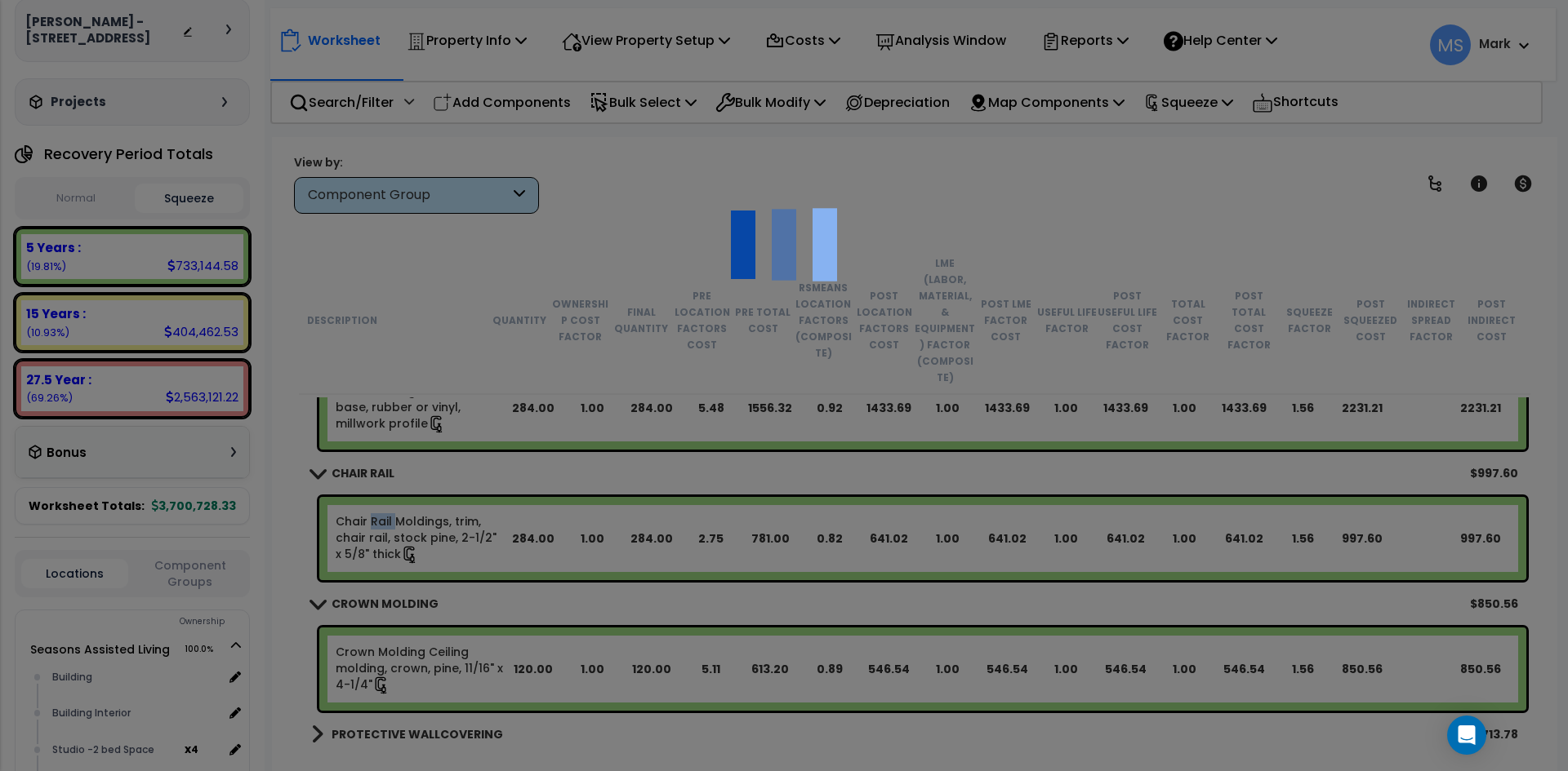
type input "284"
type input "L.F."
select select "165312"
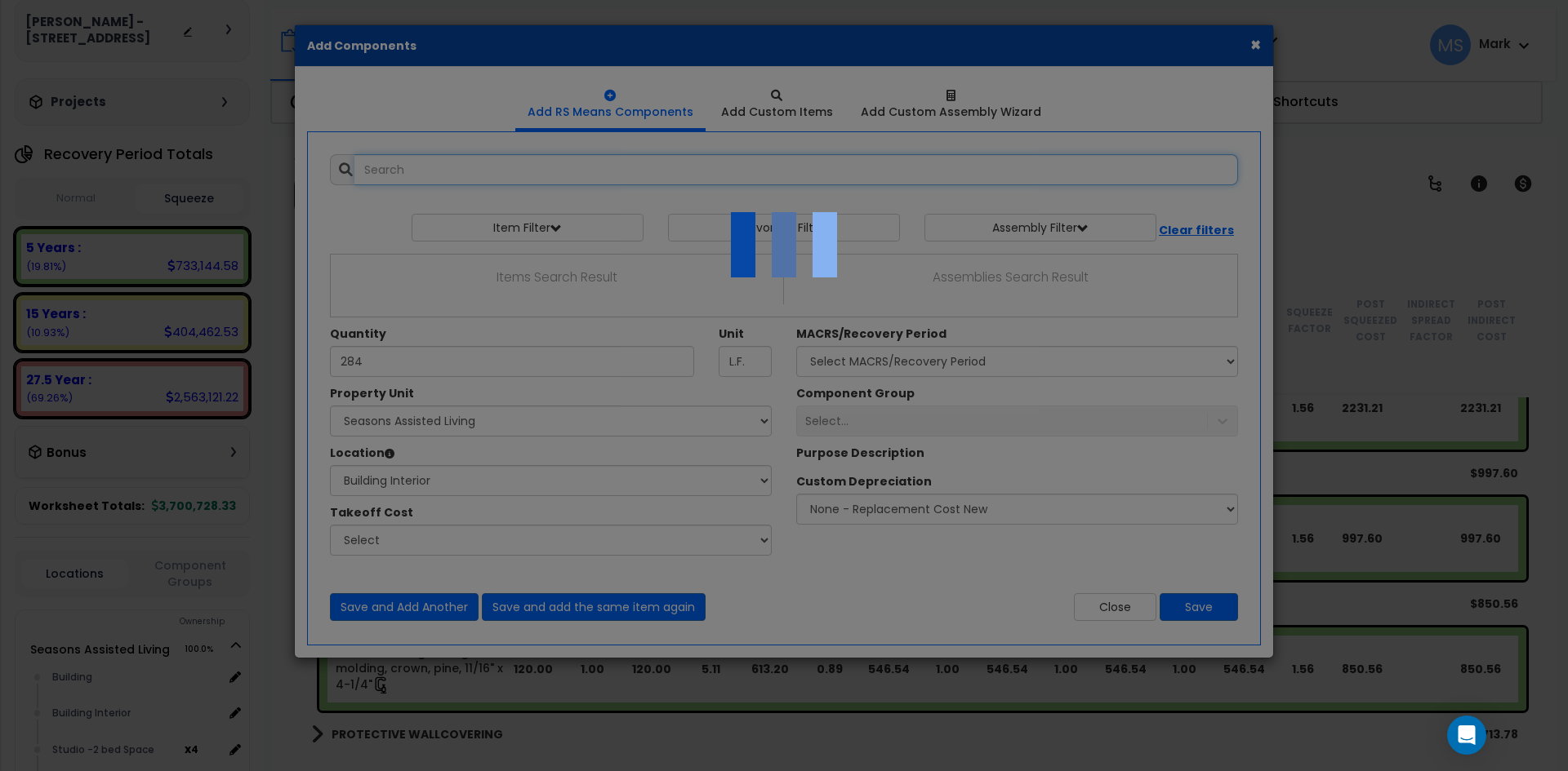
select select "461"
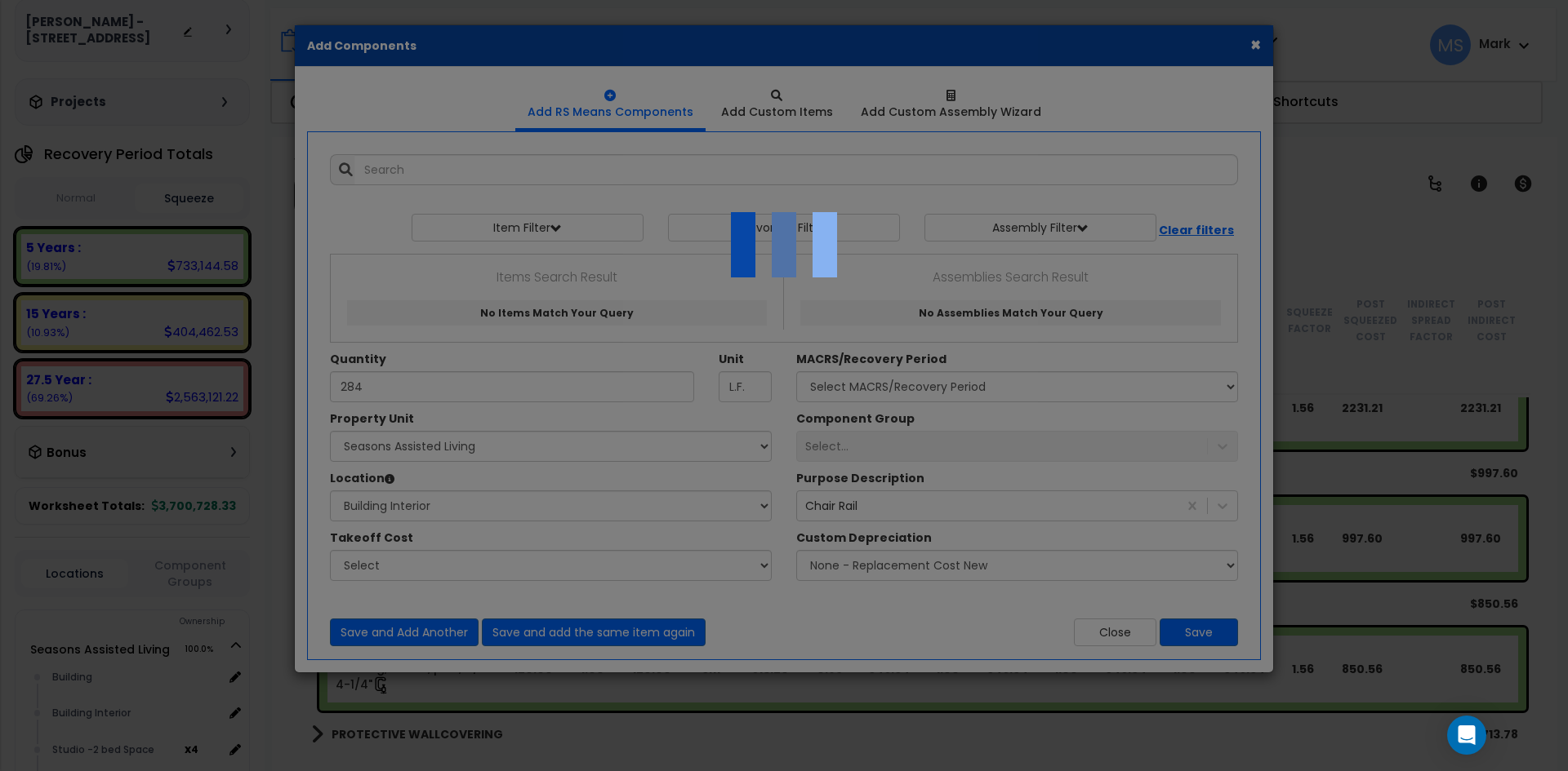
click at [1249, 43] on div at bounding box center [784, 385] width 1568 height 771
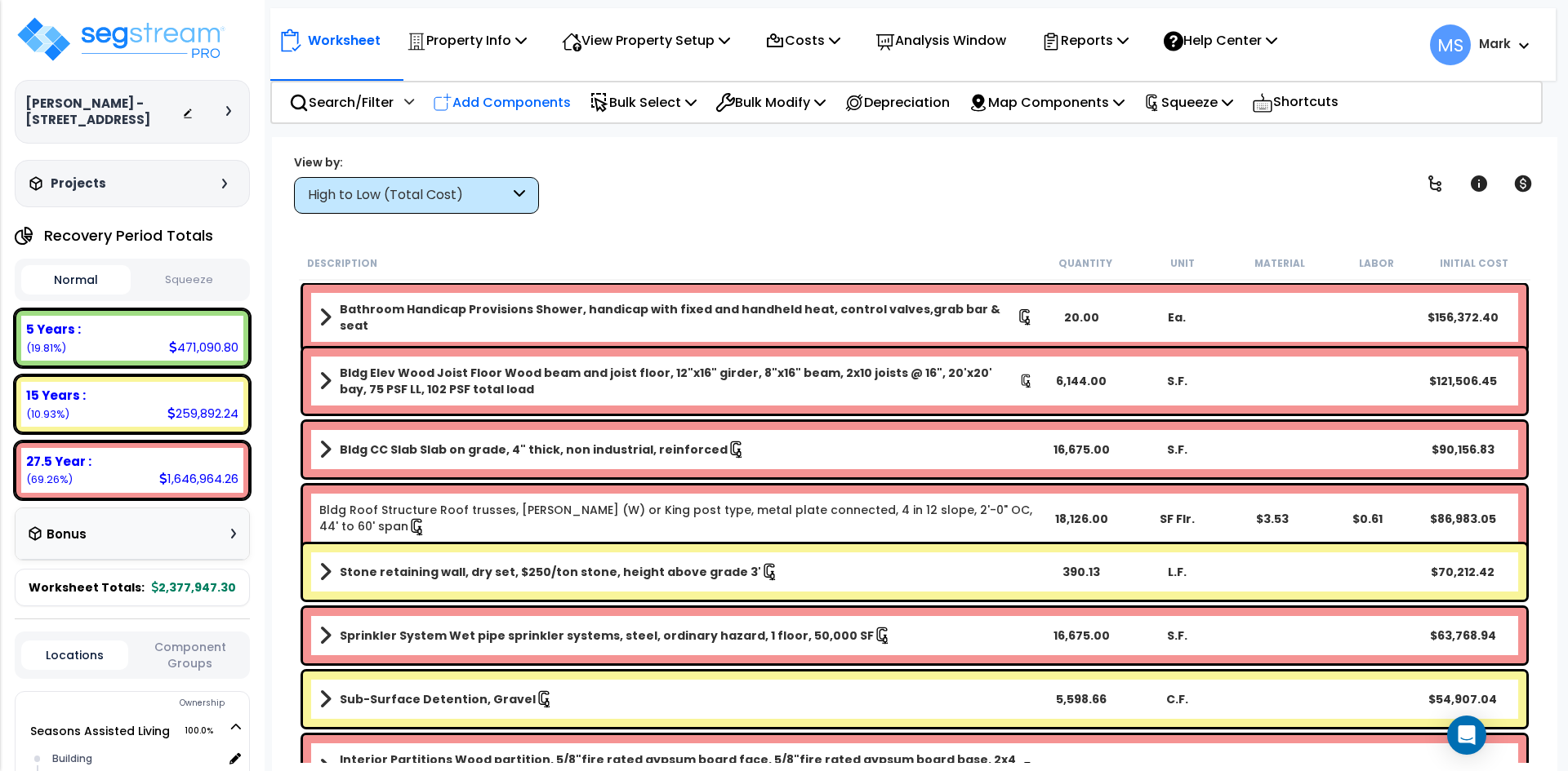
click at [480, 108] on p "Add Components" at bounding box center [501, 102] width 138 height 22
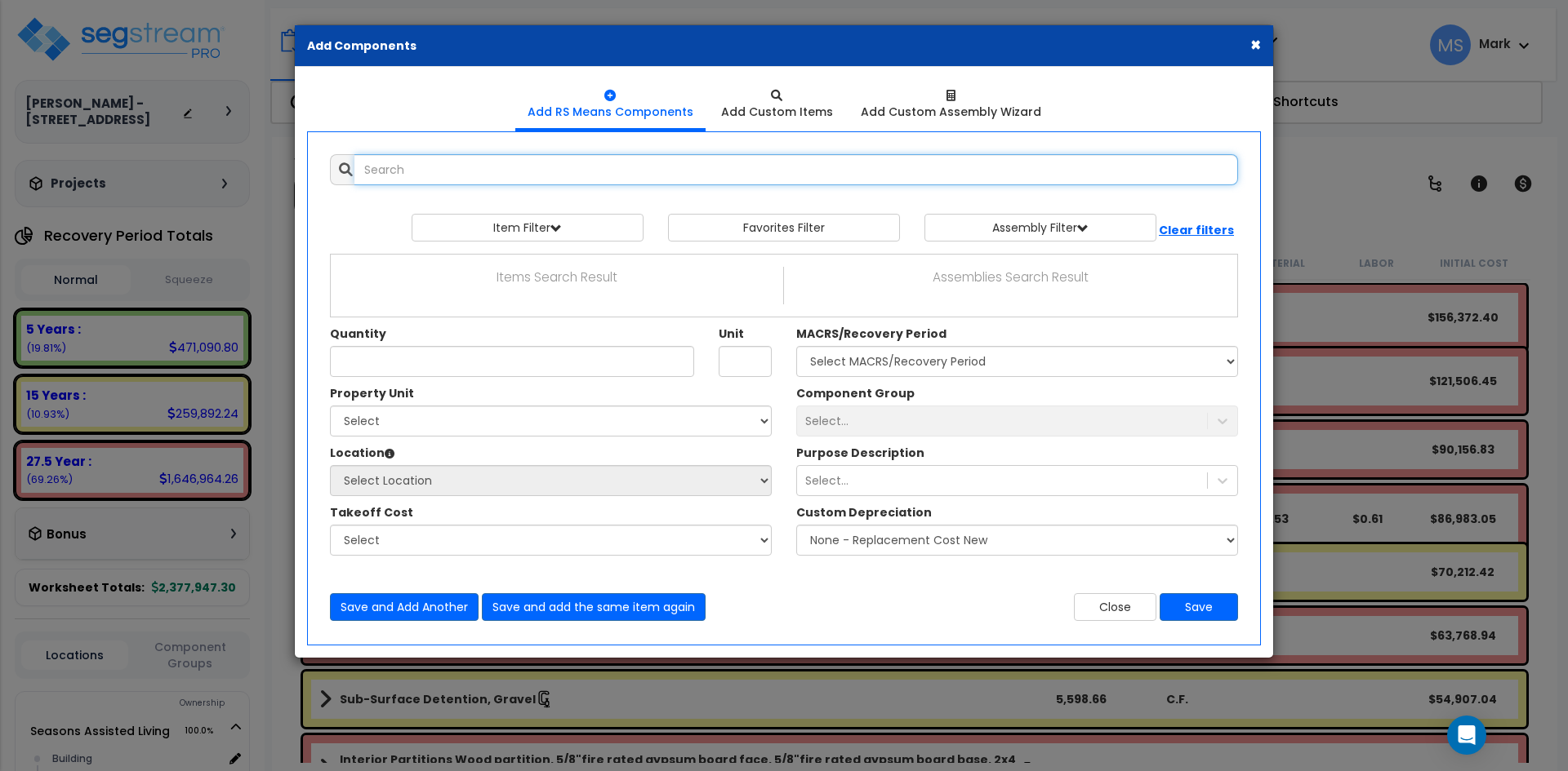
click at [490, 178] on input "text" at bounding box center [796, 170] width 883 height 31
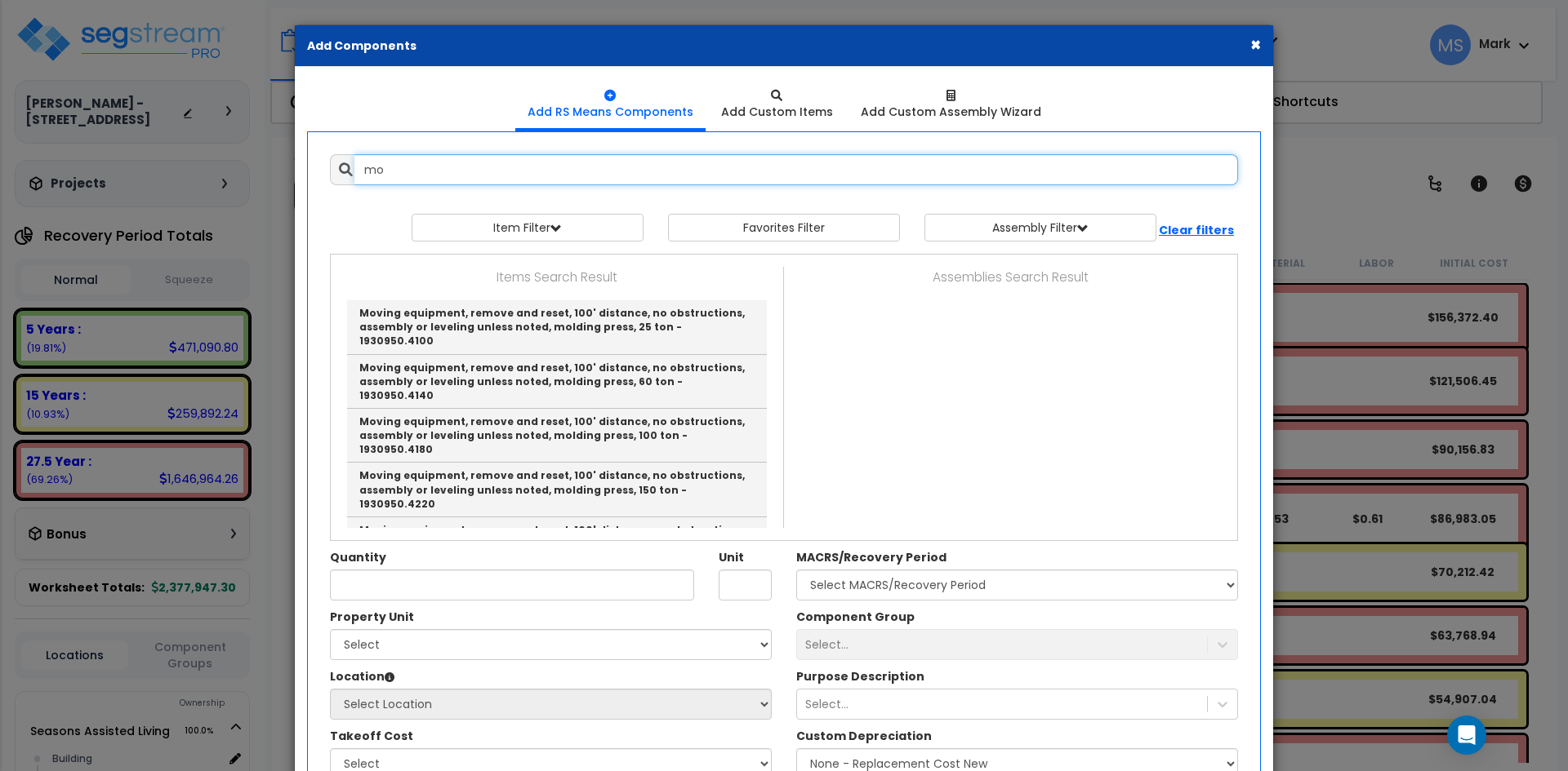
type input "m"
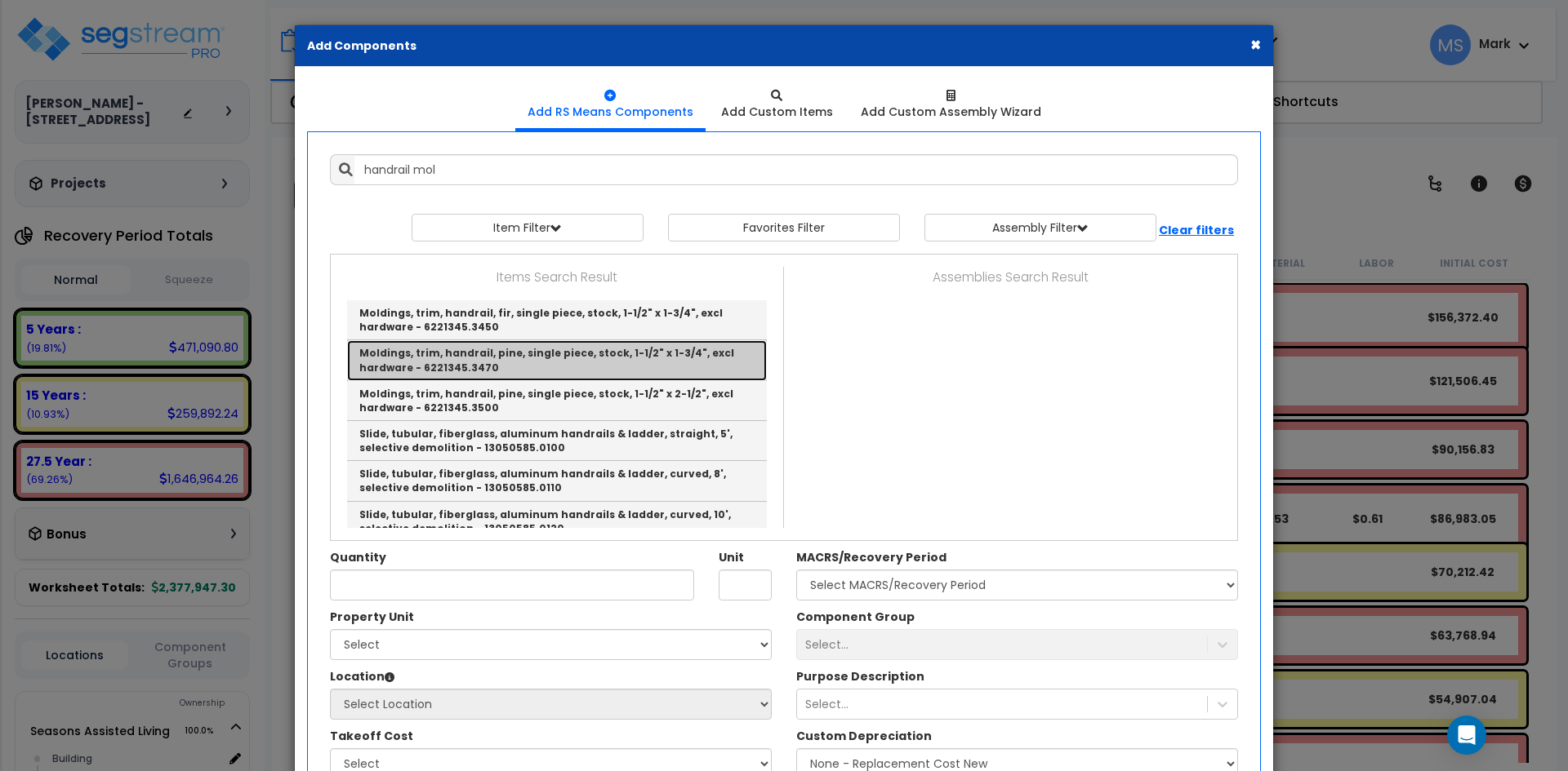
click at [540, 349] on link "Moldings, trim, handrail, pine, single piece, stock, 1-1/2" x 1-3/4", excl hard…" at bounding box center [557, 360] width 420 height 40
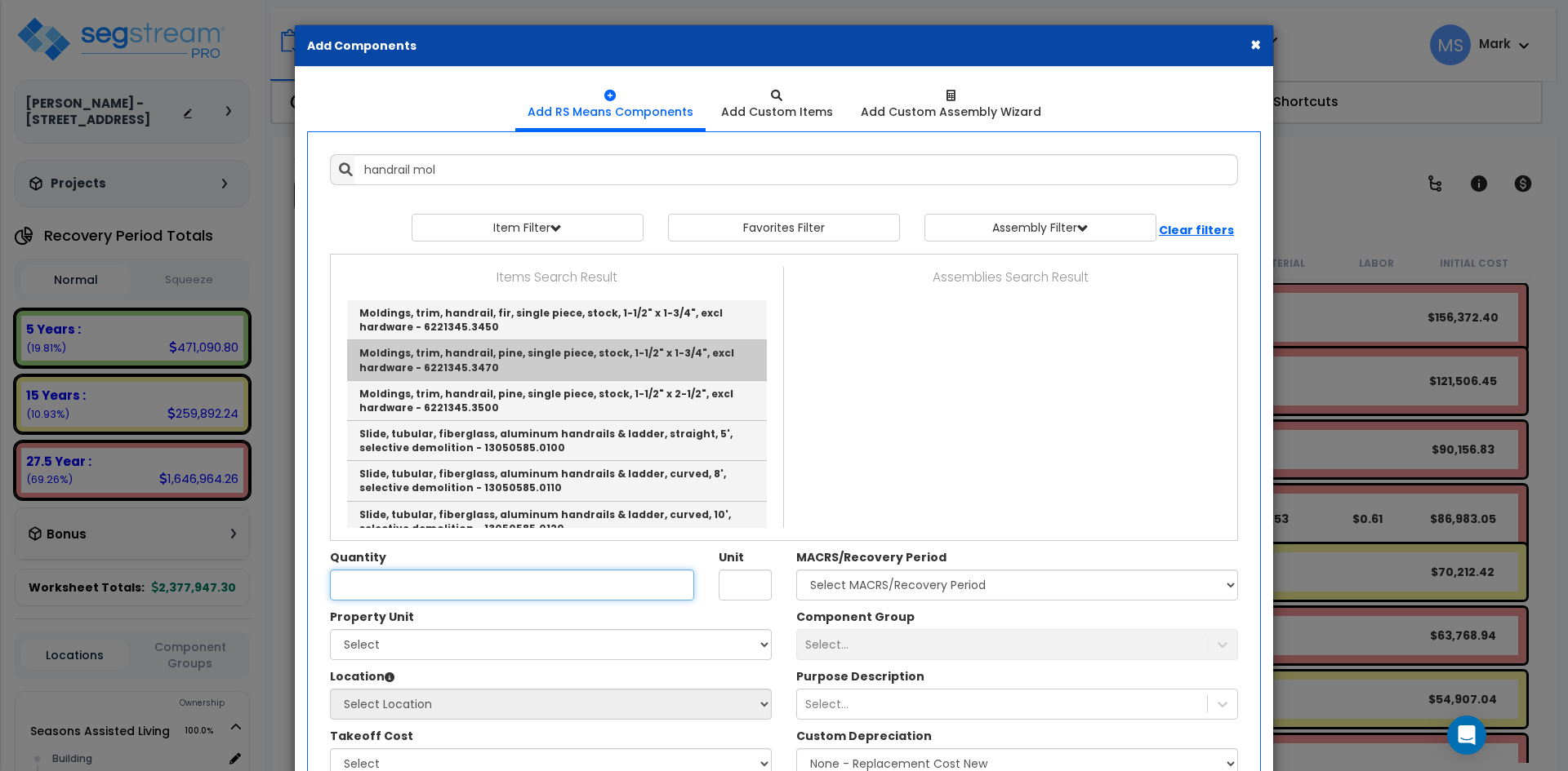
type input "Moldings, trim, handrail, pine, single piece, stock, 1-1/2" x 1-3/4", excl hard…"
type input "L.F."
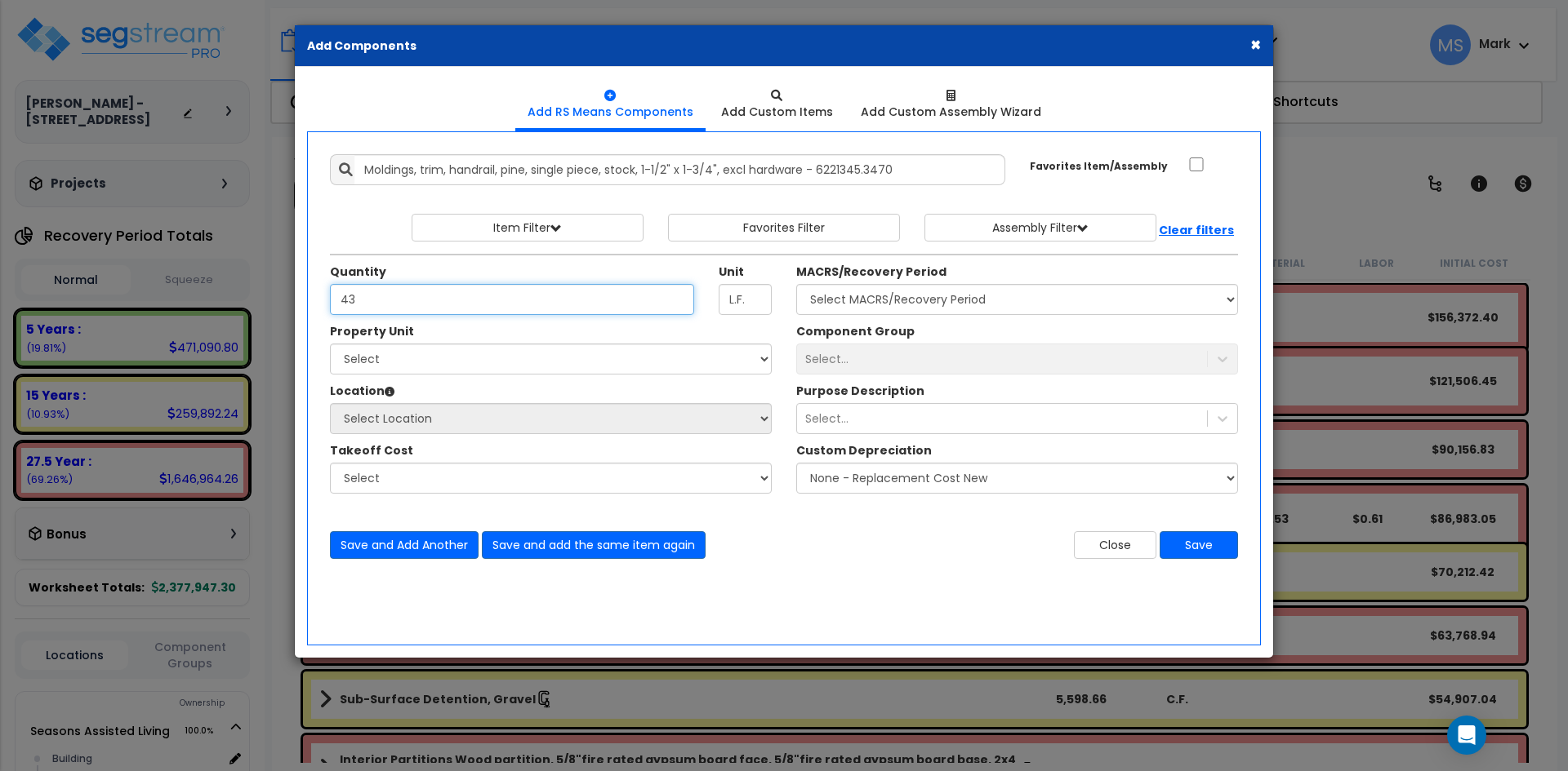
type input "4"
type input "436"
click at [618, 355] on select "Select Seasons Assisted Living Site Improvements" at bounding box center [551, 359] width 442 height 31
select select "165312"
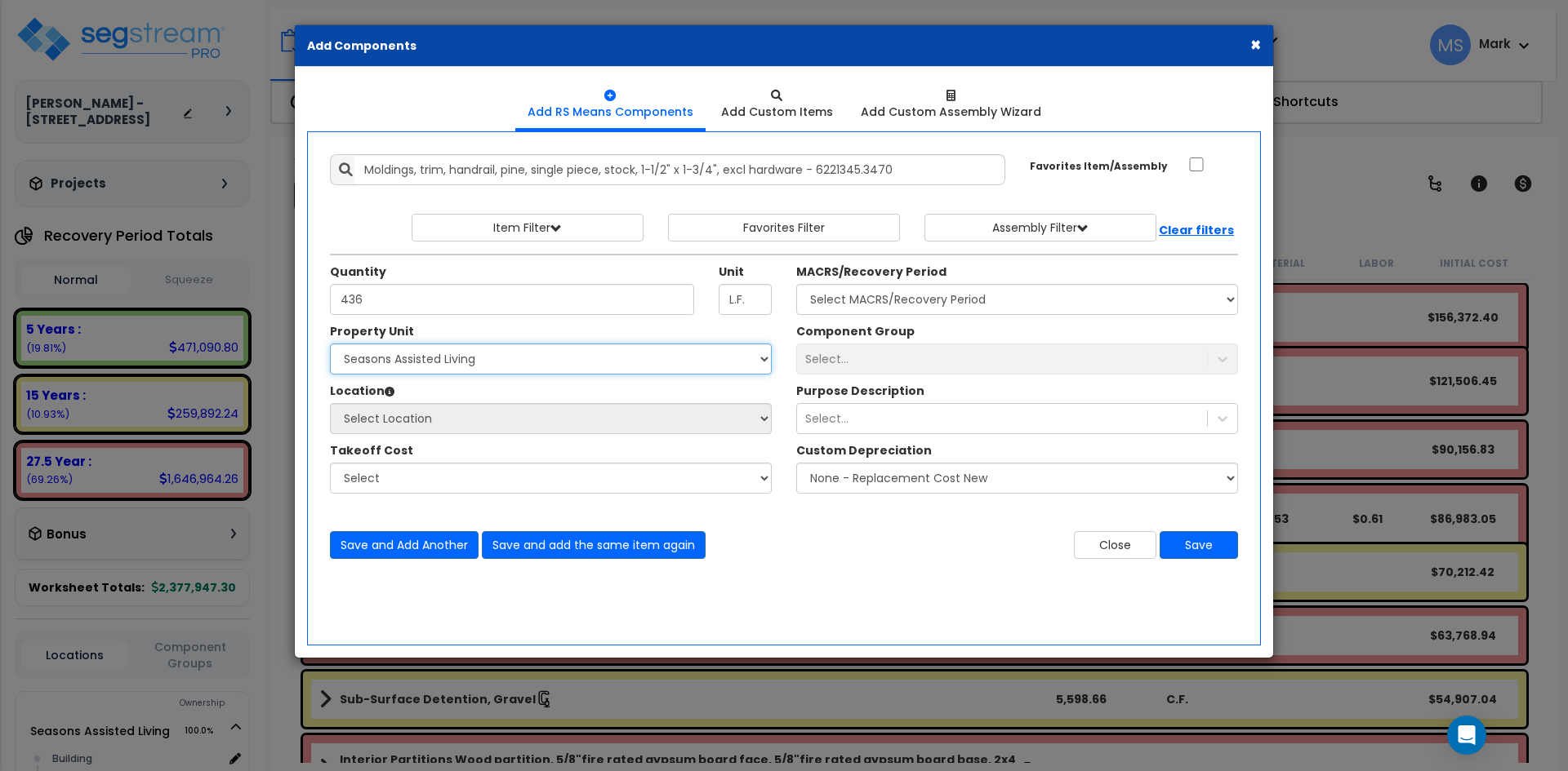
click at [330, 344] on select "Select Seasons Assisted Living Site Improvements" at bounding box center [551, 359] width 442 height 31
click at [595, 417] on select "Select Building Building Interior Studio - 1 bed Space Studio -2 bed Space Add …" at bounding box center [551, 419] width 442 height 31
select select "461"
click at [330, 403] on select "Select Building Building Interior Studio - 1 bed Space Studio -2 bed Space Add …" at bounding box center [551, 419] width 442 height 31
click at [928, 305] on select "Select MACRS/Recovery Period 5 Years - 57.0 - Distributive Trades & Services 5 …" at bounding box center [1018, 299] width 442 height 31
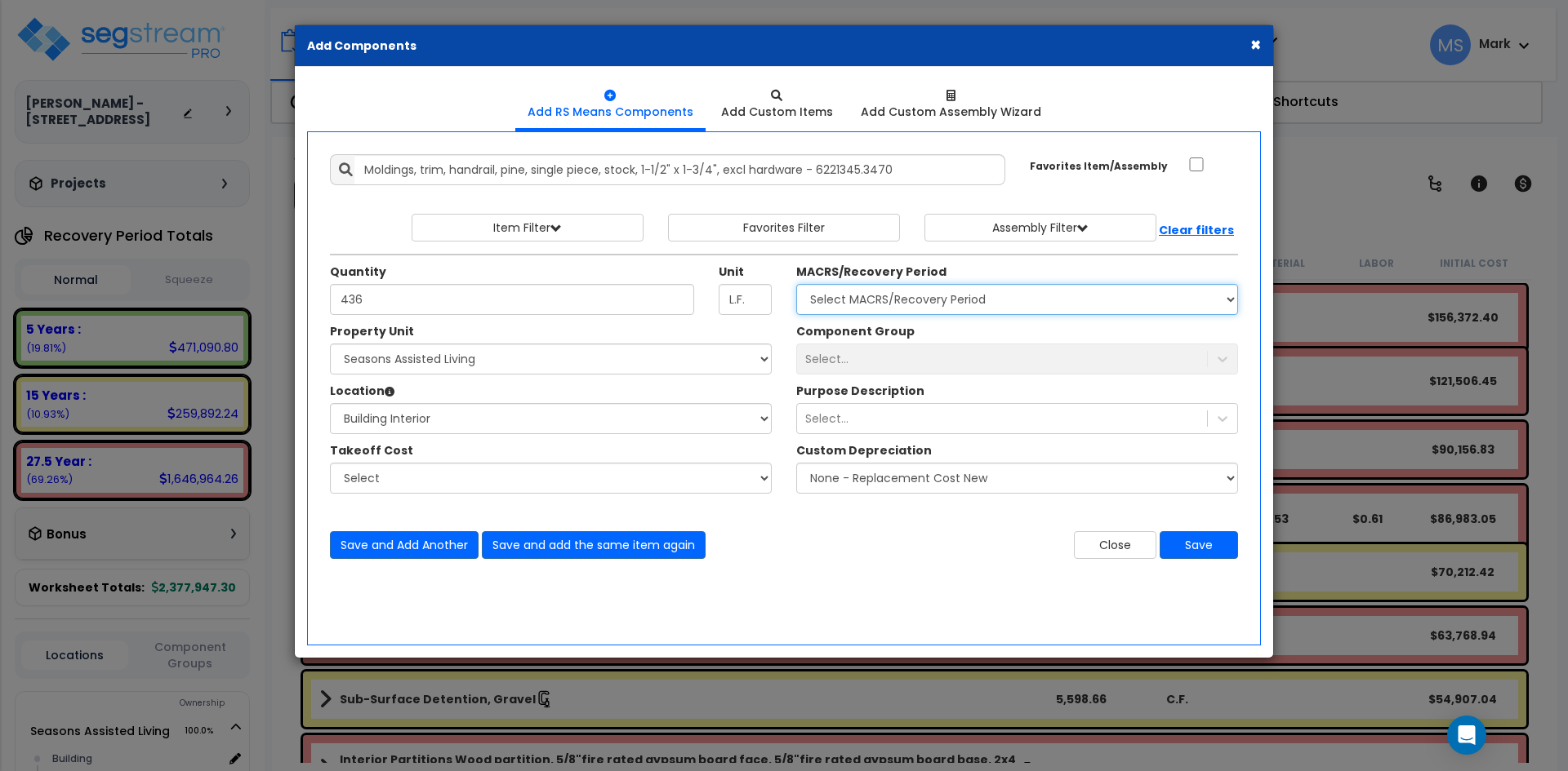
select select "3667"
click at [797, 284] on select "Select MACRS/Recovery Period 5 Years - 57.0 - Distributive Trades & Services 5 …" at bounding box center [1018, 299] width 442 height 31
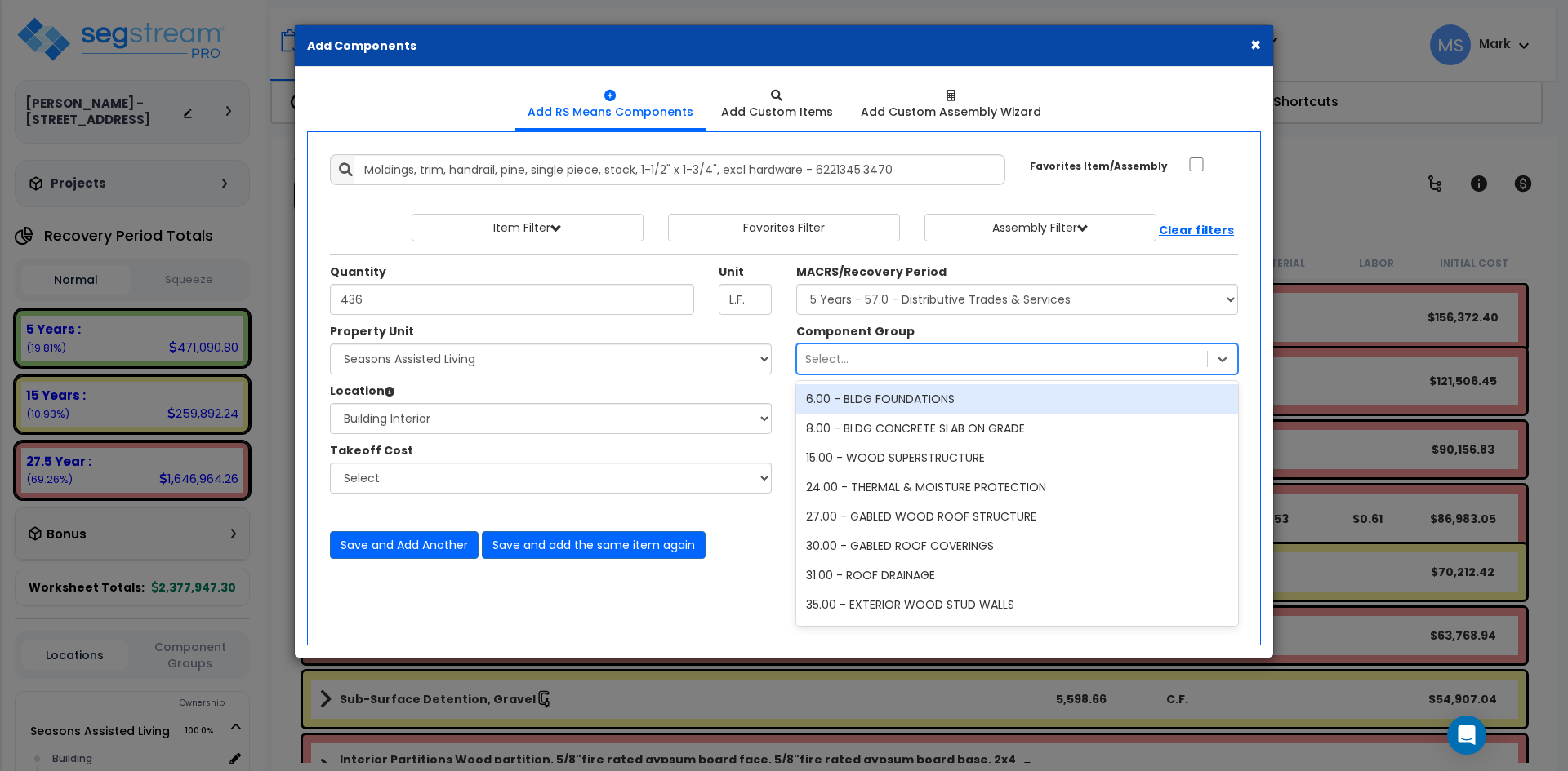
click at [916, 357] on div "Select..." at bounding box center [1002, 359] width 410 height 26
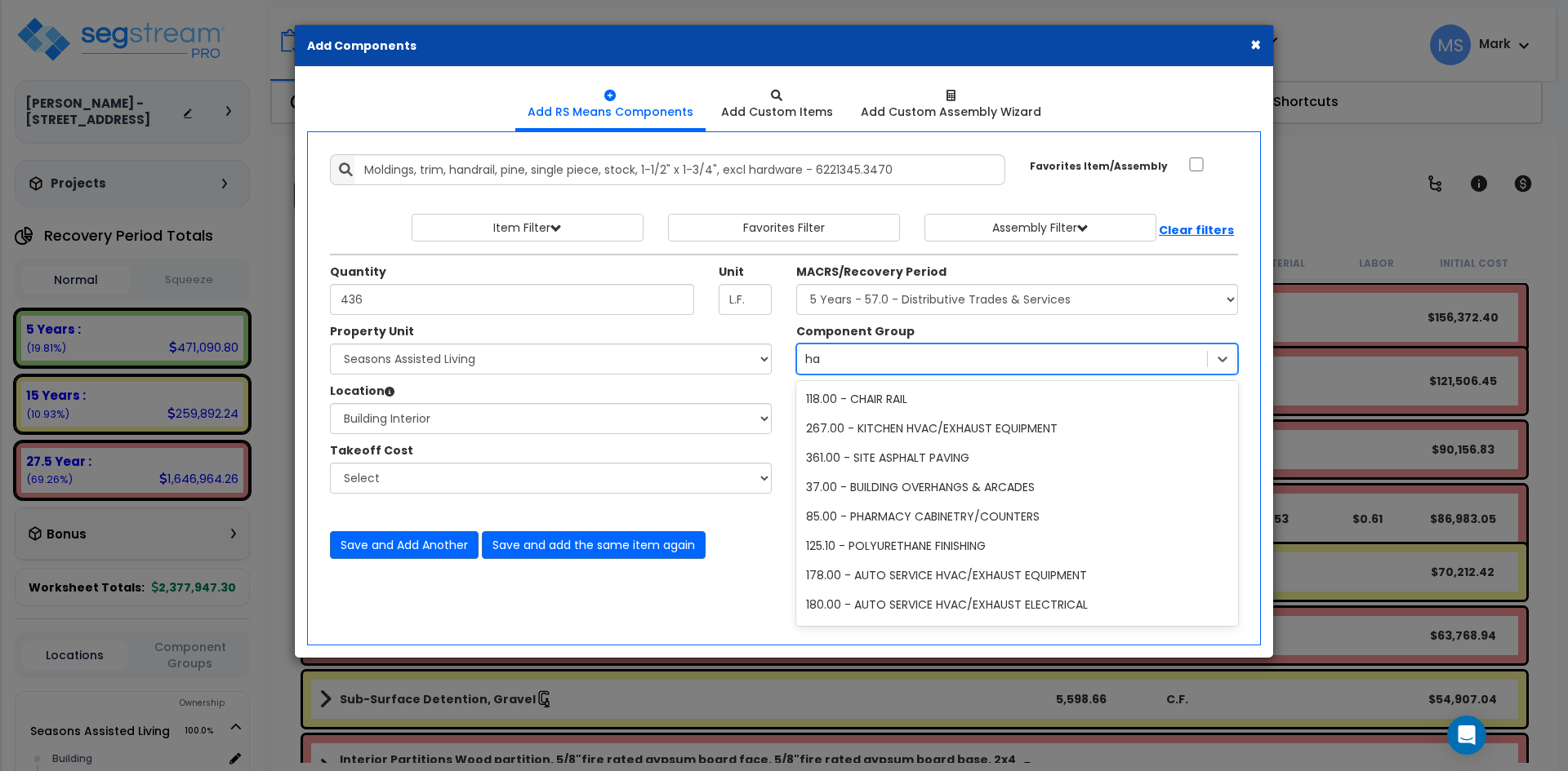
type input "h"
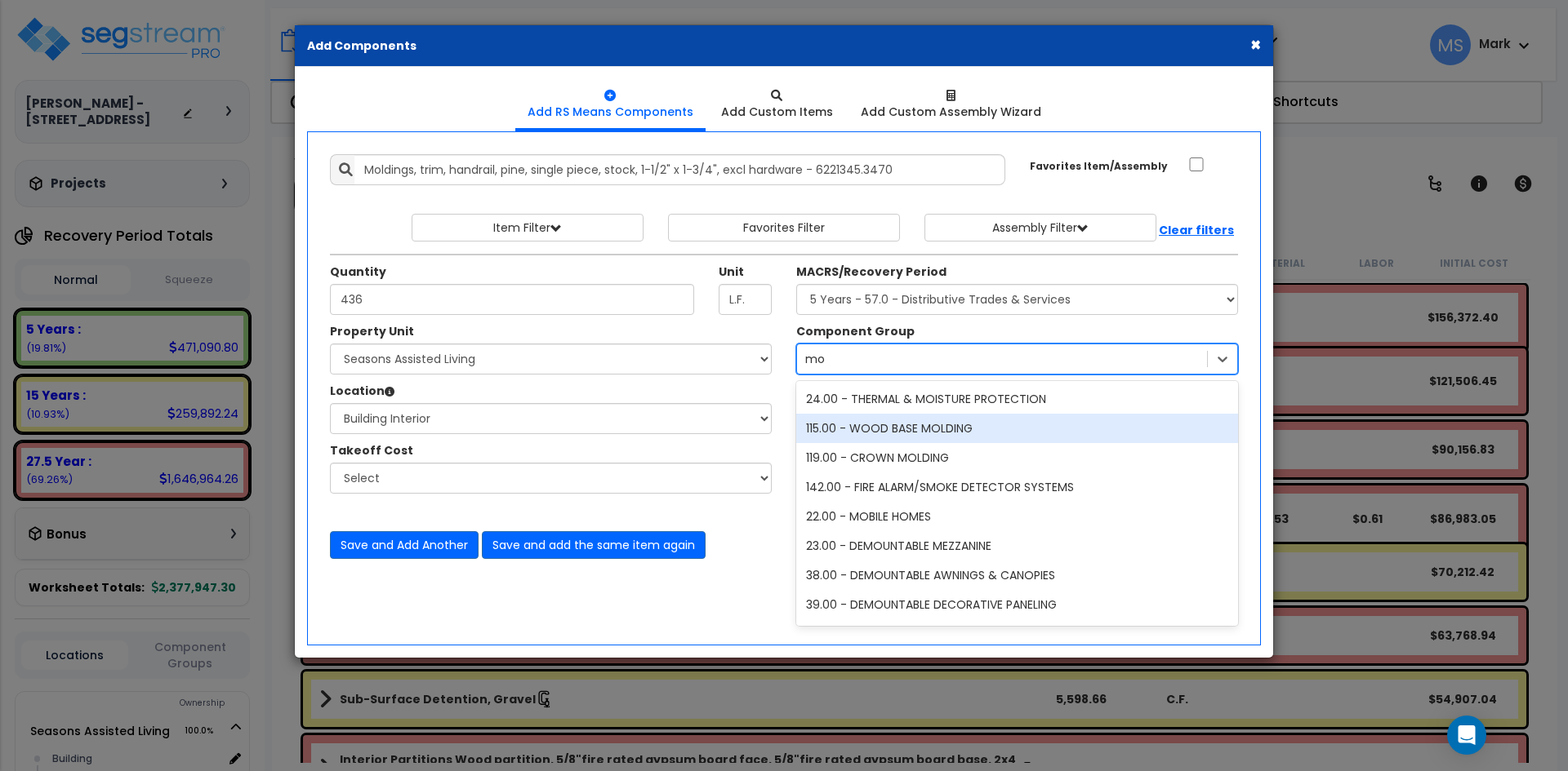
type input "m"
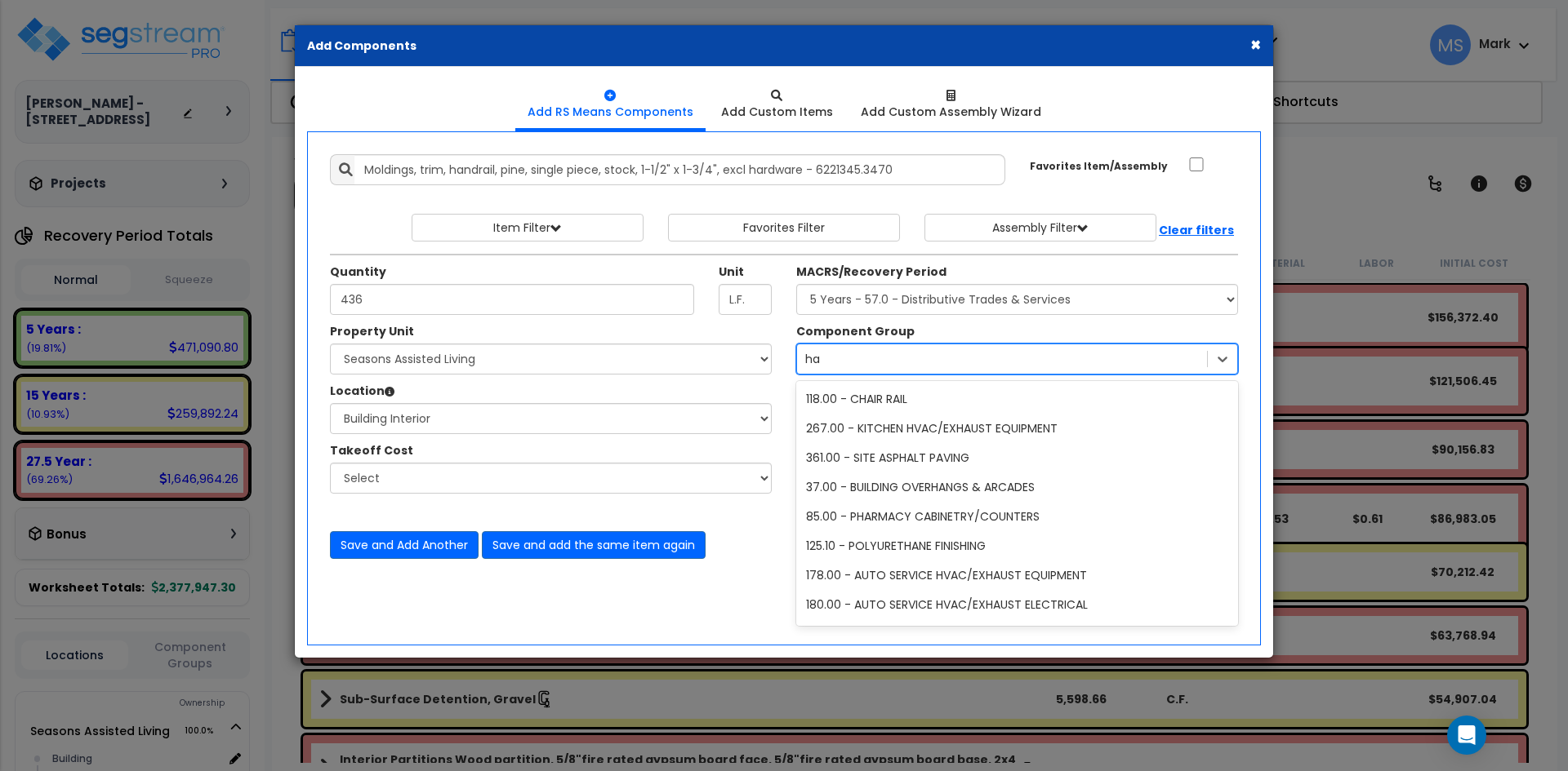
type input "h"
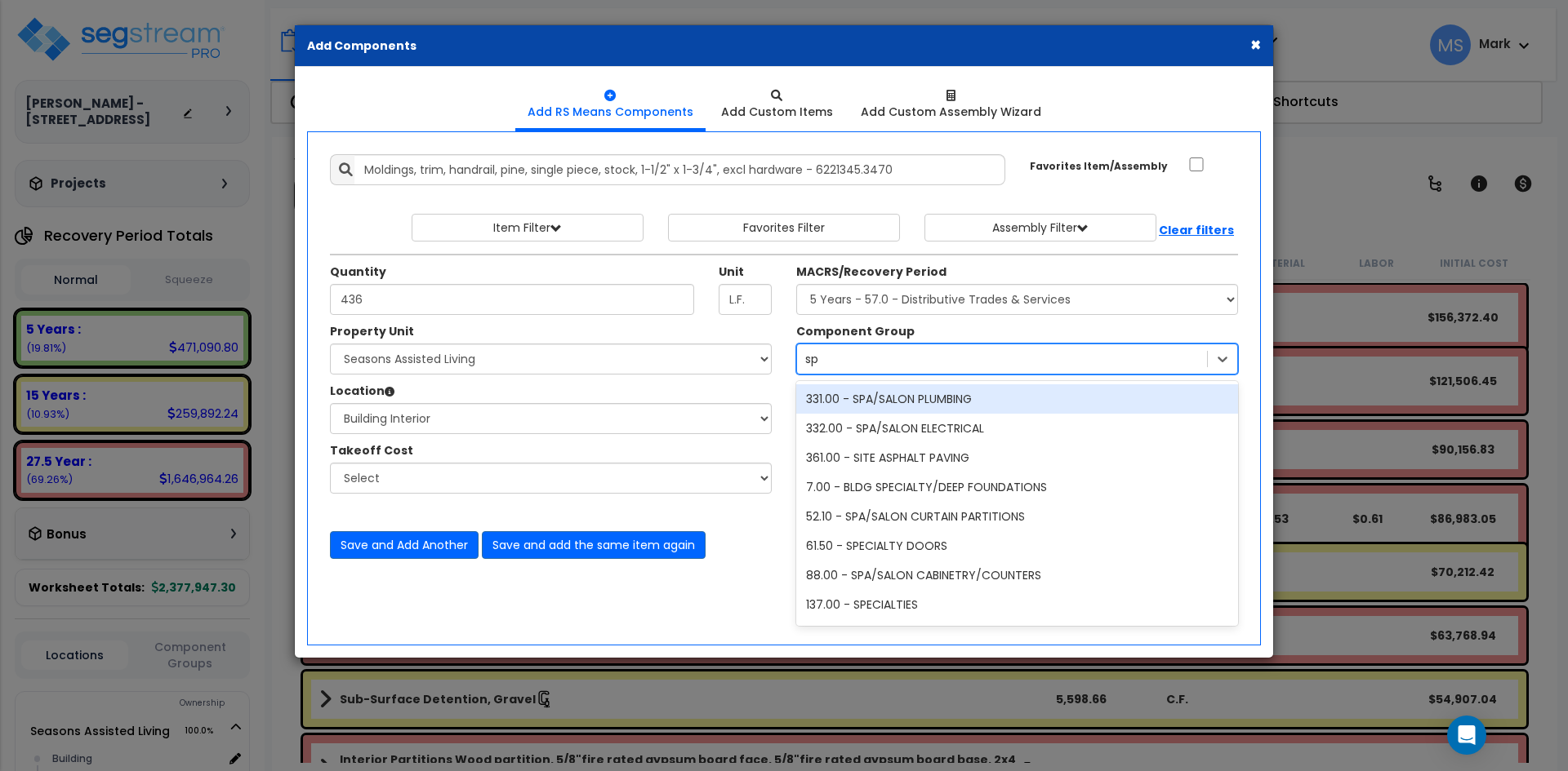
type input "spe"
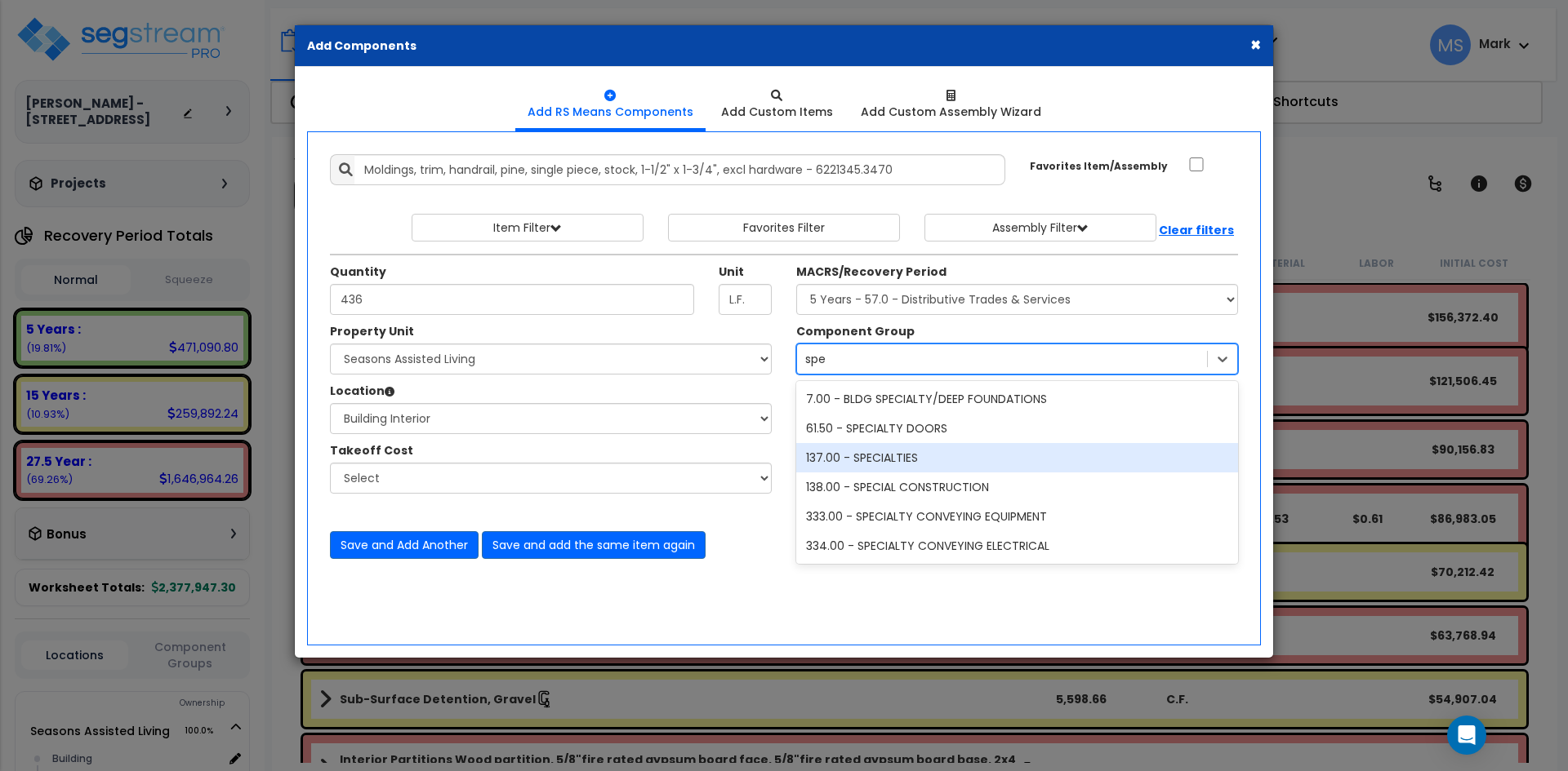
click at [889, 458] on div "137.00 - SPECIALTIES" at bounding box center [1018, 457] width 442 height 29
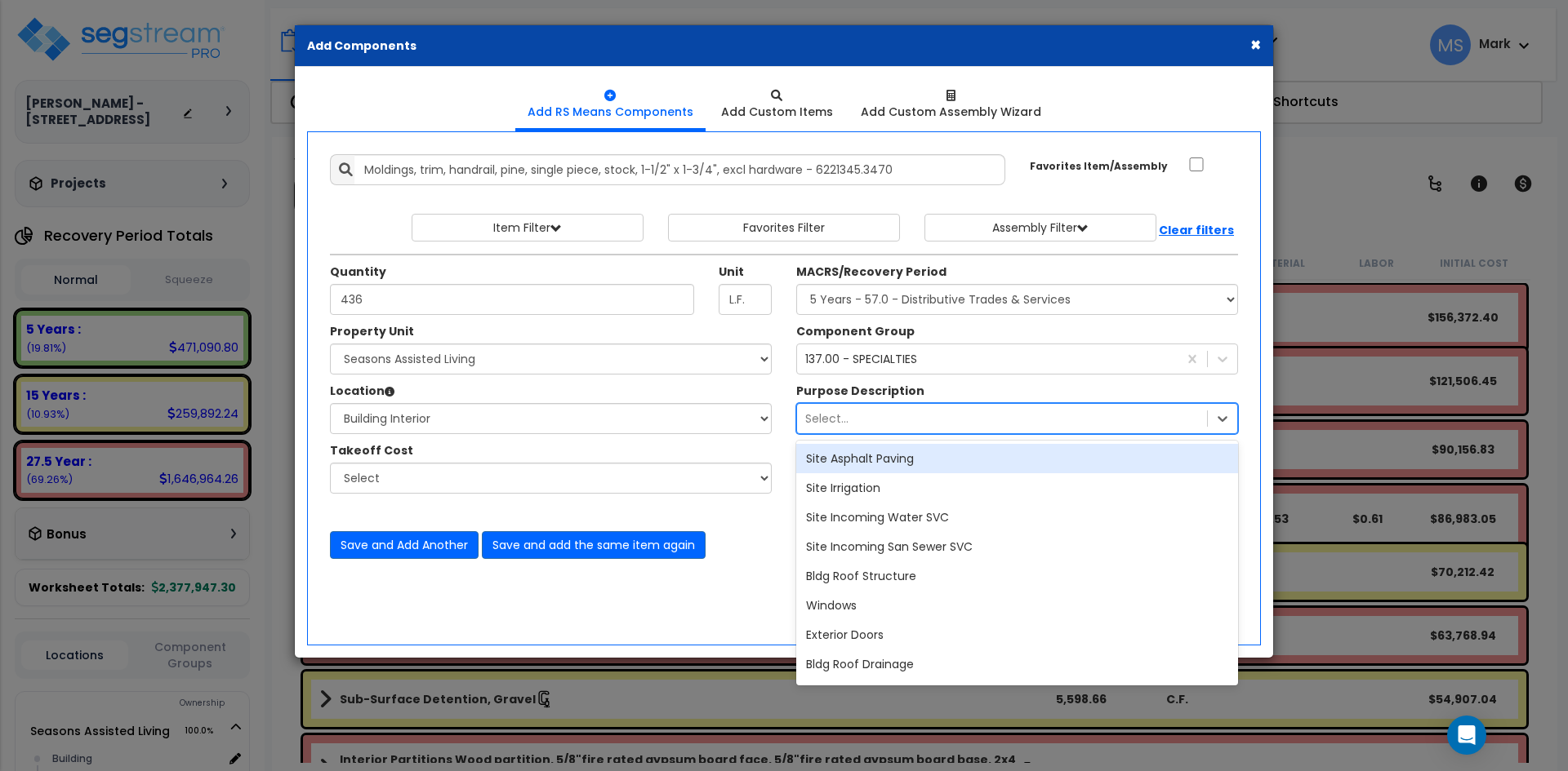
click at [907, 413] on div "Select..." at bounding box center [1002, 418] width 410 height 26
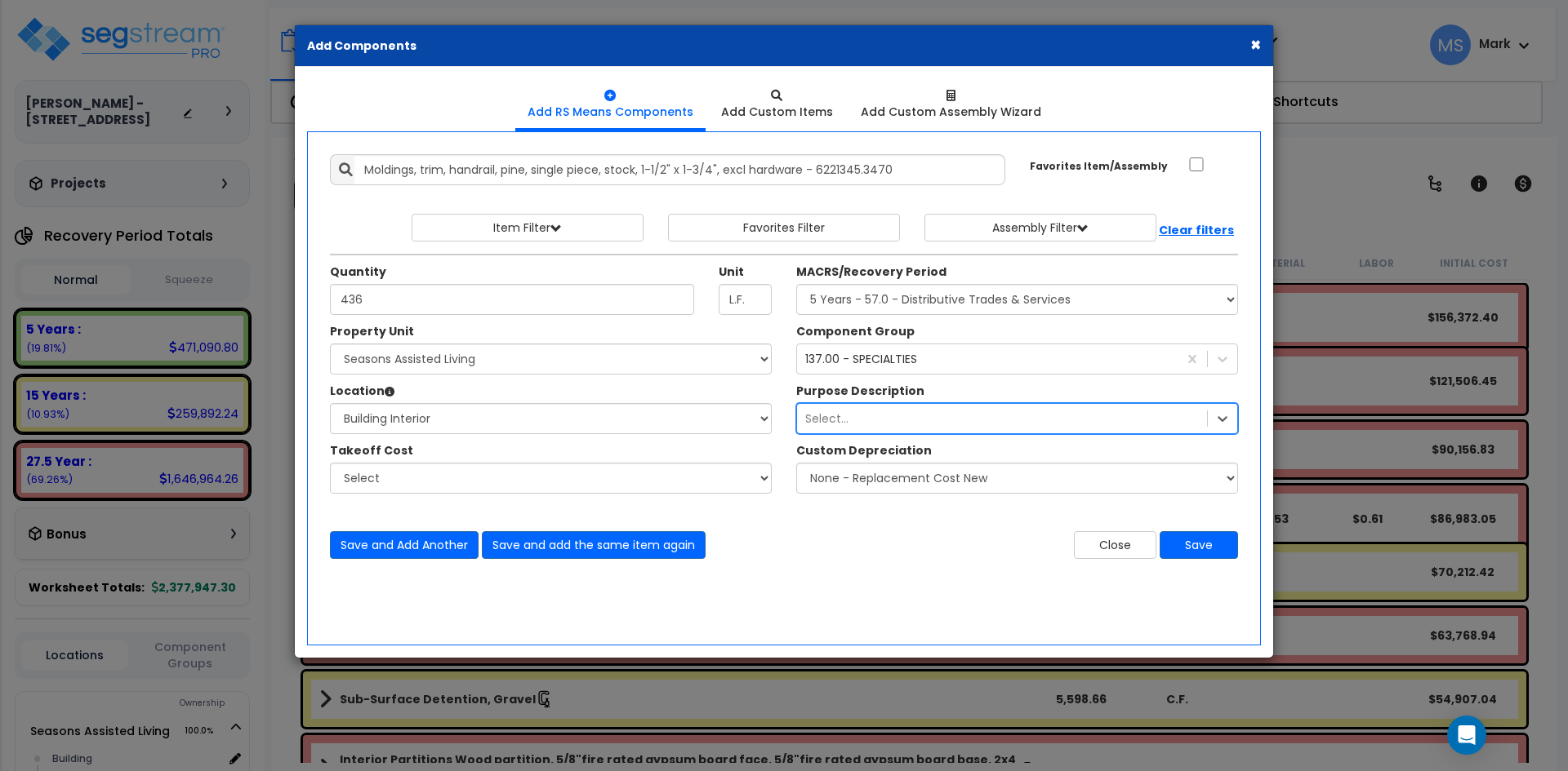
click at [907, 413] on div "Select..." at bounding box center [1002, 418] width 410 height 26
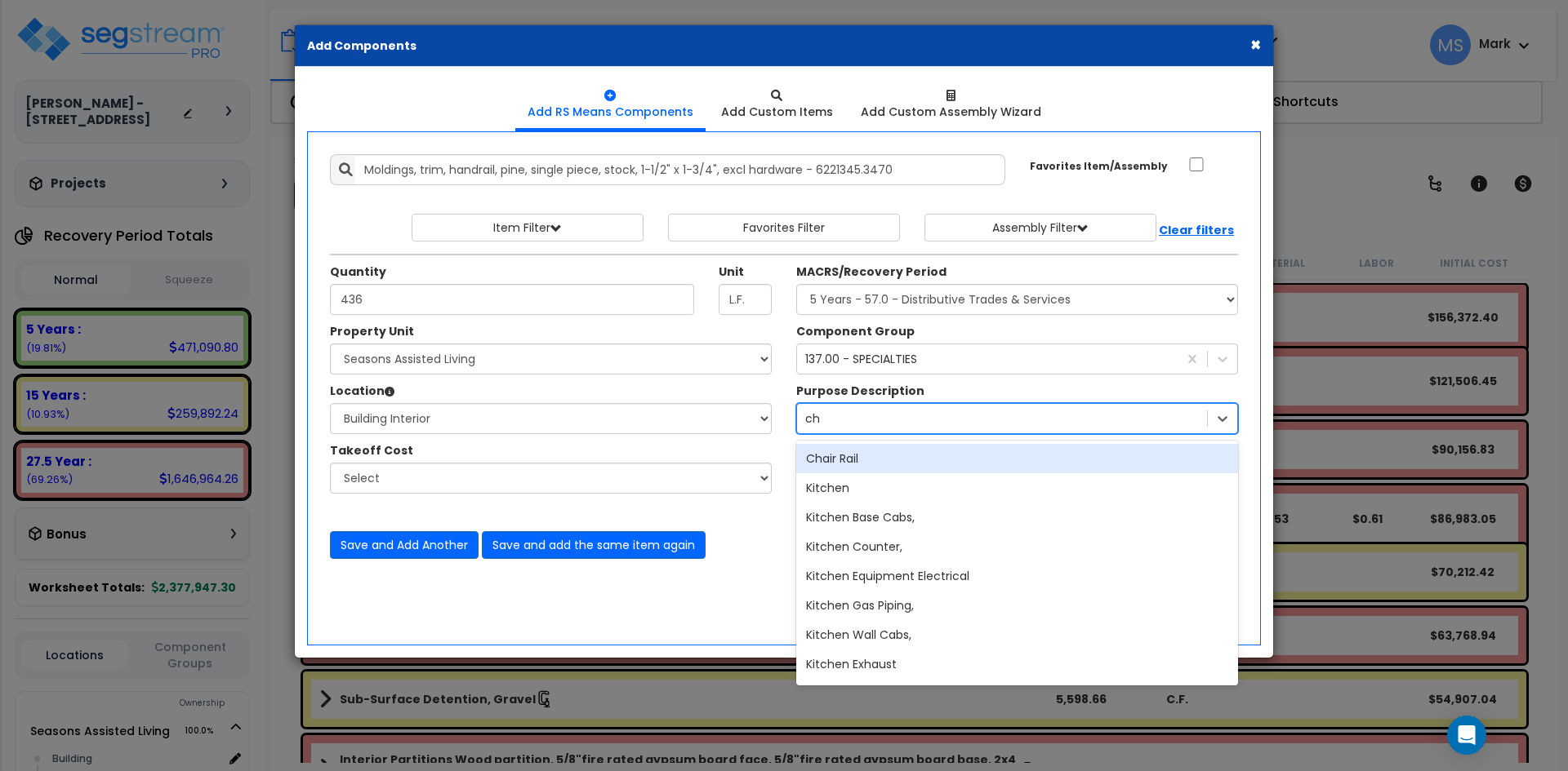
type input "cha"
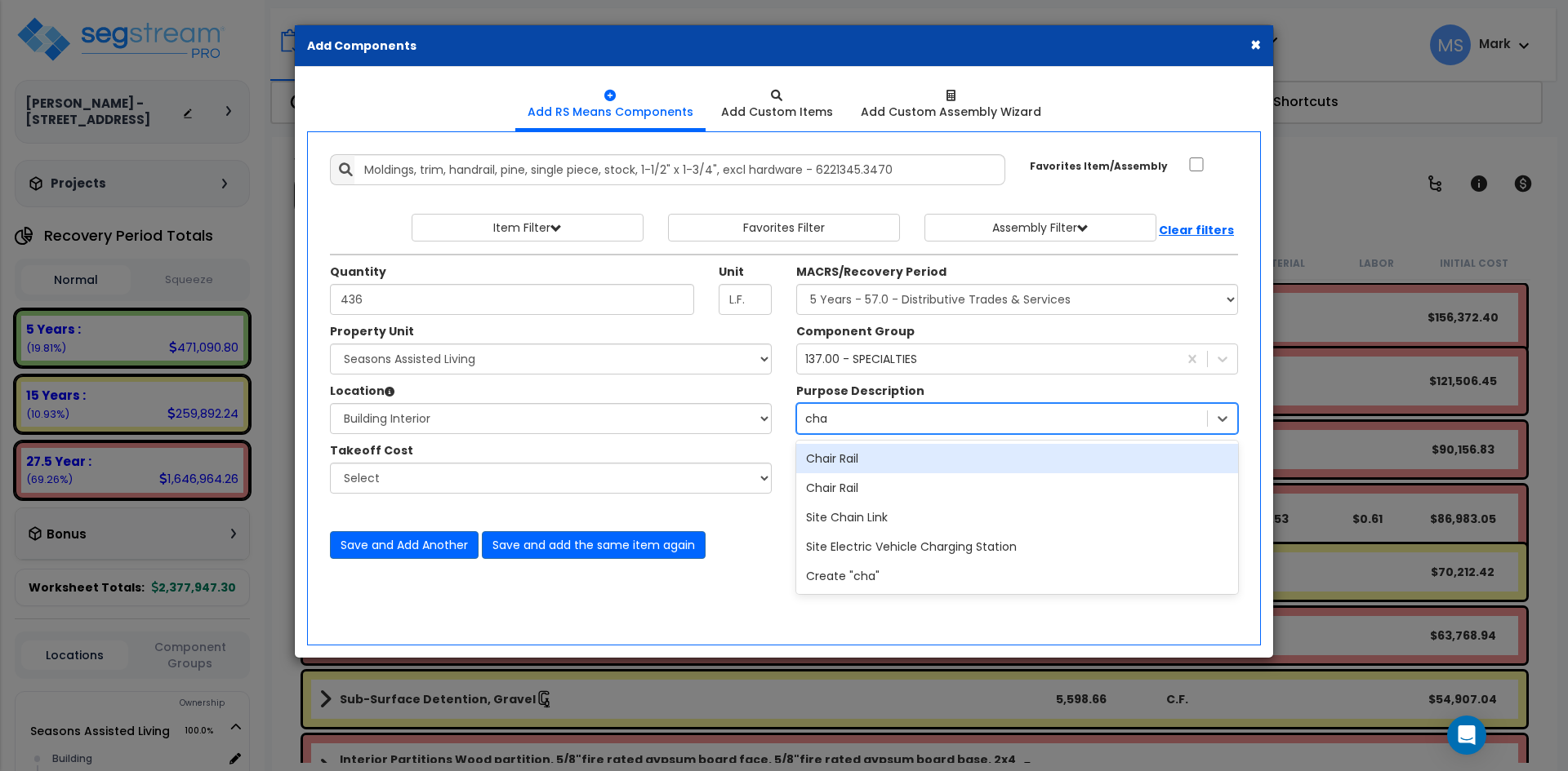
click at [891, 466] on div "Chair Rail" at bounding box center [1018, 458] width 442 height 29
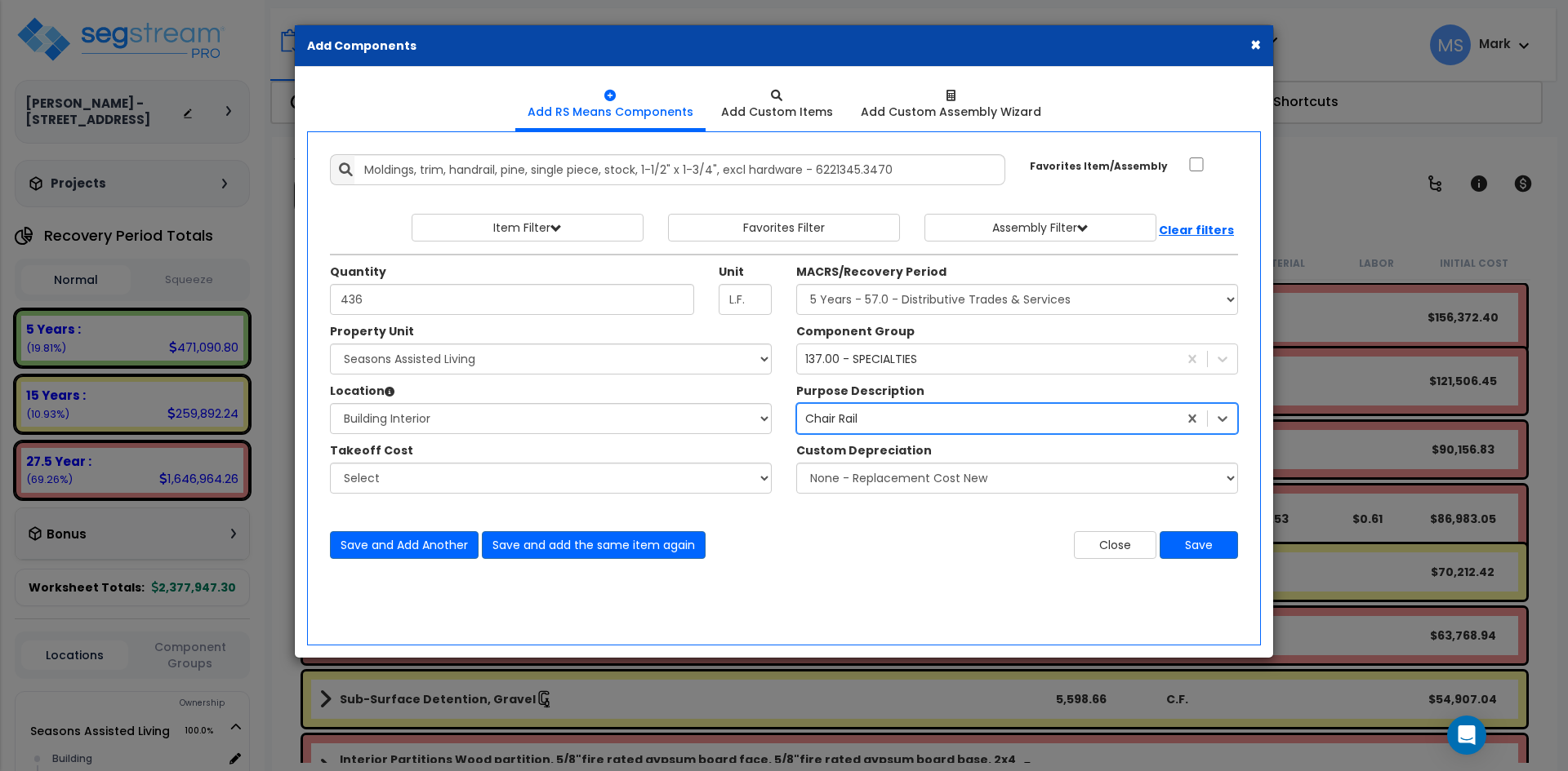
click at [888, 424] on div "Chair Rail" at bounding box center [988, 418] width 380 height 26
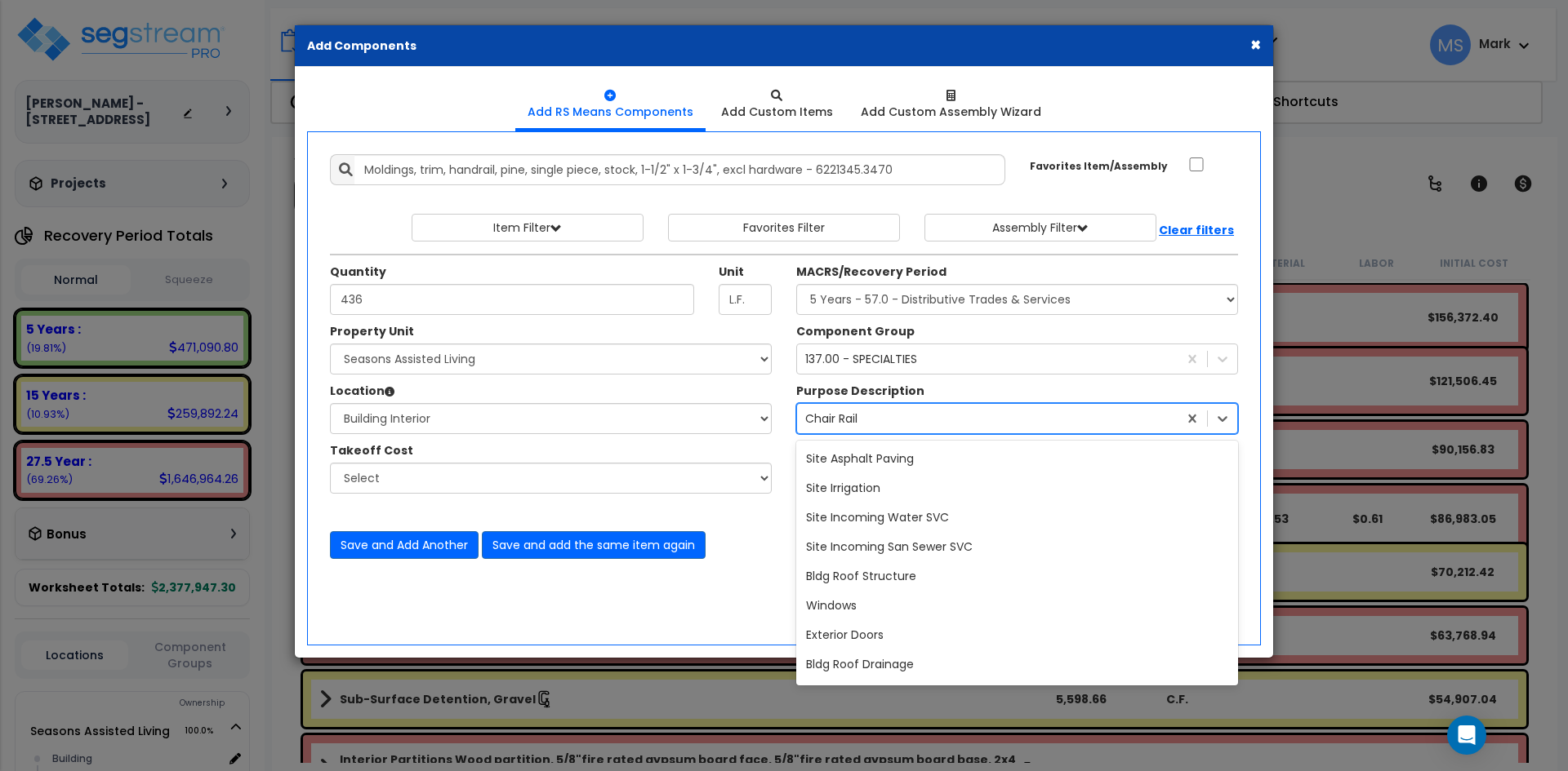
scroll to position [121, 0]
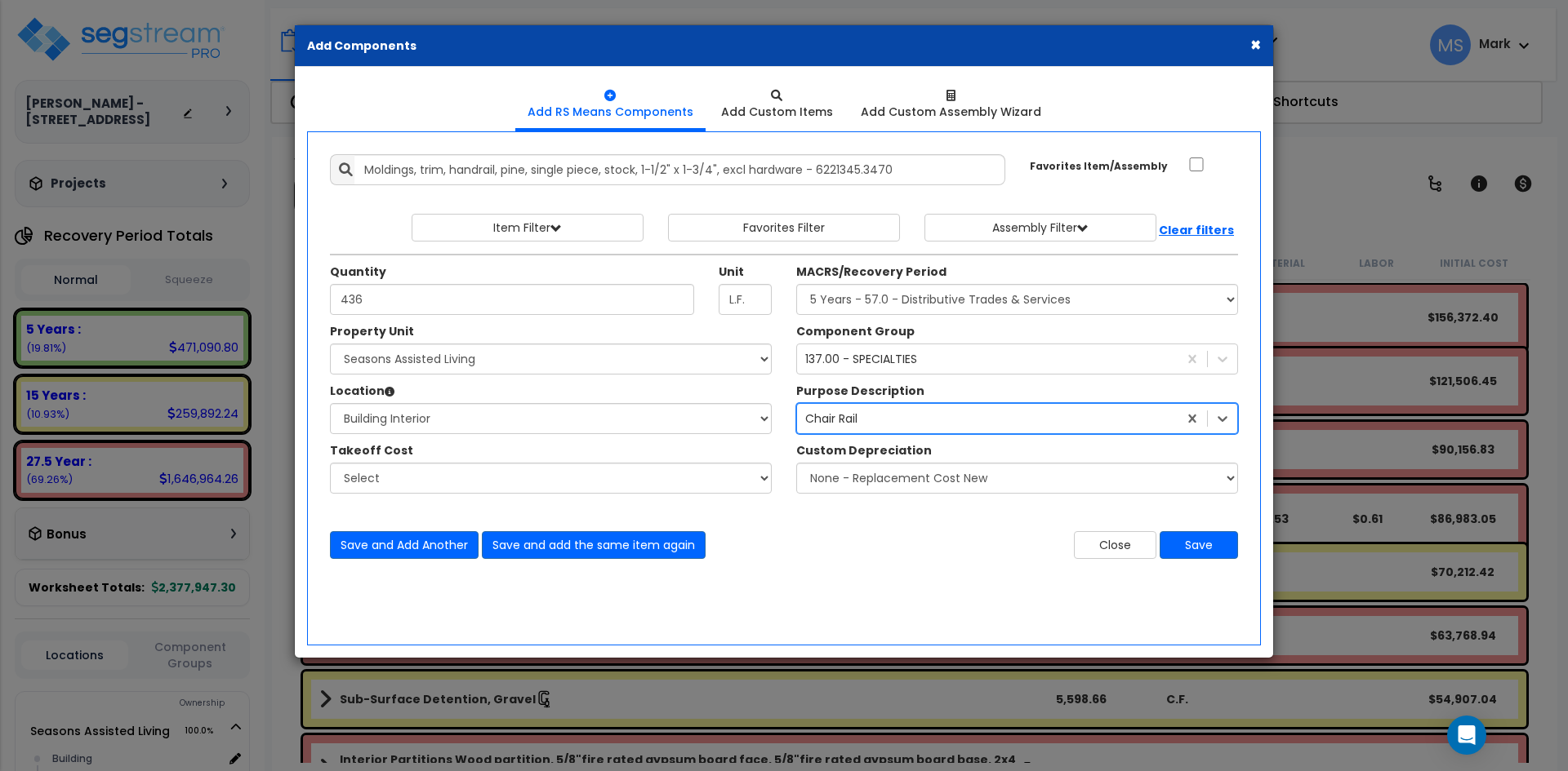
drag, startPoint x: 883, startPoint y: 422, endPoint x: 797, endPoint y: 422, distance: 86.0
click at [797, 422] on div "Chair Rail" at bounding box center [1018, 419] width 442 height 31
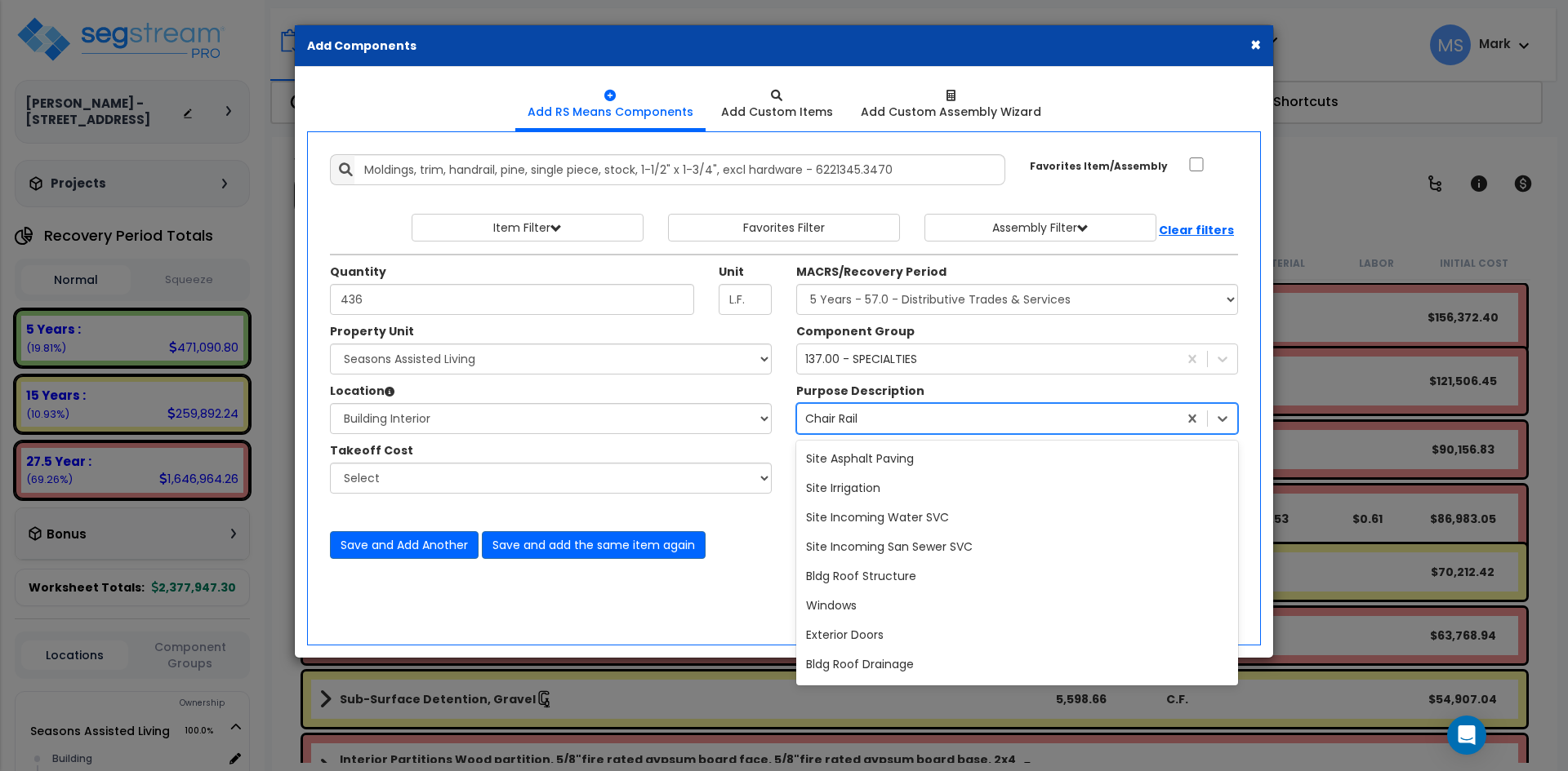
click at [894, 419] on div "Chair Rail" at bounding box center [988, 418] width 380 height 26
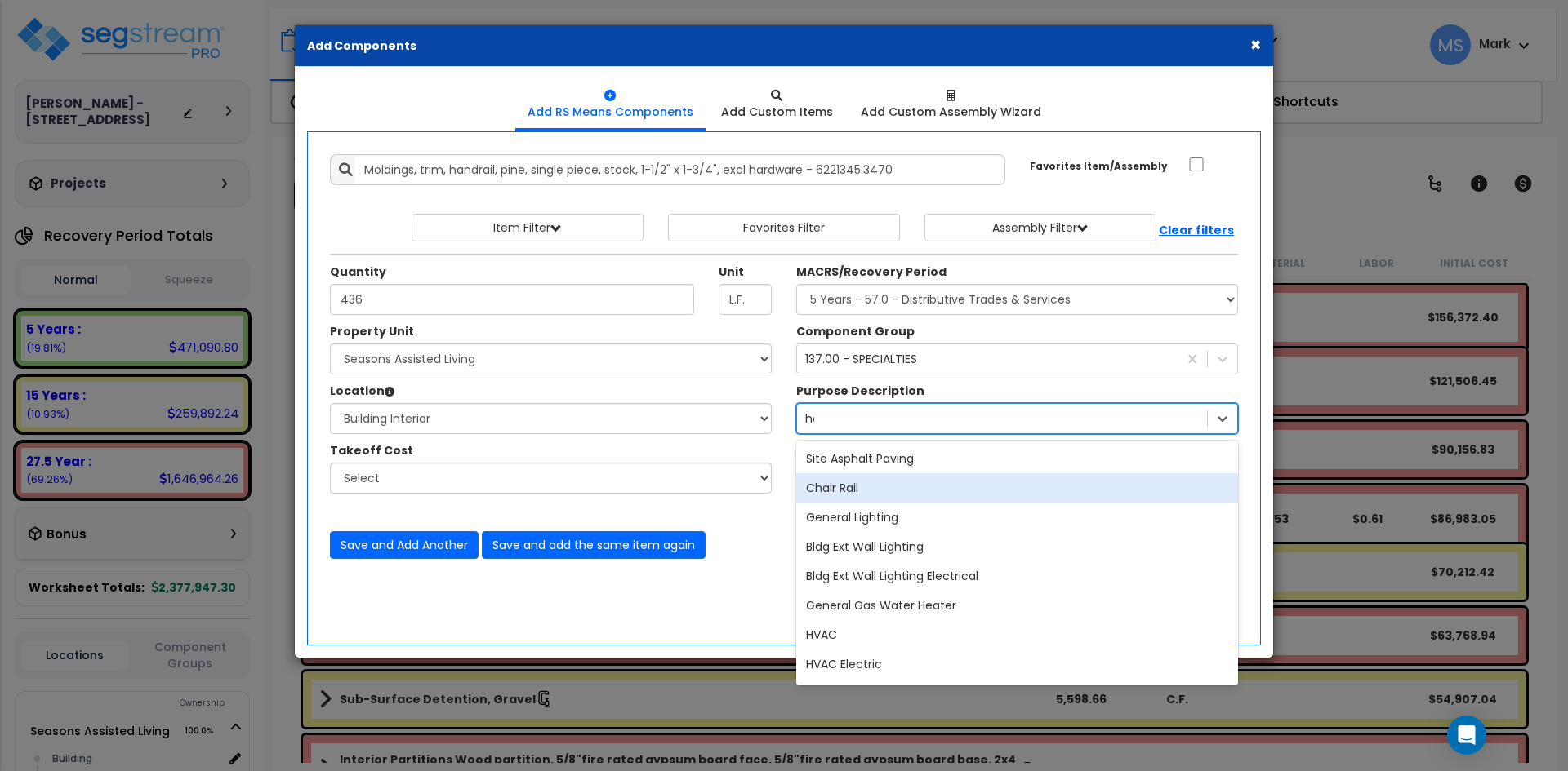
type input "han"
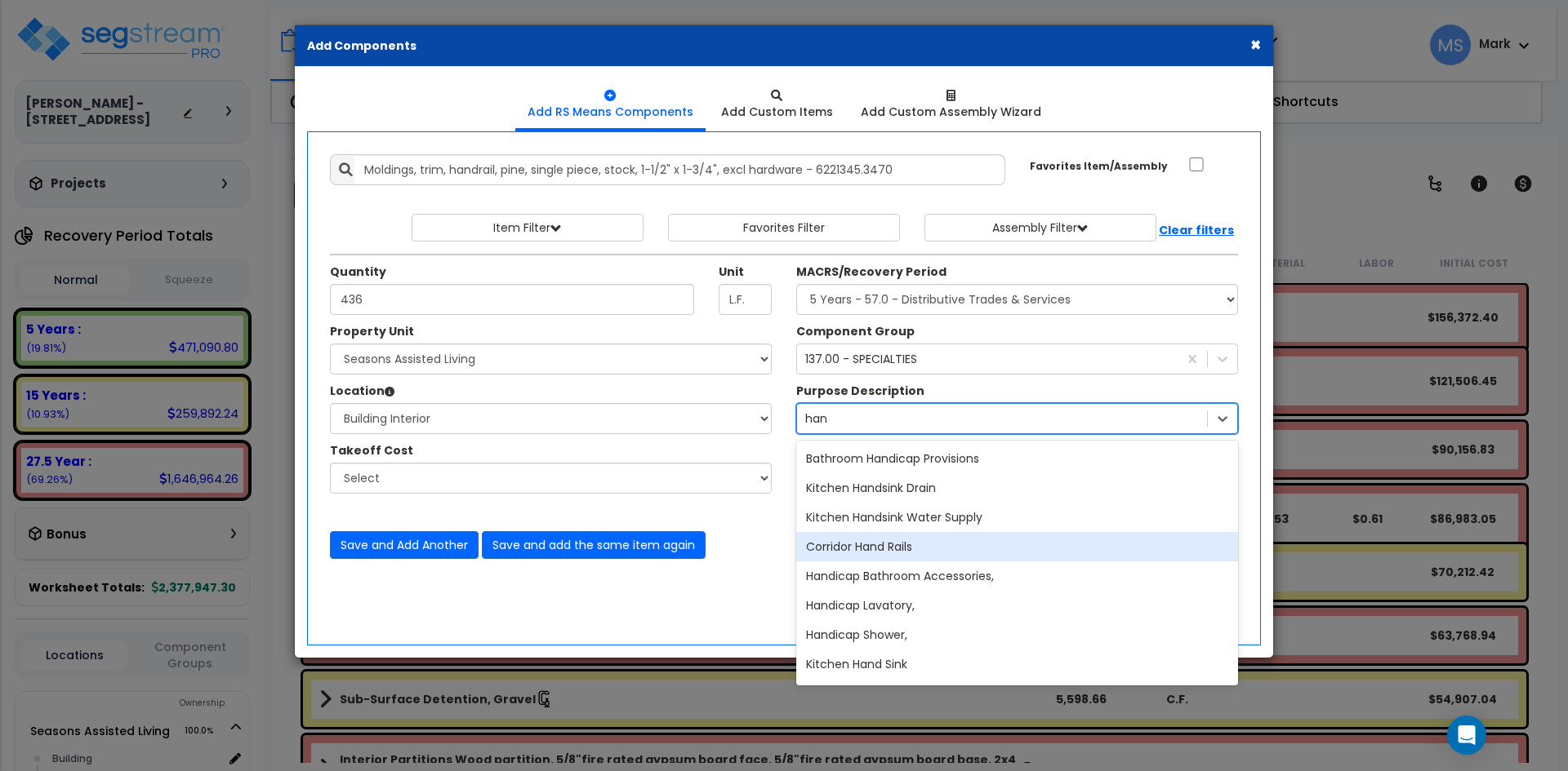
click at [904, 542] on div "Corridor Hand Rails" at bounding box center [1018, 547] width 442 height 29
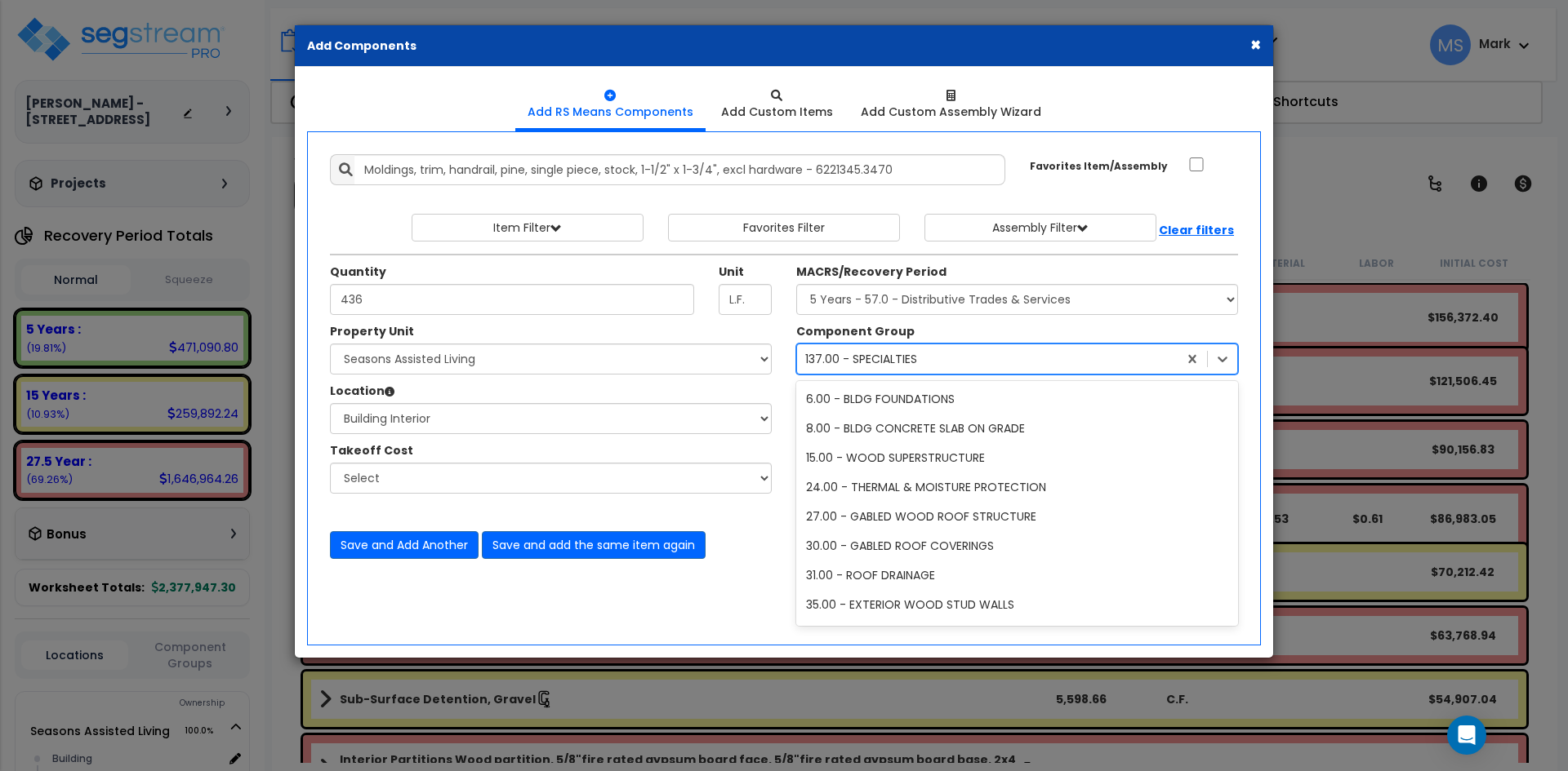
click at [957, 352] on div "137.00 - SPECIALTIES" at bounding box center [988, 359] width 380 height 26
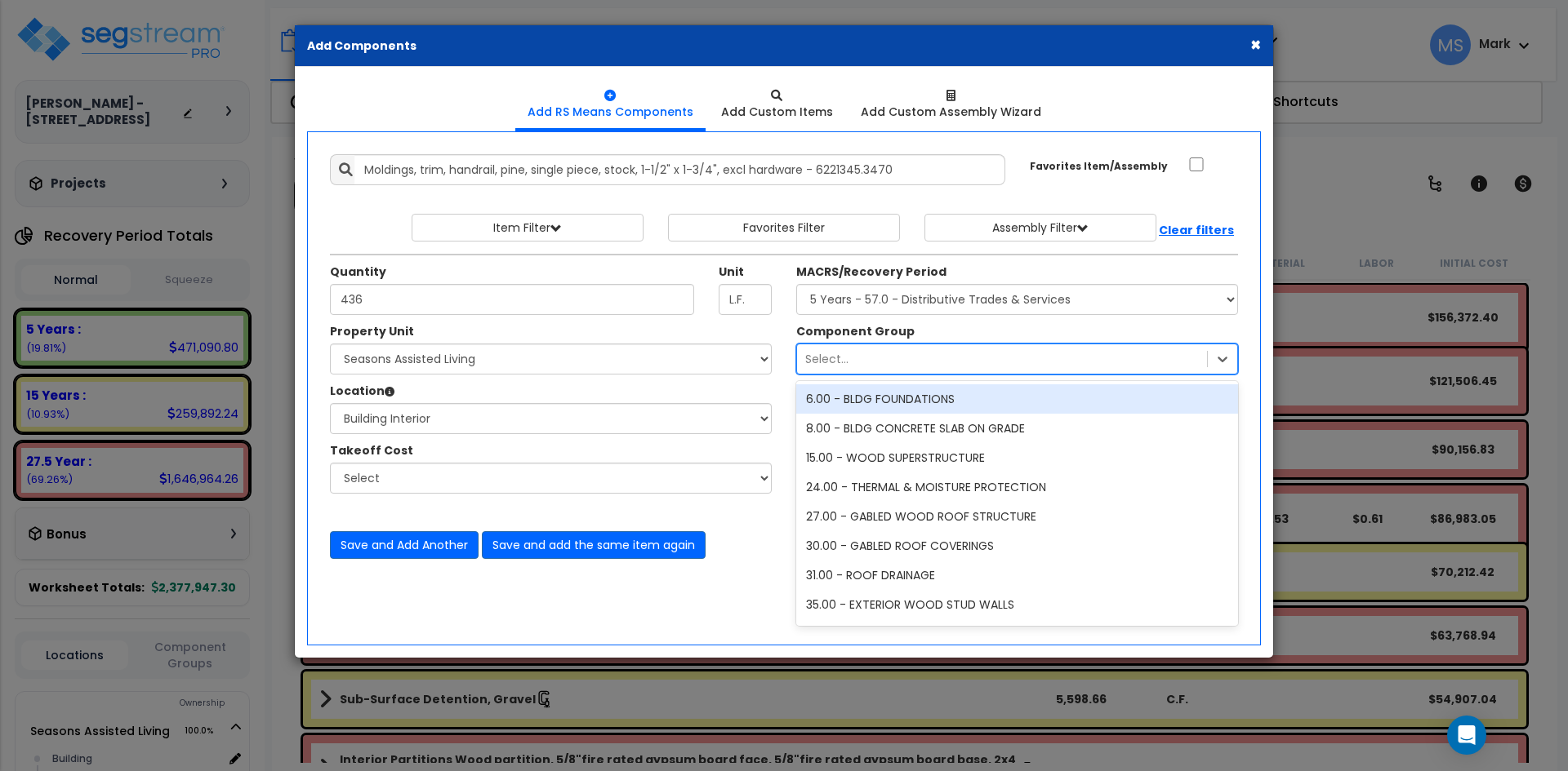
click at [1001, 358] on div "Select..." at bounding box center [1002, 359] width 410 height 26
type input "cha"
click at [933, 402] on div "118.00 - CHAIR RAIL" at bounding box center [1018, 399] width 442 height 29
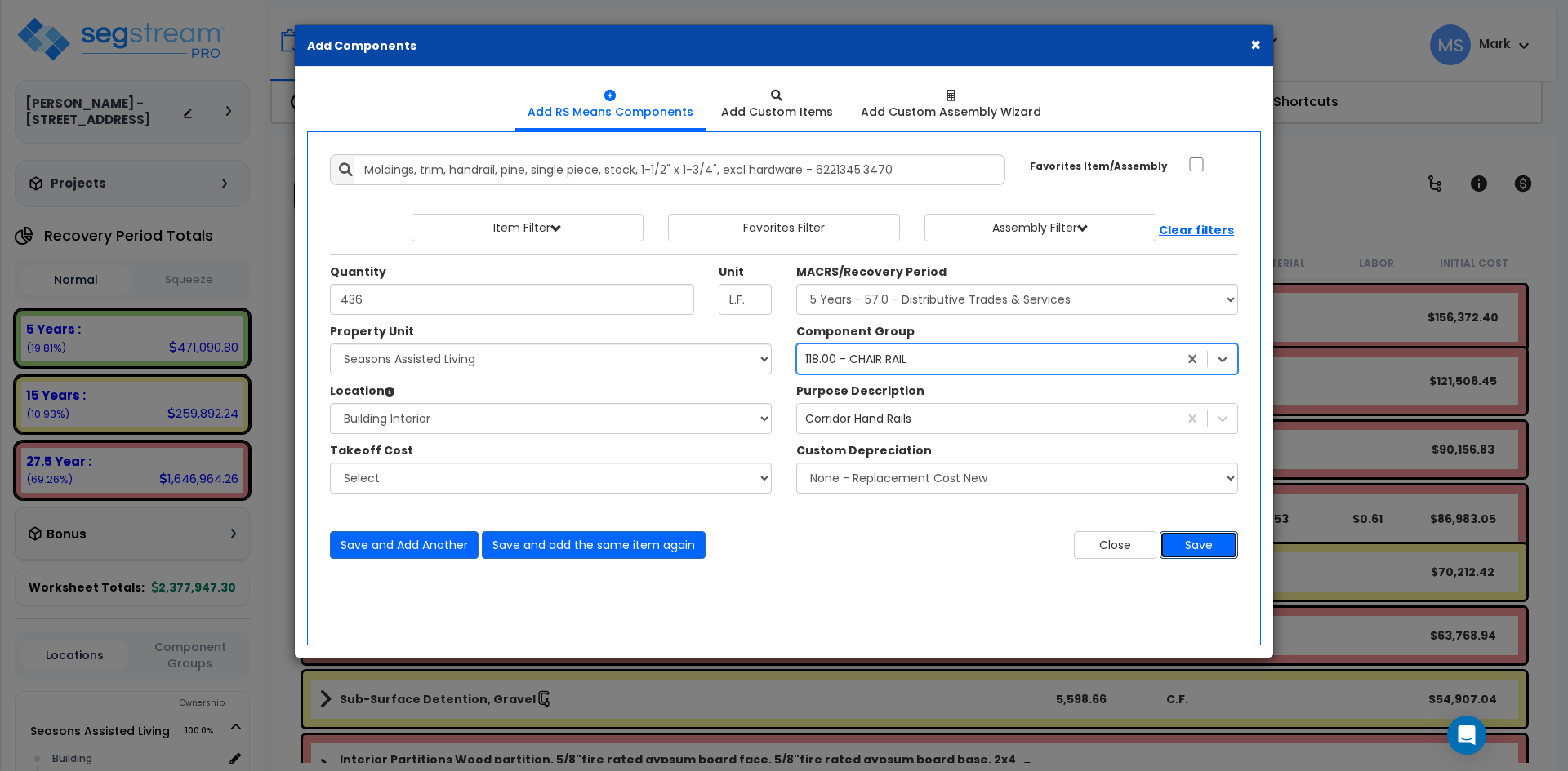
click at [1205, 545] on button "Save" at bounding box center [1198, 545] width 78 height 28
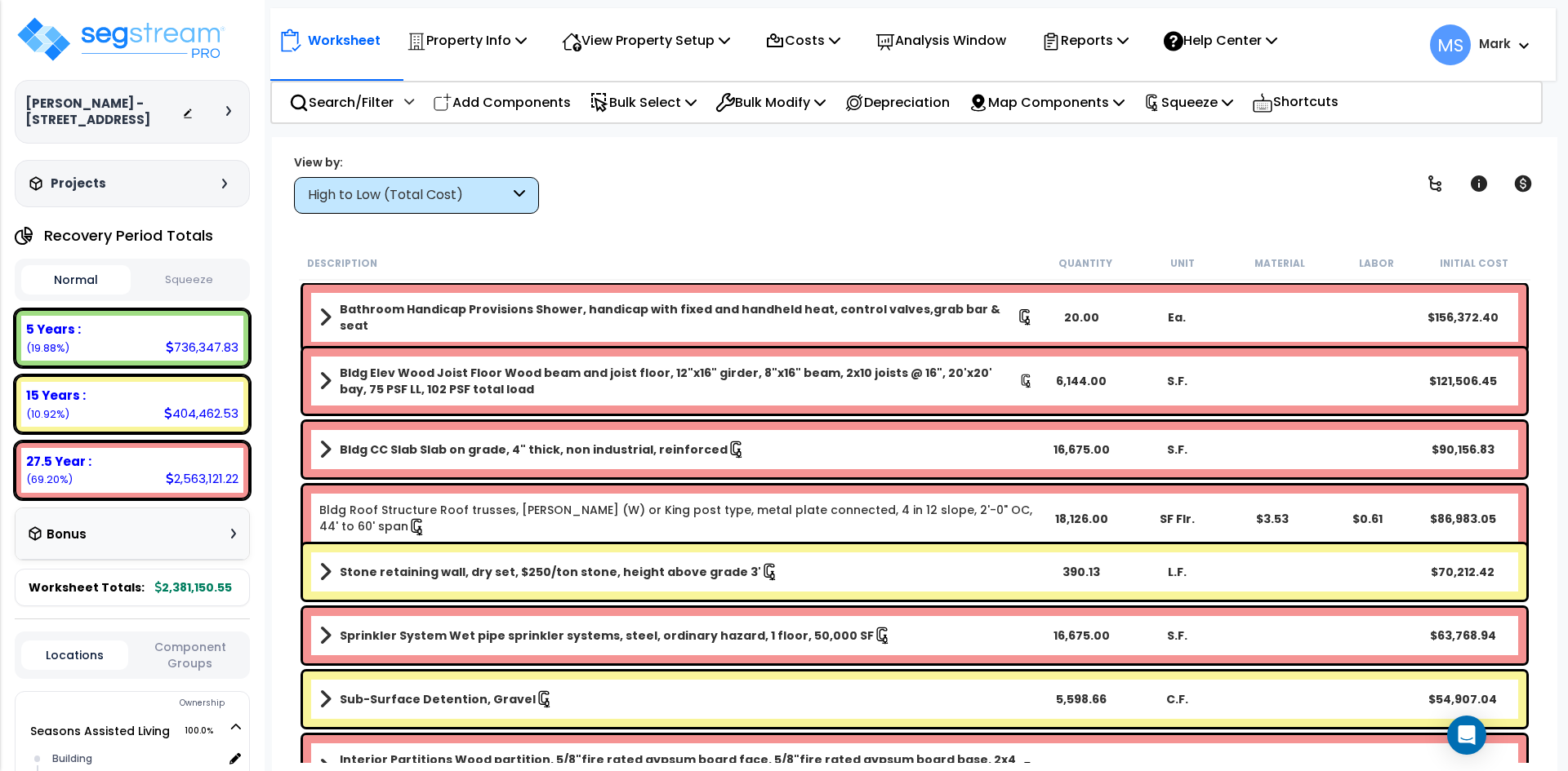
click at [496, 199] on div "High to Low (Total Cost)" at bounding box center [408, 195] width 202 height 18
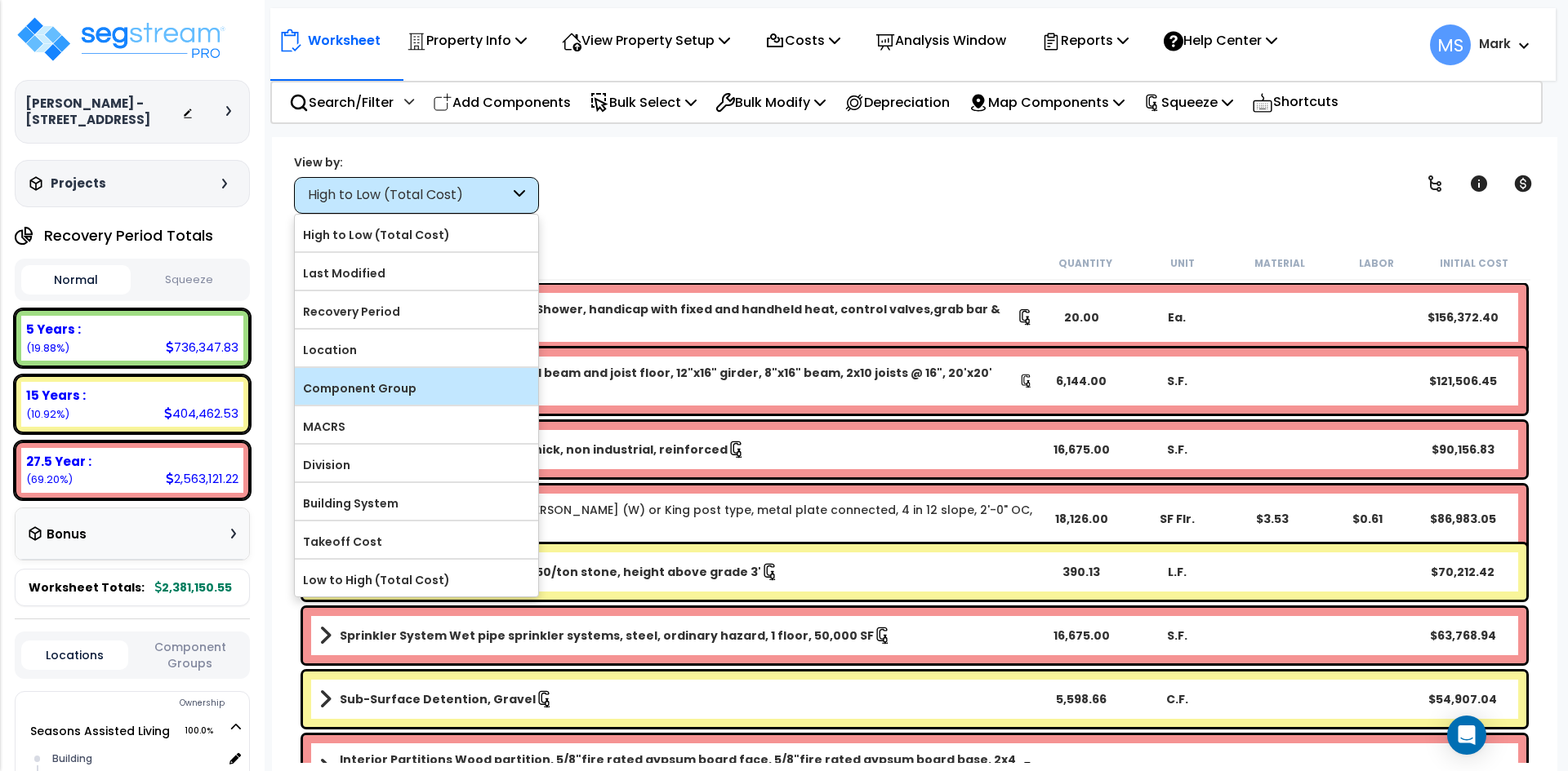
click at [409, 379] on label "Component Group" at bounding box center [416, 388] width 243 height 24
click at [0, 0] on input "Component Group" at bounding box center [0, 0] width 0 height 0
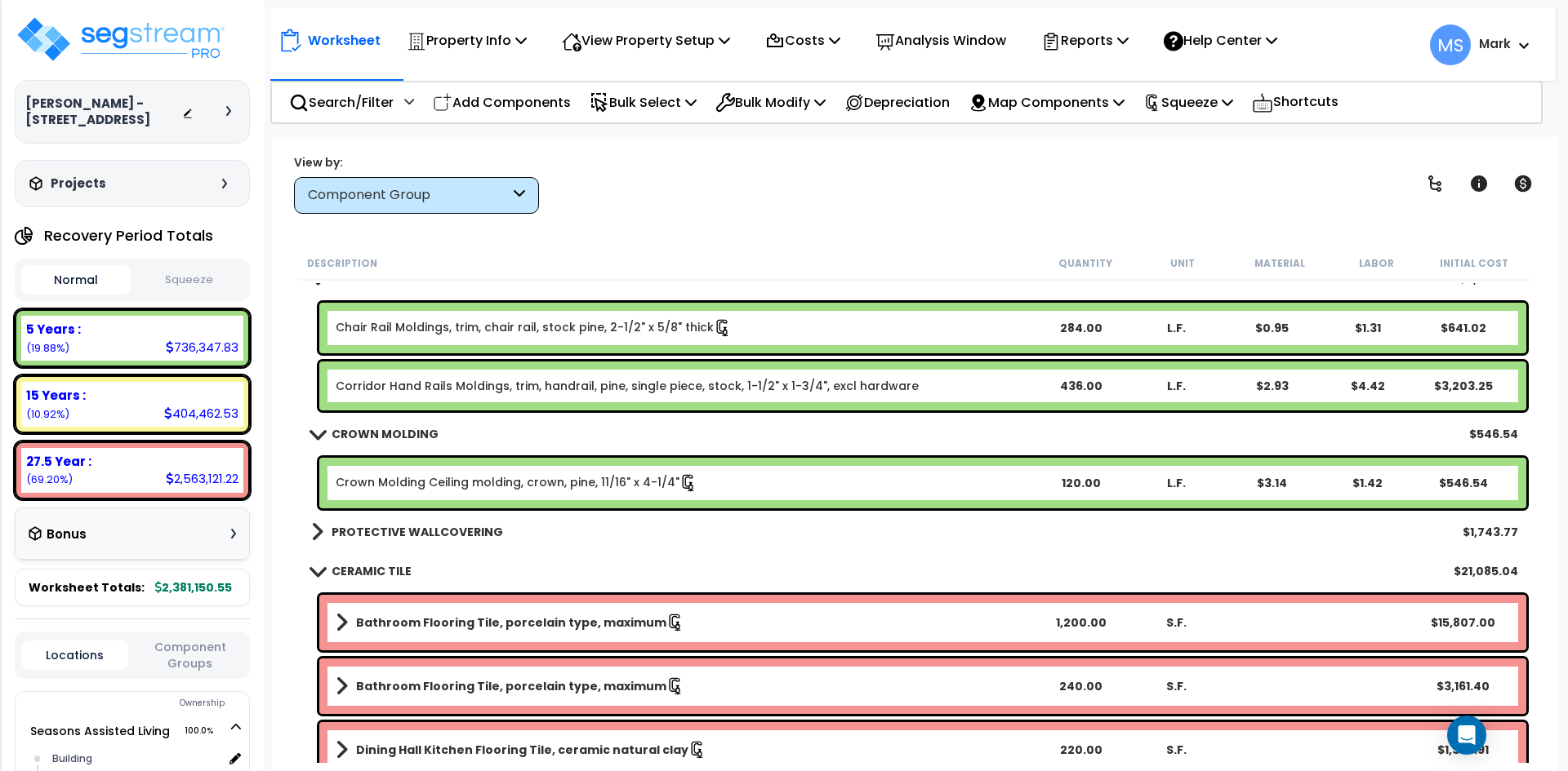
scroll to position [3428, 0]
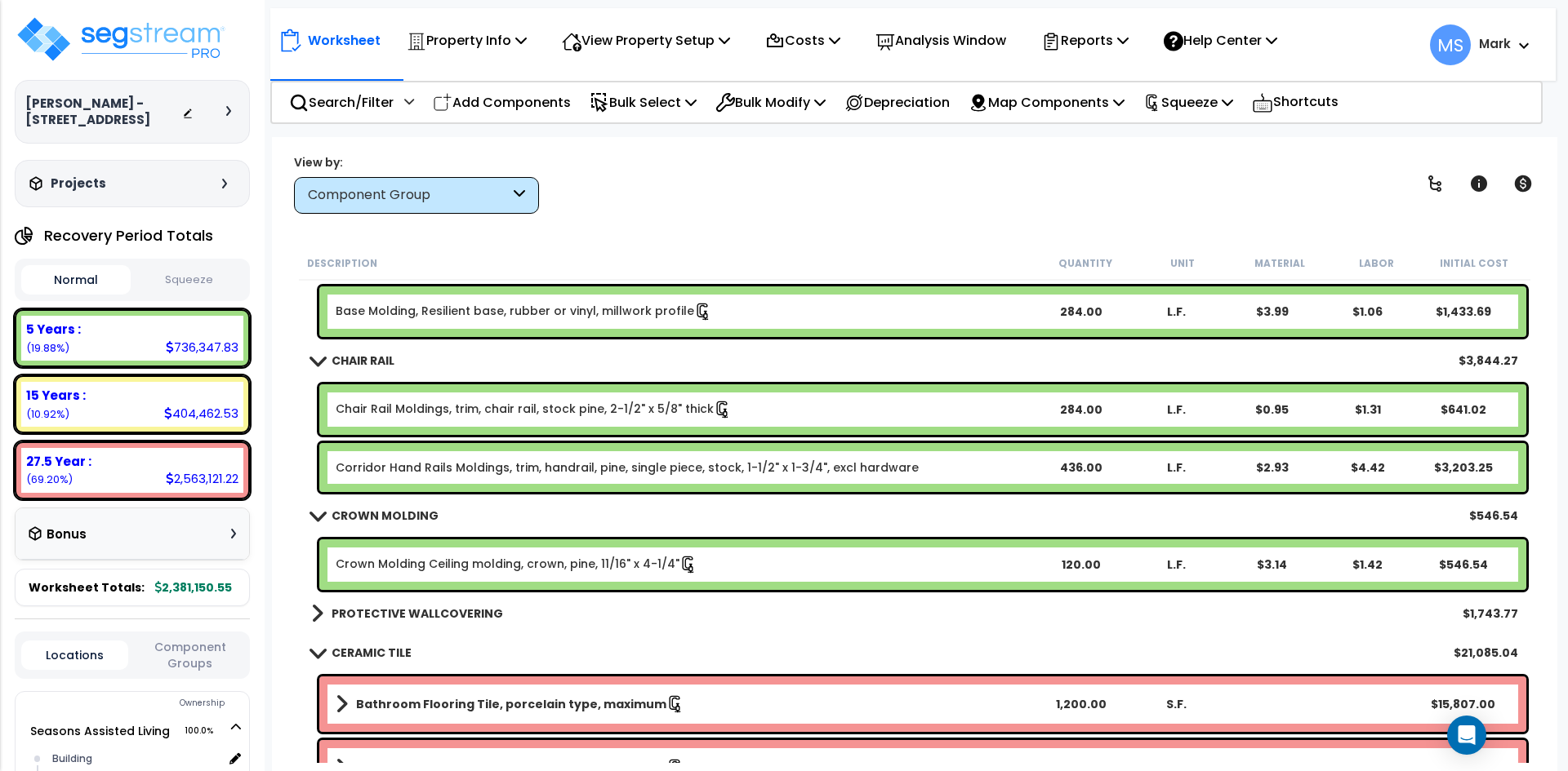
click at [413, 419] on link "Chair Rail Moldings, trim, chair rail, stock pine, 2-1/2" x 5/8" thick" at bounding box center [534, 409] width 396 height 18
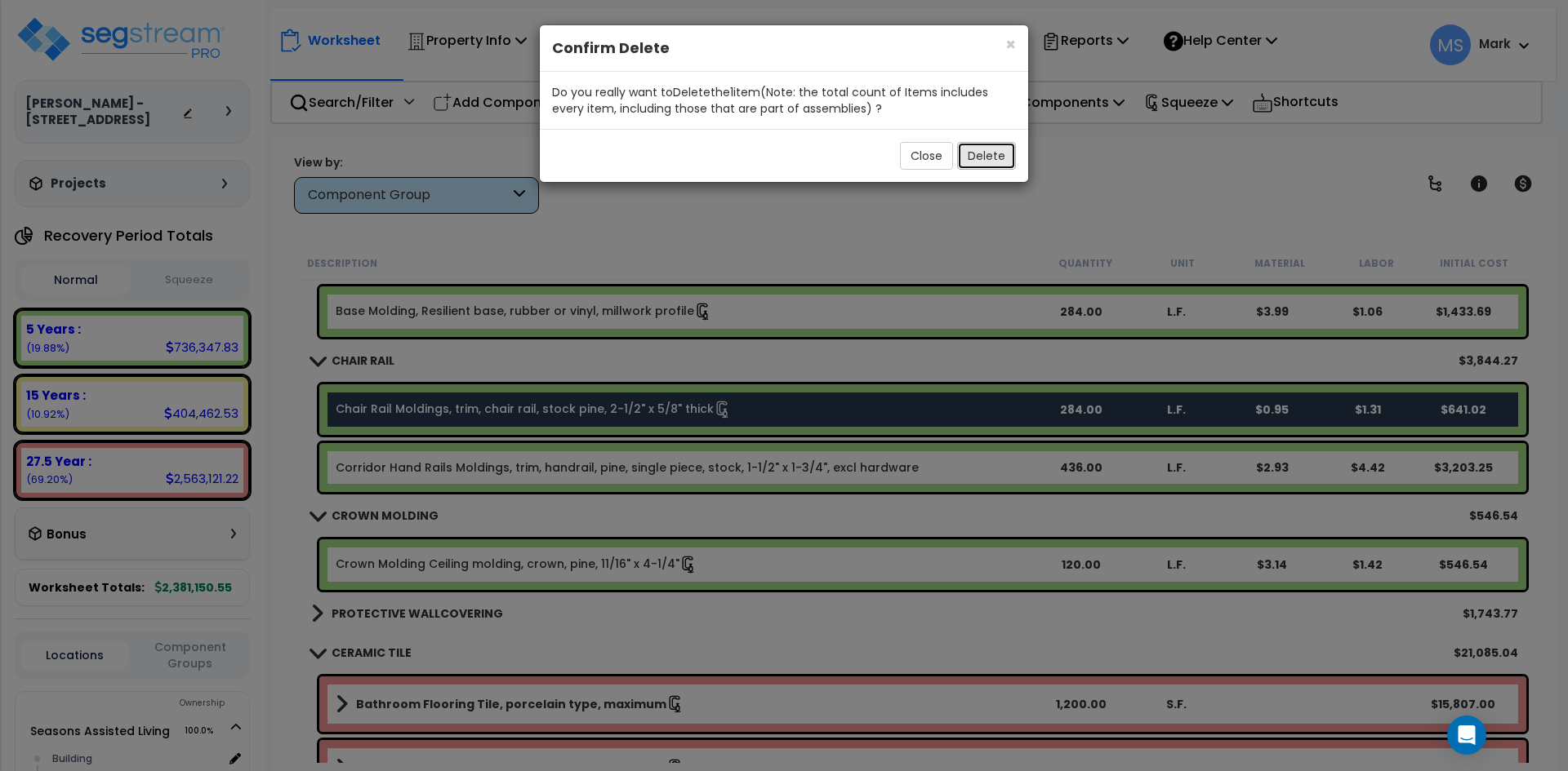
click at [989, 165] on button "Delete" at bounding box center [986, 155] width 59 height 28
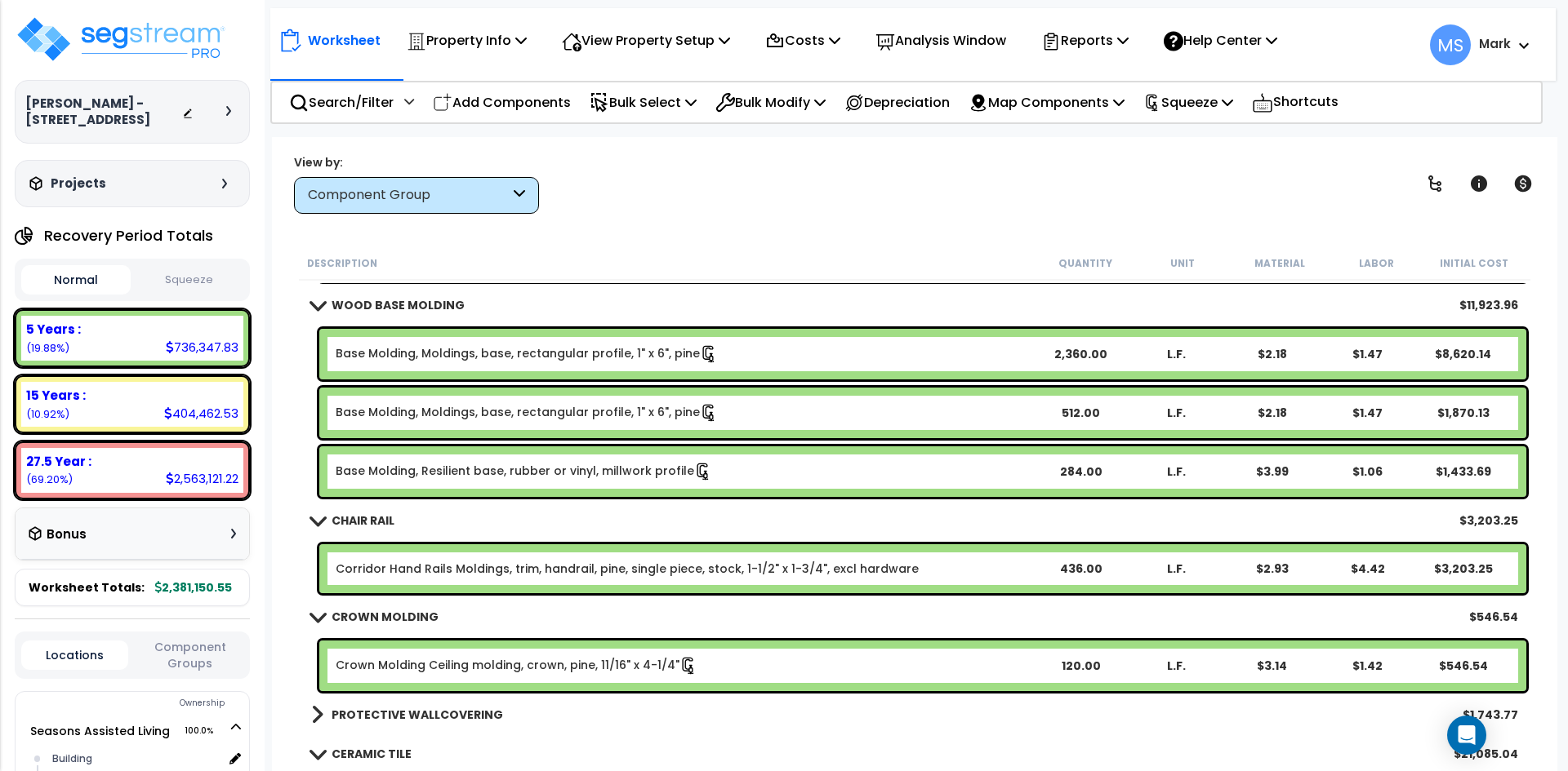
scroll to position [3265, 0]
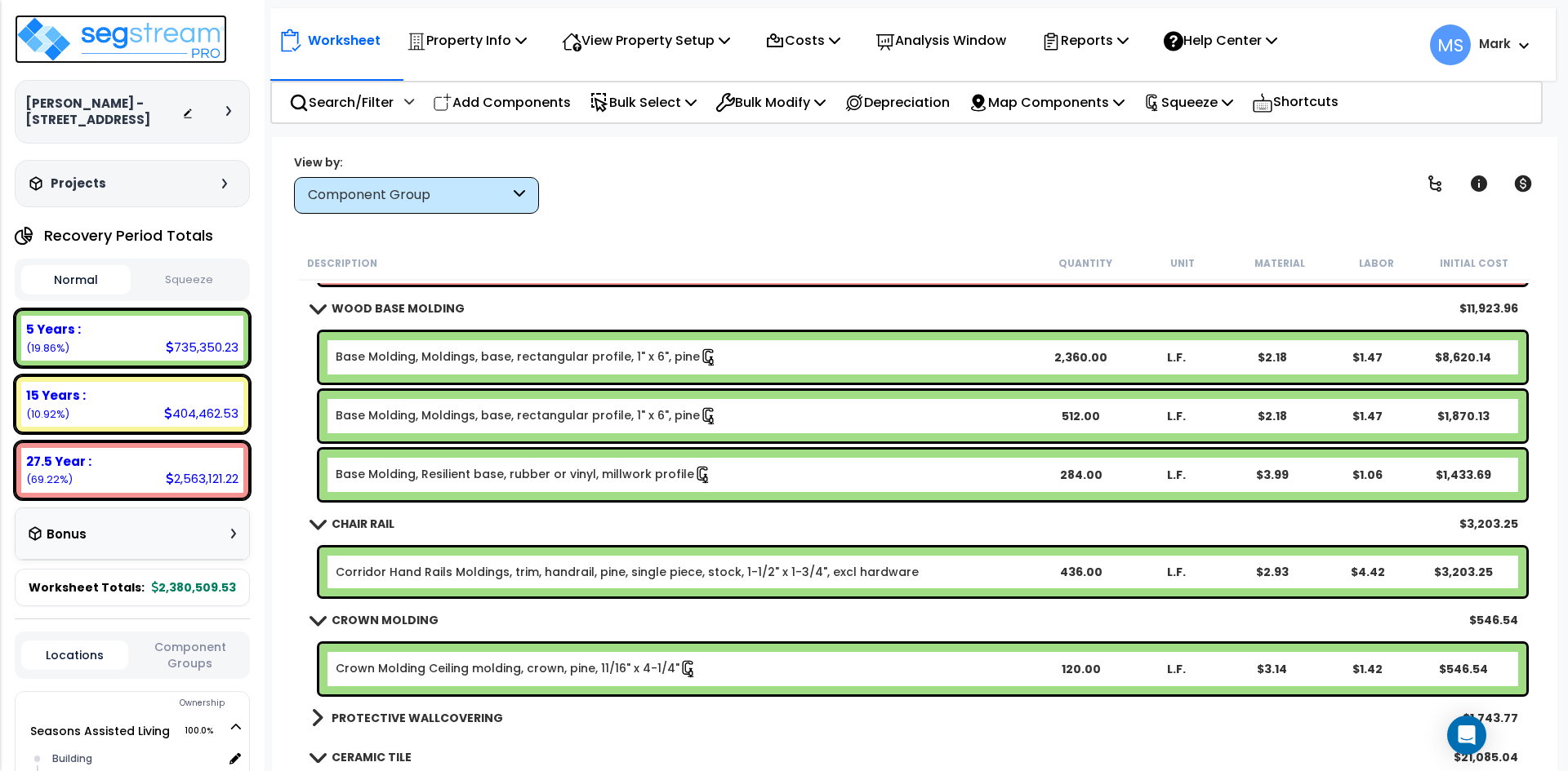
click at [163, 45] on img at bounding box center [121, 39] width 212 height 49
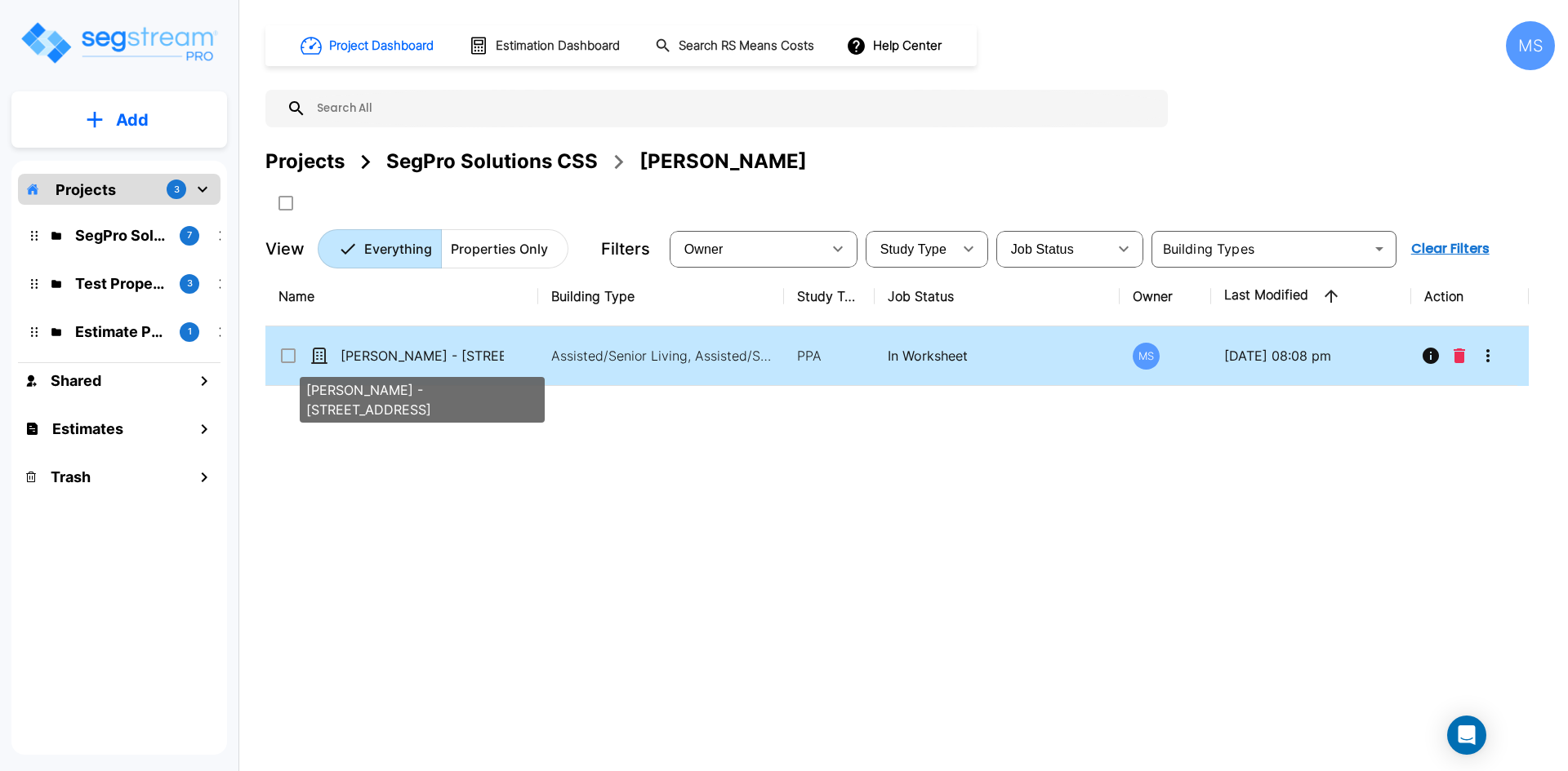
click at [448, 360] on p "[PERSON_NAME] - [STREET_ADDRESS]" at bounding box center [422, 356] width 163 height 19
checkbox input "true"
click at [448, 360] on p "[PERSON_NAME] - [STREET_ADDRESS]" at bounding box center [422, 356] width 163 height 19
